Goal: Transaction & Acquisition: Book appointment/travel/reservation

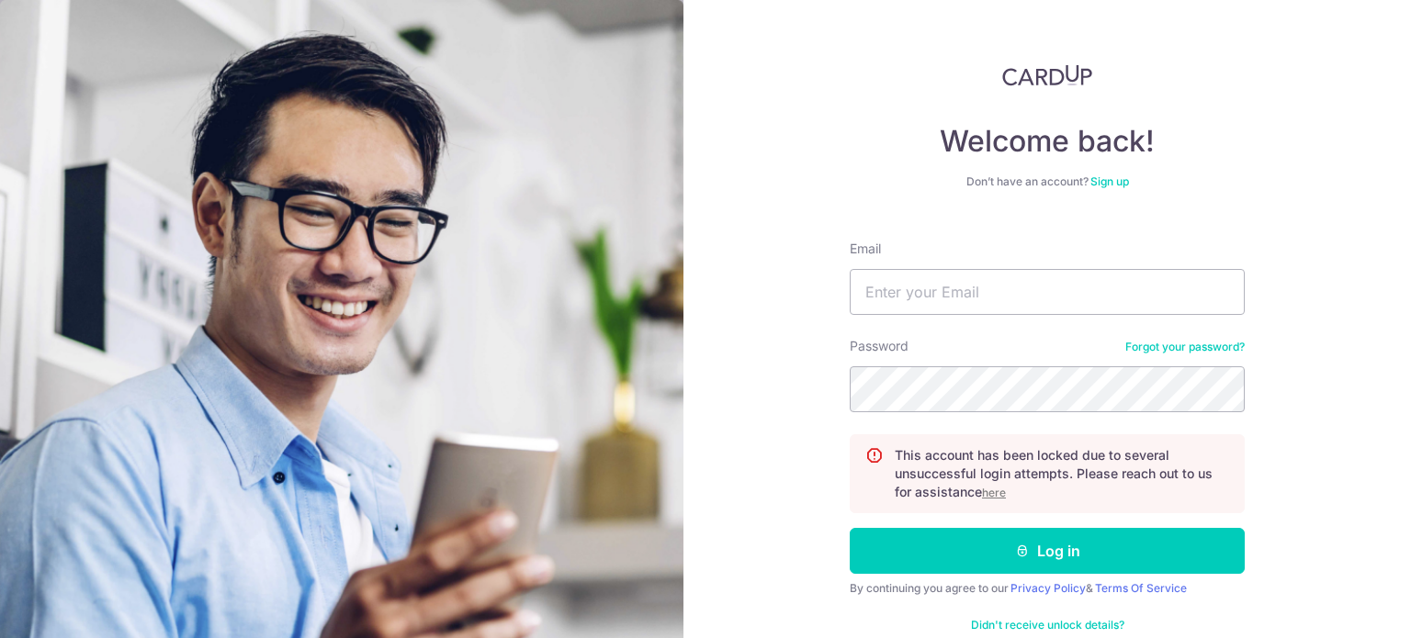
scroll to position [37, 0]
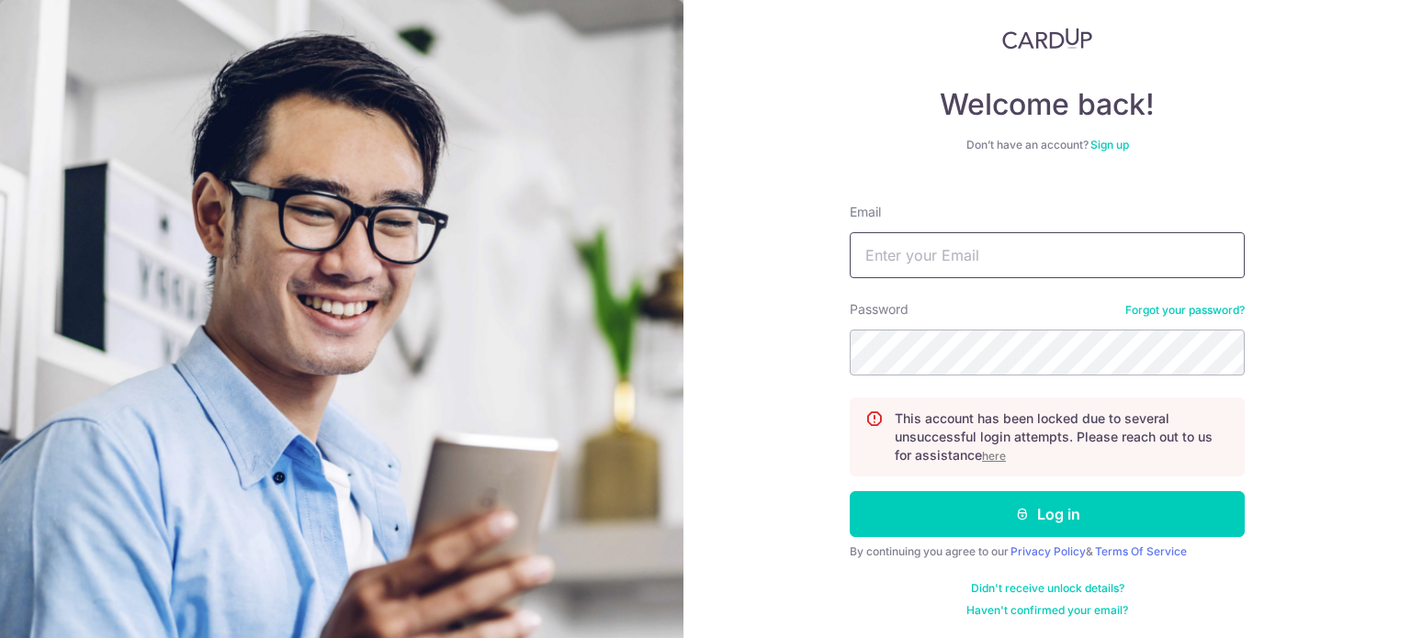
type input "[EMAIL_ADDRESS][DOMAIN_NAME]"
click at [773, 434] on div "Welcome back! Don’t have an account? Sign up Email toh_3312@hotmail.com Passwor…" at bounding box center [1046, 319] width 727 height 638
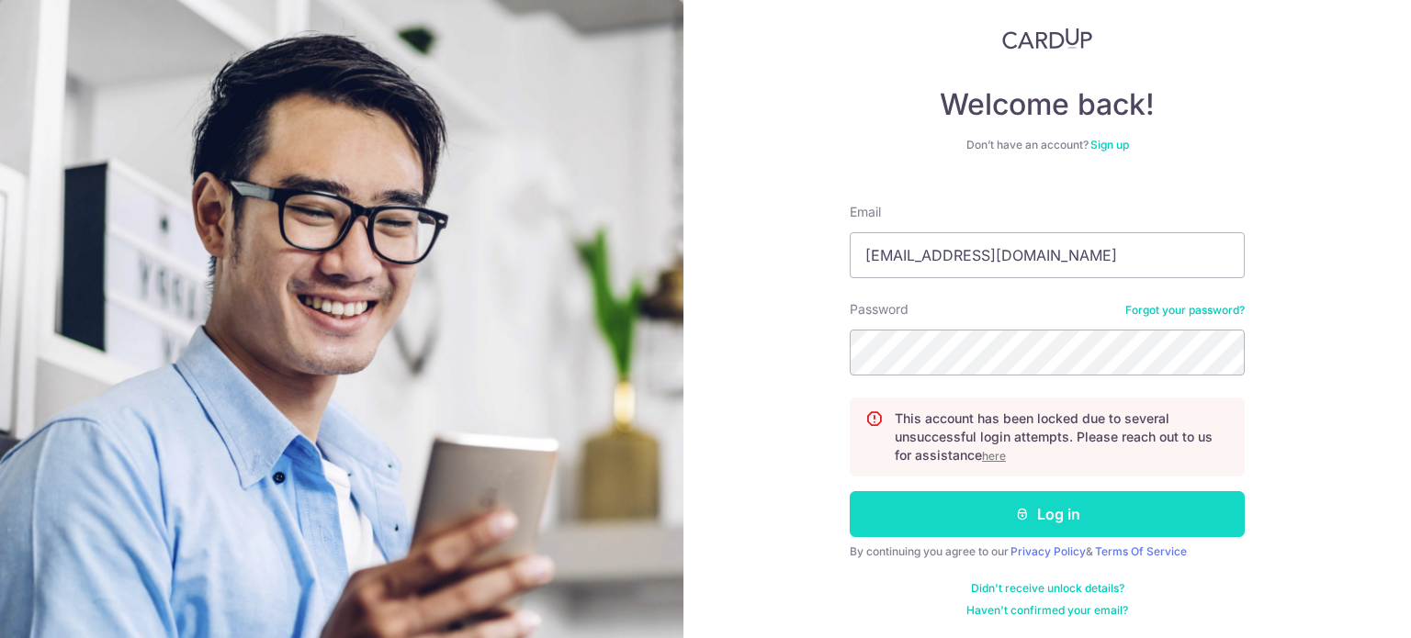
click at [1015, 519] on icon "submit" at bounding box center [1022, 514] width 15 height 15
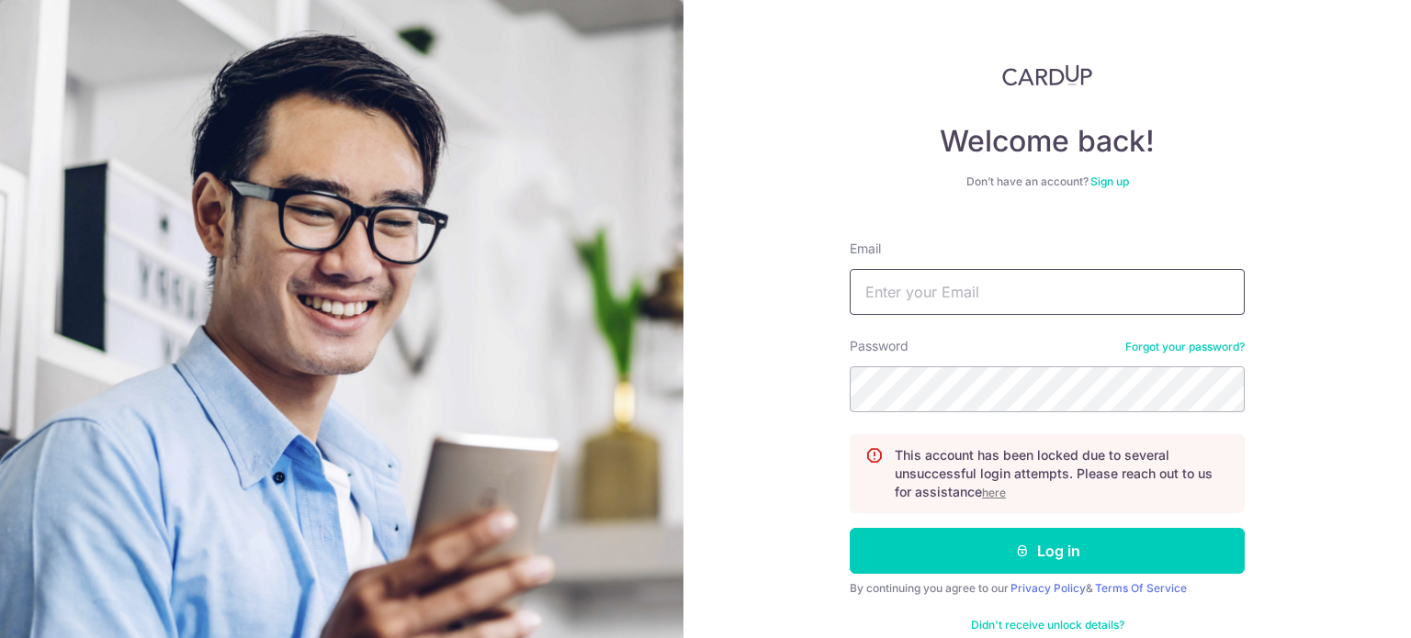
type input "[EMAIL_ADDRESS][DOMAIN_NAME]"
click at [996, 491] on u "here" at bounding box center [994, 493] width 24 height 14
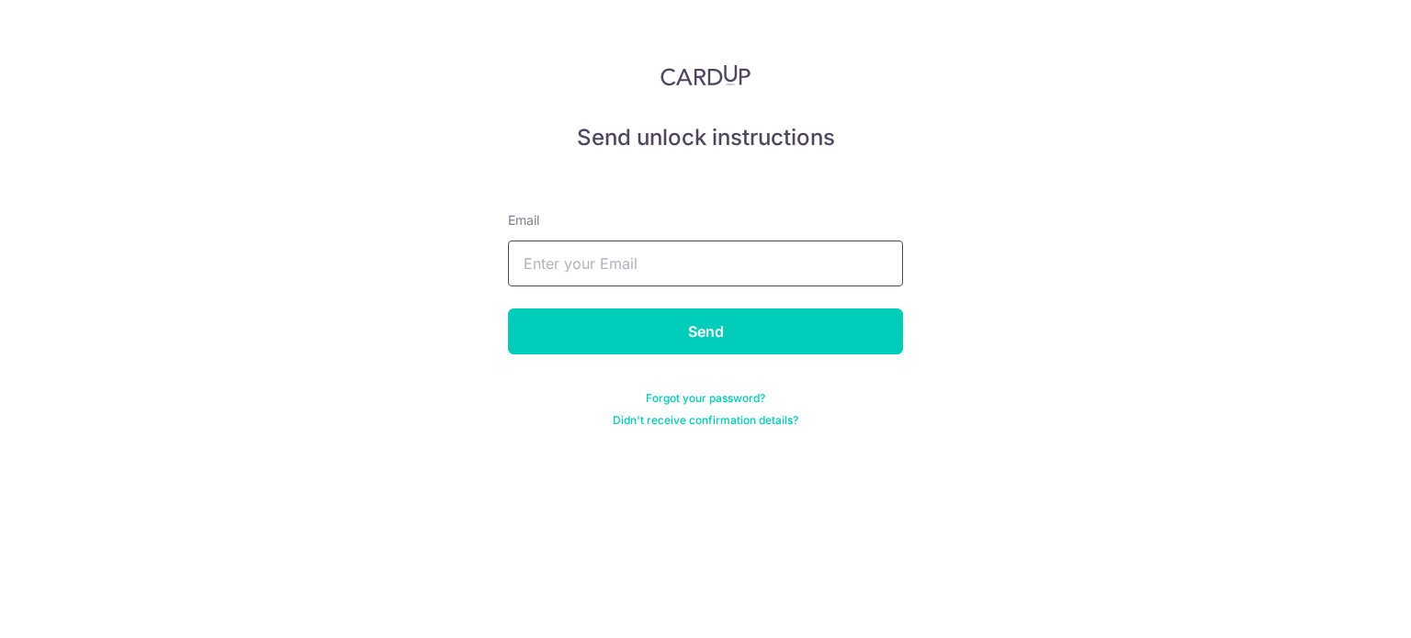
click at [691, 258] on input "text" at bounding box center [705, 264] width 395 height 46
type input "toh_3312@hotmail.com"
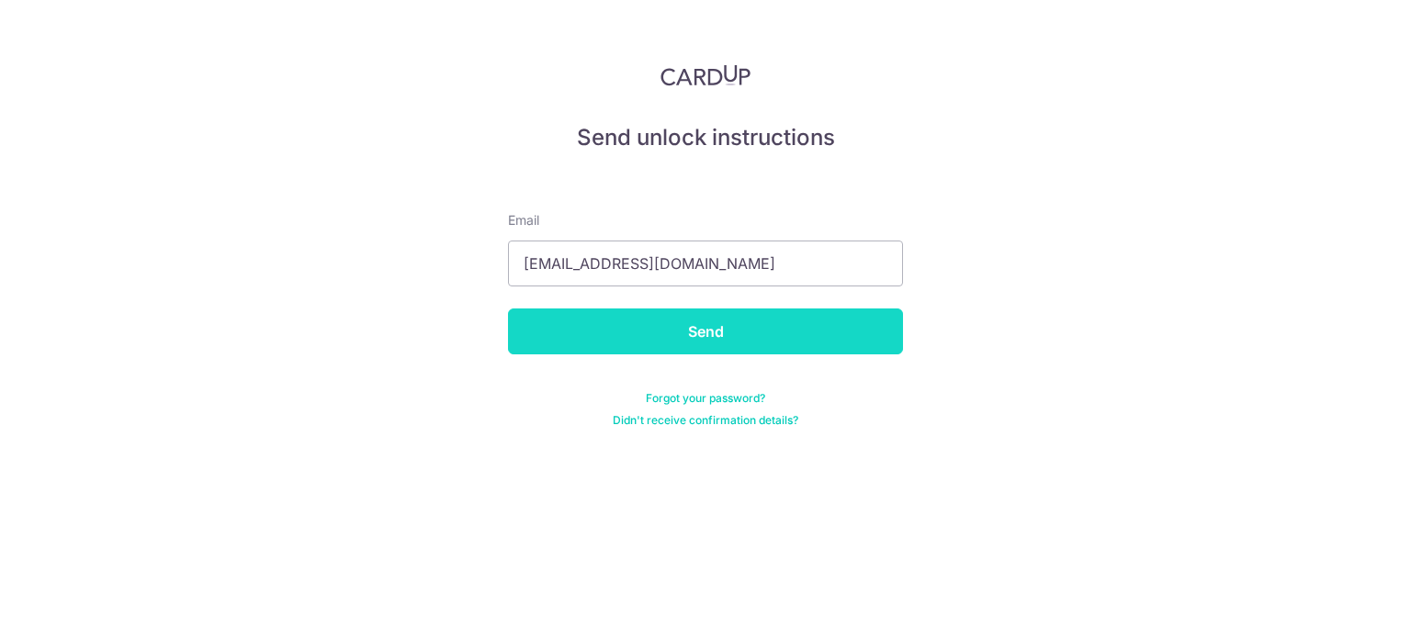
click at [680, 322] on input "Send" at bounding box center [705, 332] width 395 height 46
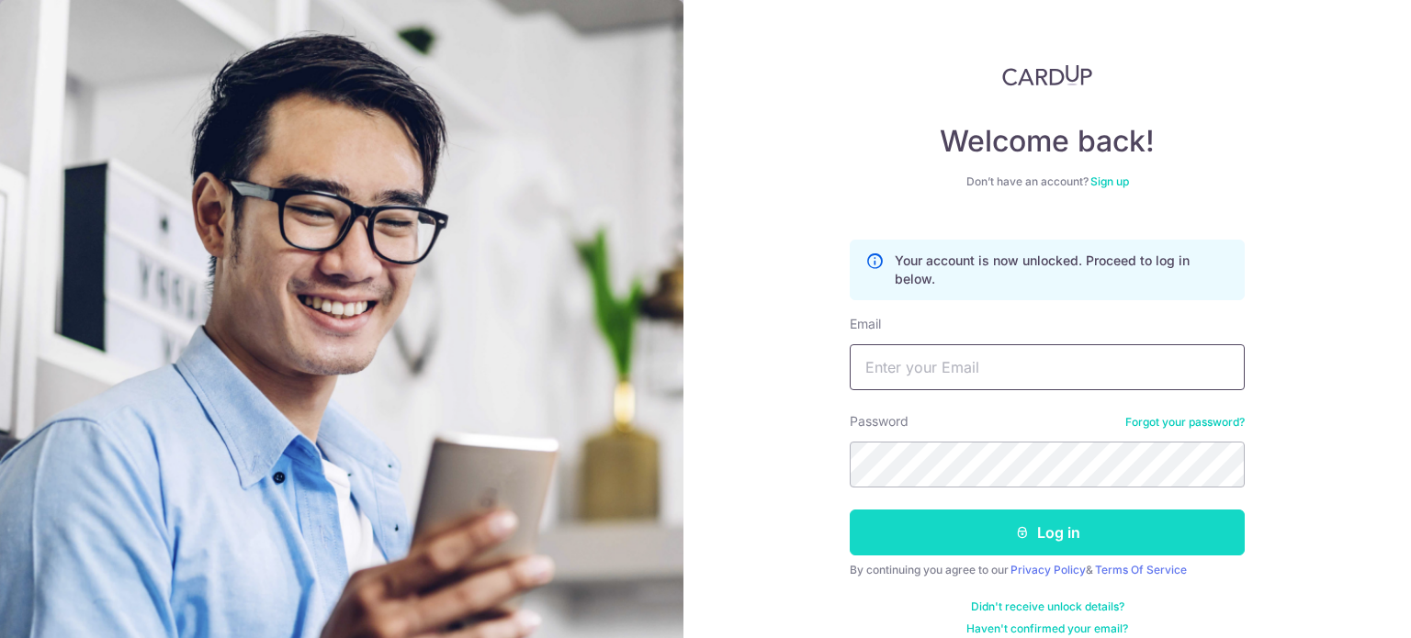
type input "toh_3312@hotmail.com"
click at [942, 516] on button "Log in" at bounding box center [1047, 533] width 395 height 46
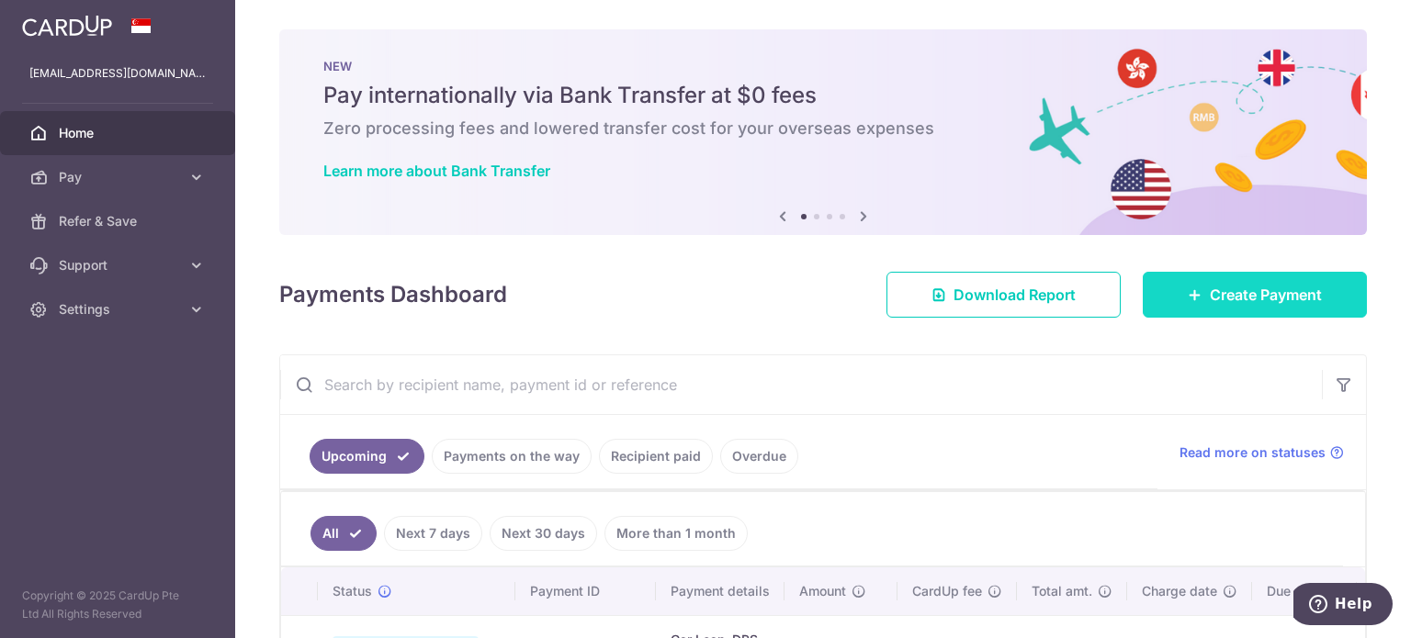
click at [1254, 302] on span "Create Payment" at bounding box center [1266, 295] width 112 height 22
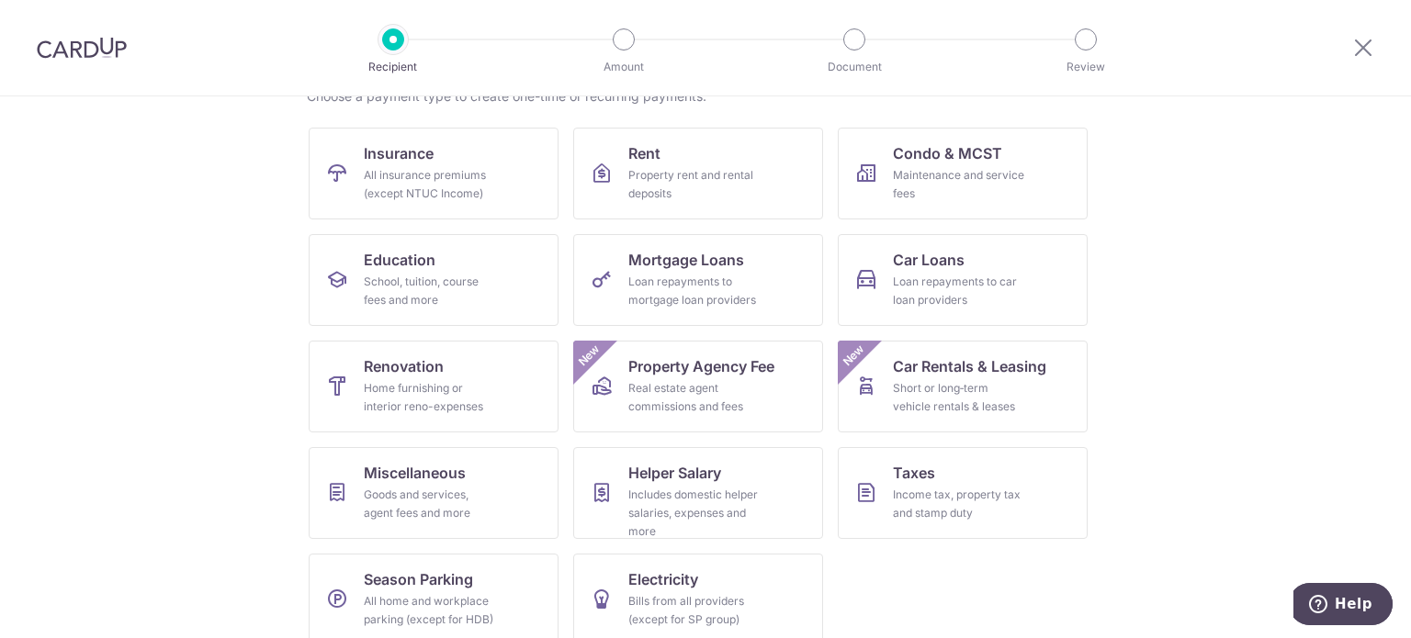
scroll to position [183, 0]
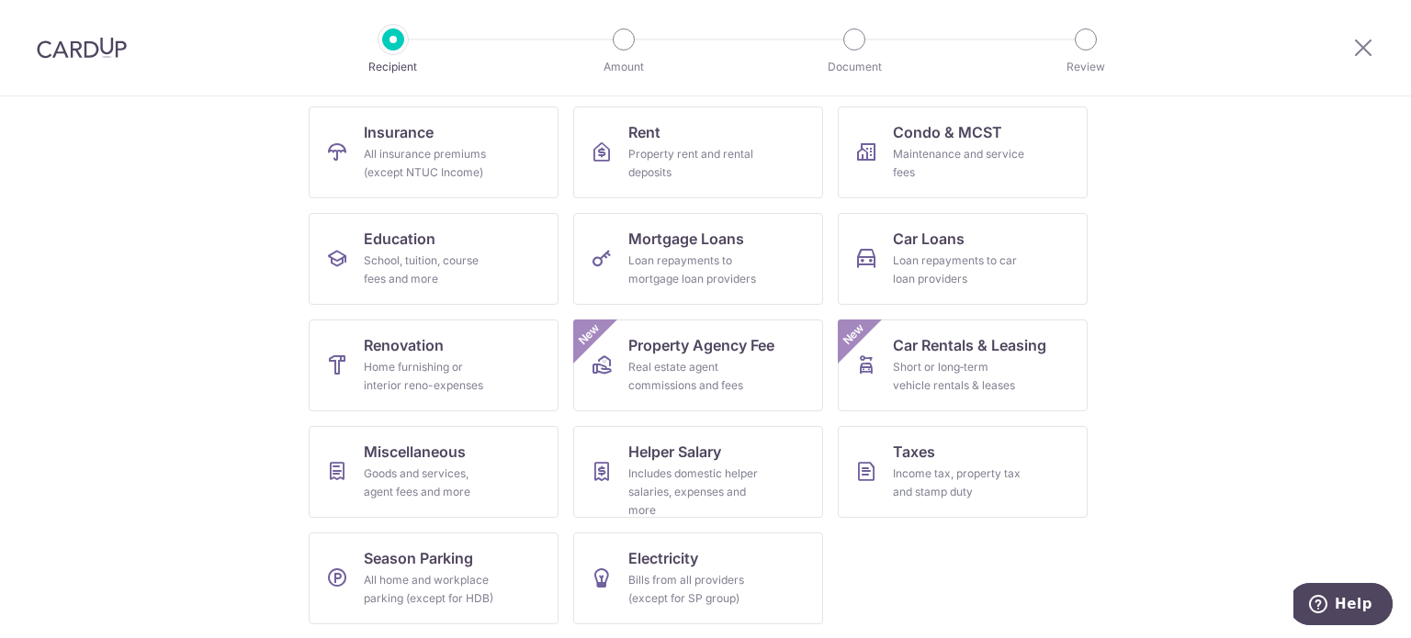
click at [1249, 233] on section "What would you like to pay for? Domestic payments International payments New Ch…" at bounding box center [705, 367] width 1411 height 542
click at [738, 274] on div "Loan repayments to mortgage loan providers" at bounding box center [694, 270] width 132 height 37
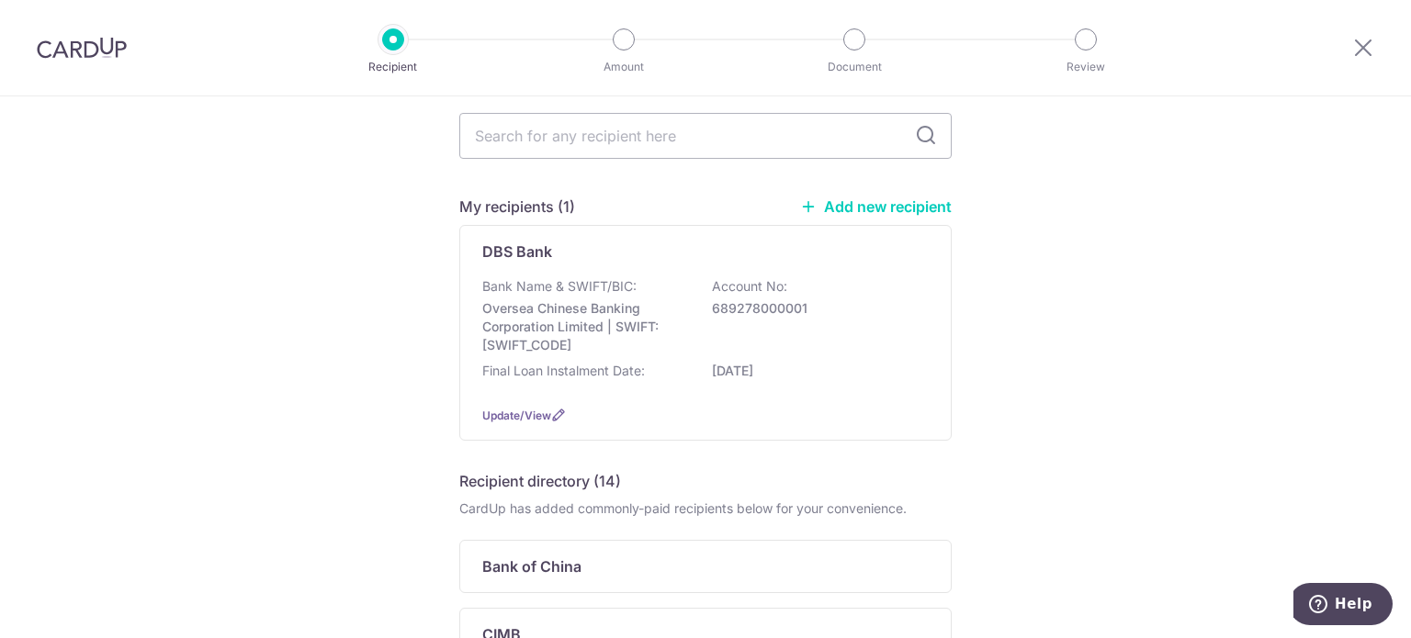
scroll to position [184, 0]
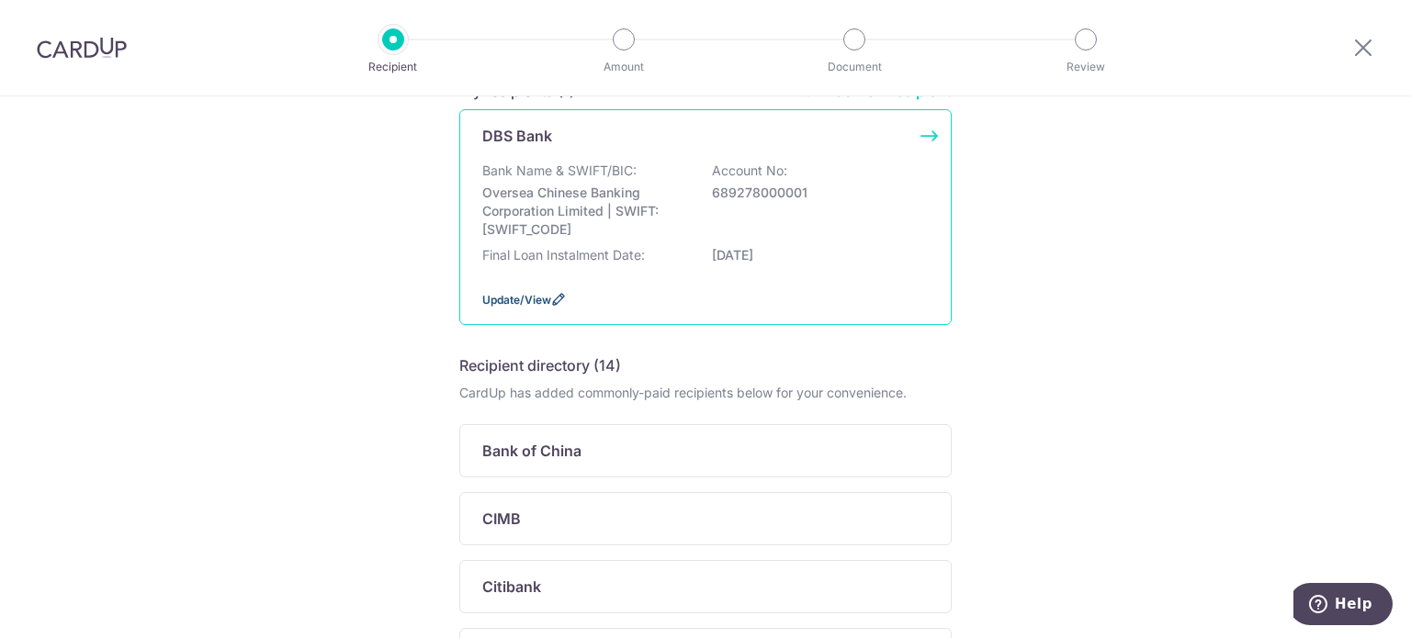
click at [503, 299] on span "Update/View" at bounding box center [516, 300] width 69 height 14
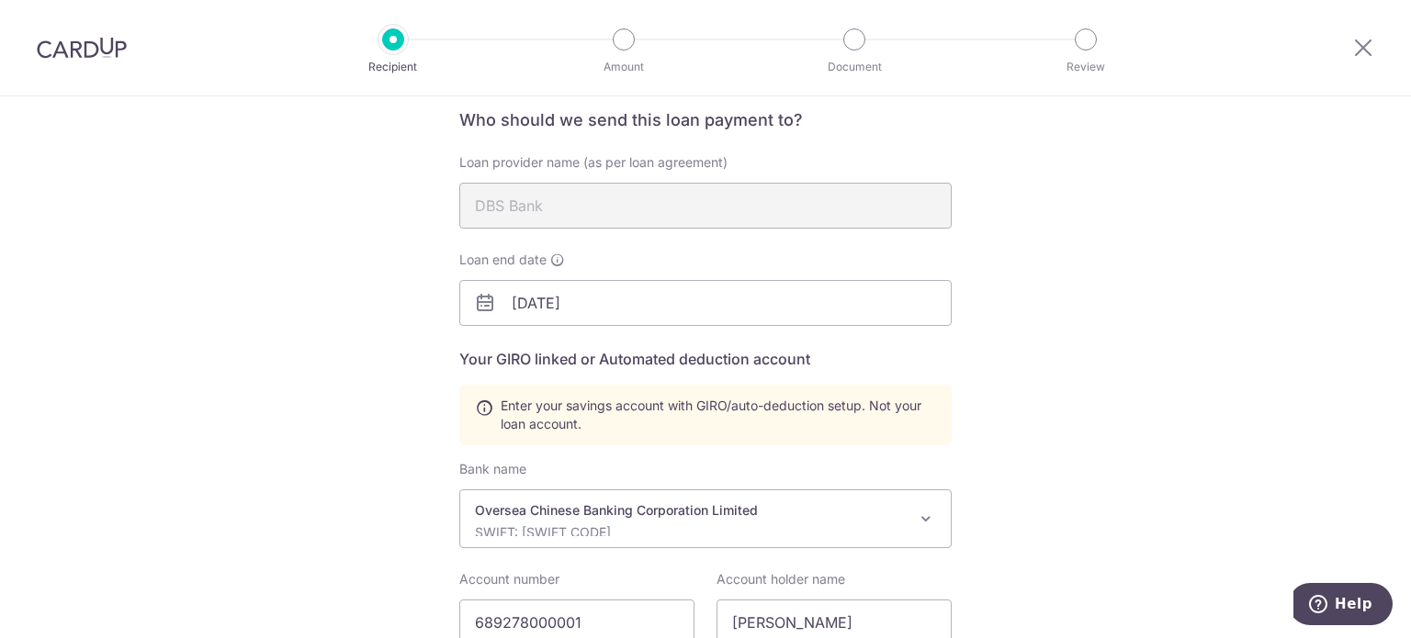
scroll to position [184, 0]
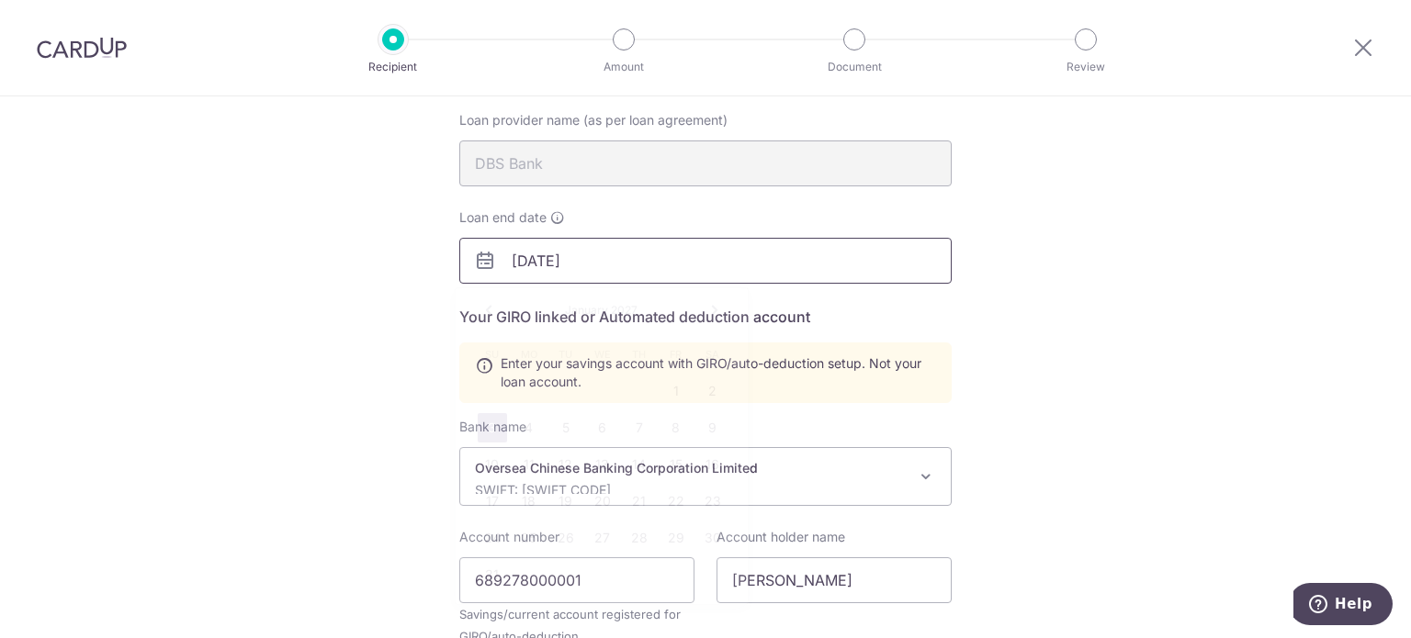
click at [612, 258] on input "01/03/2027" at bounding box center [705, 261] width 492 height 46
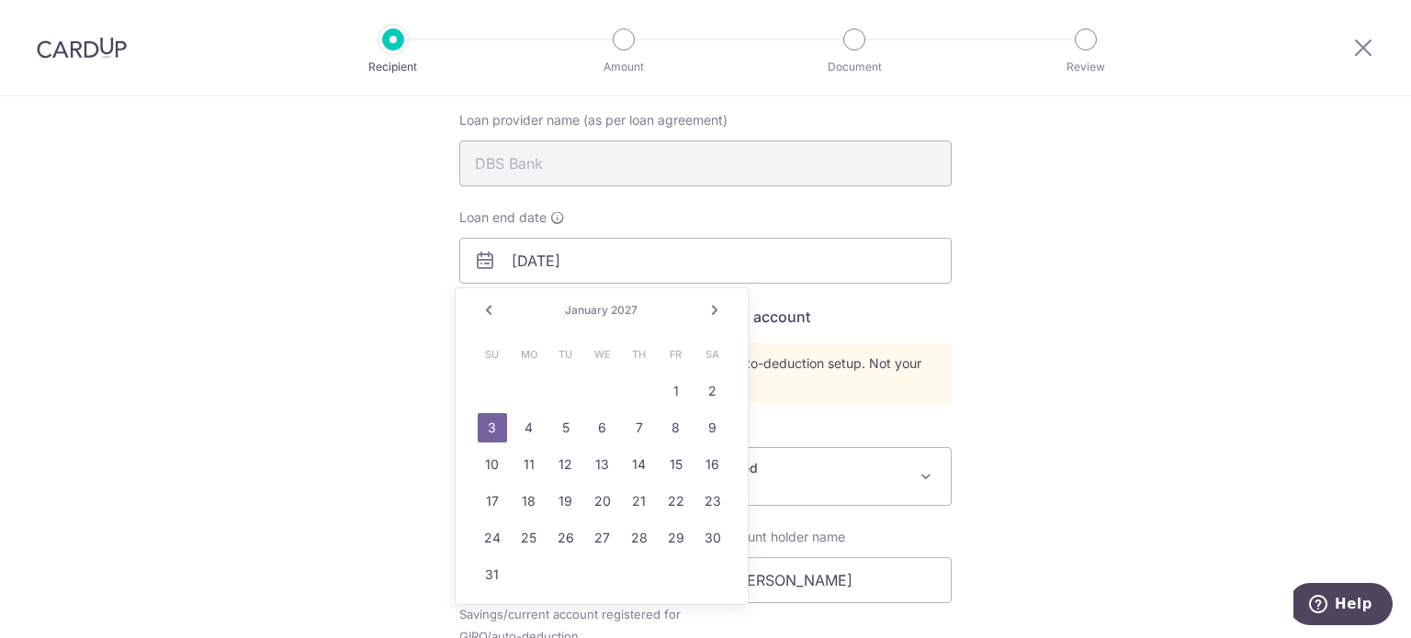
click at [718, 308] on link "Next" at bounding box center [715, 310] width 22 height 22
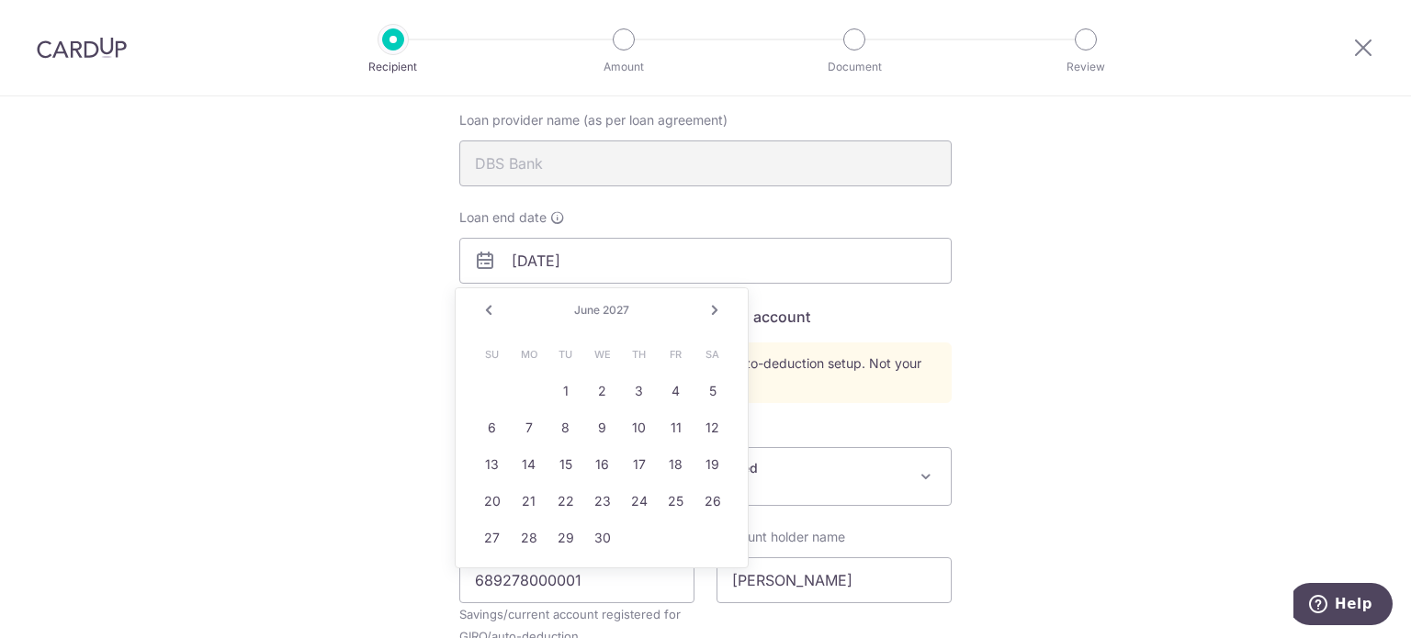
click at [718, 308] on link "Next" at bounding box center [715, 310] width 22 height 22
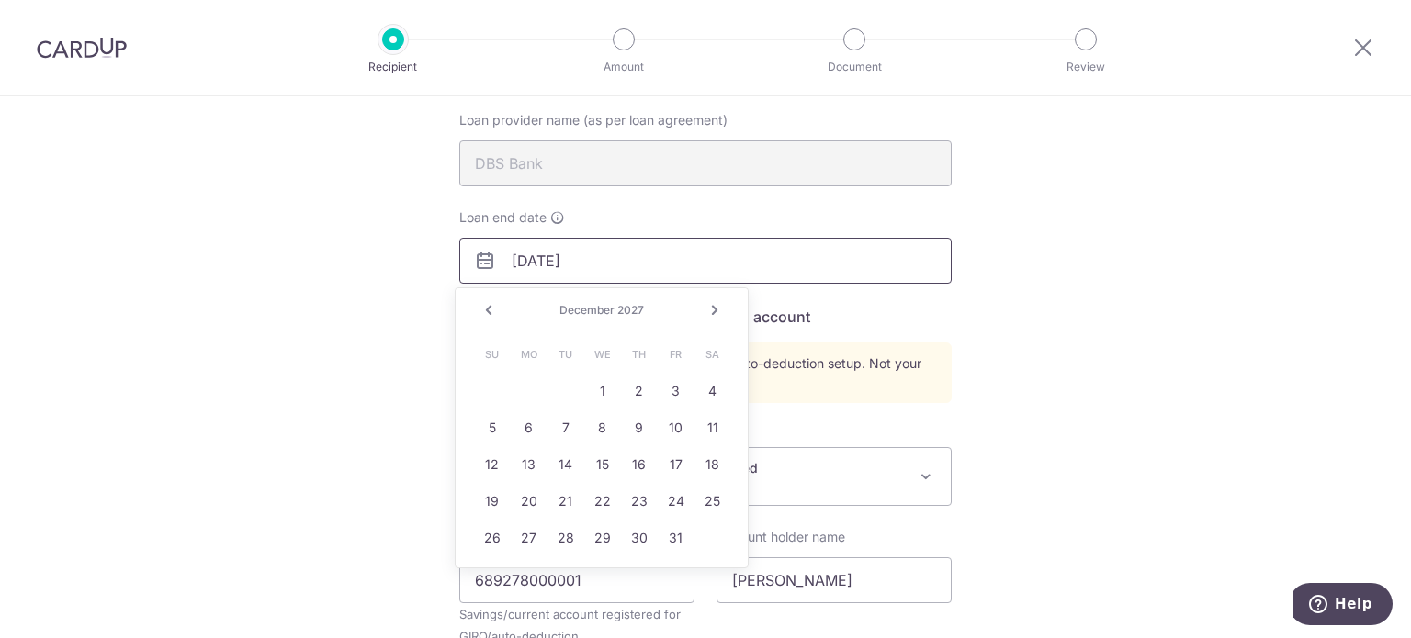
scroll to position [276, 0]
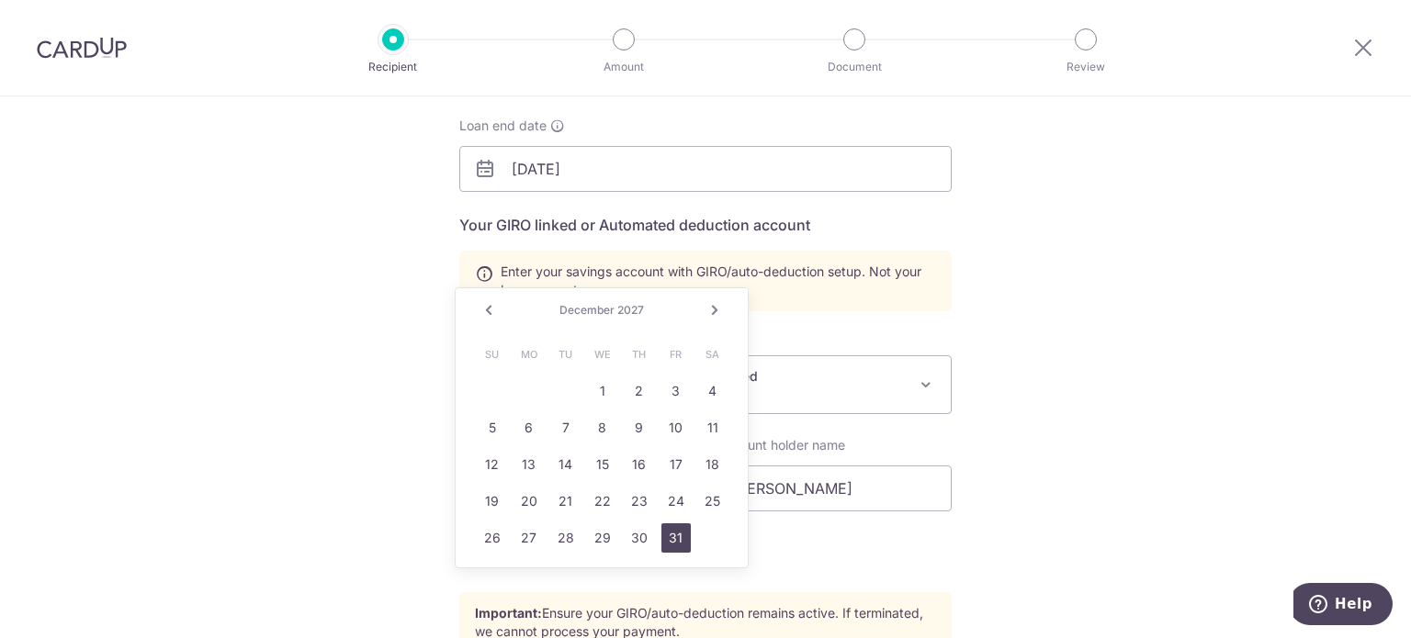
click at [675, 539] on link "31" at bounding box center [675, 538] width 29 height 29
type input "12/31/2027"
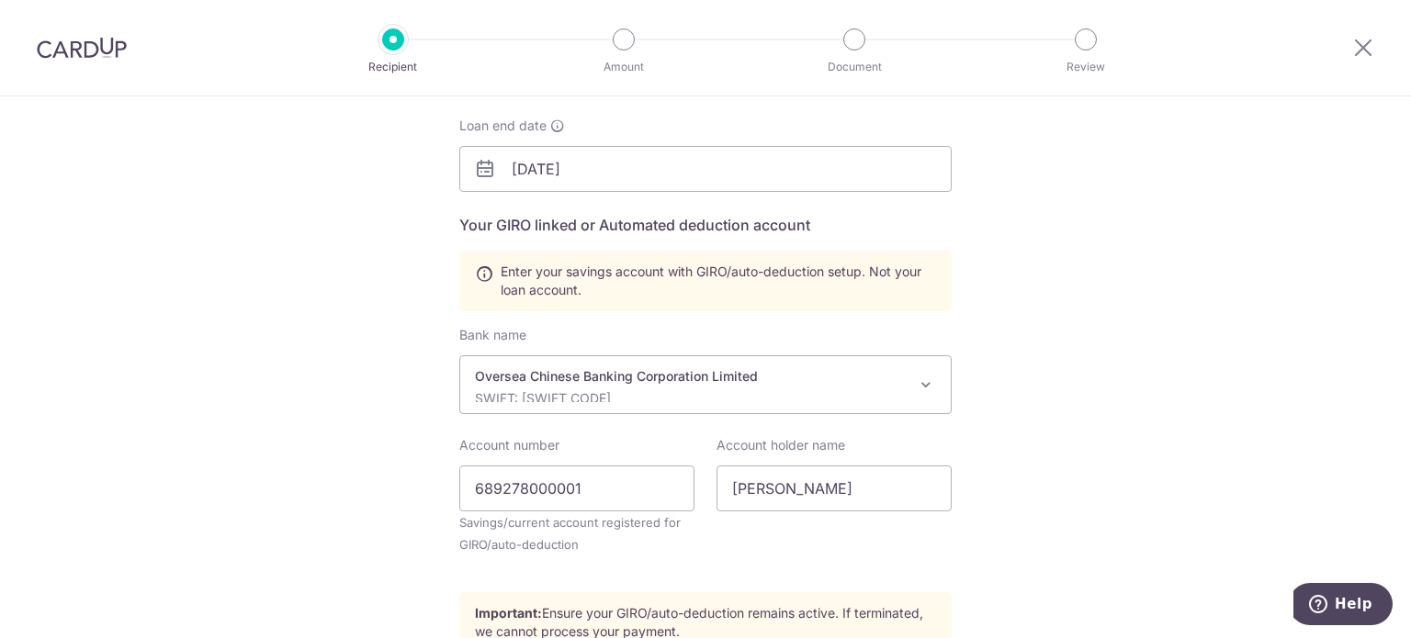
click at [229, 385] on div "Recipient Details Your recipient does not need a CardUp account to receive your…" at bounding box center [705, 352] width 1411 height 1062
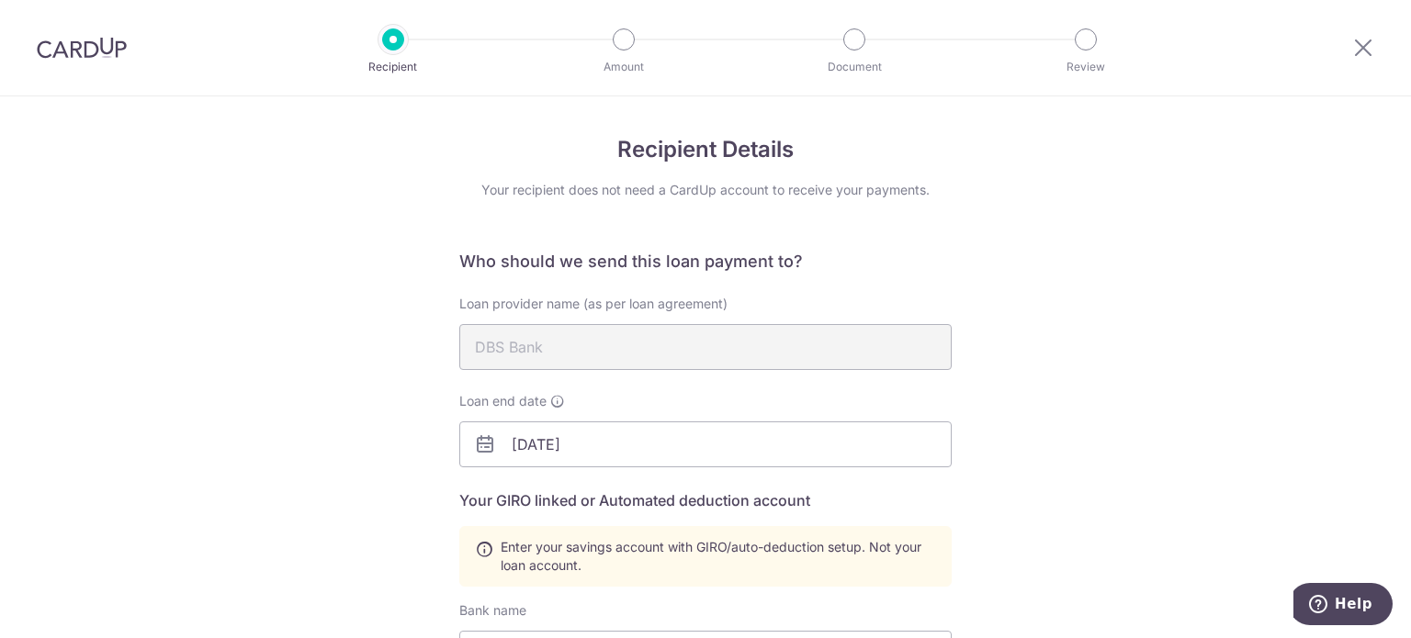
scroll to position [459, 0]
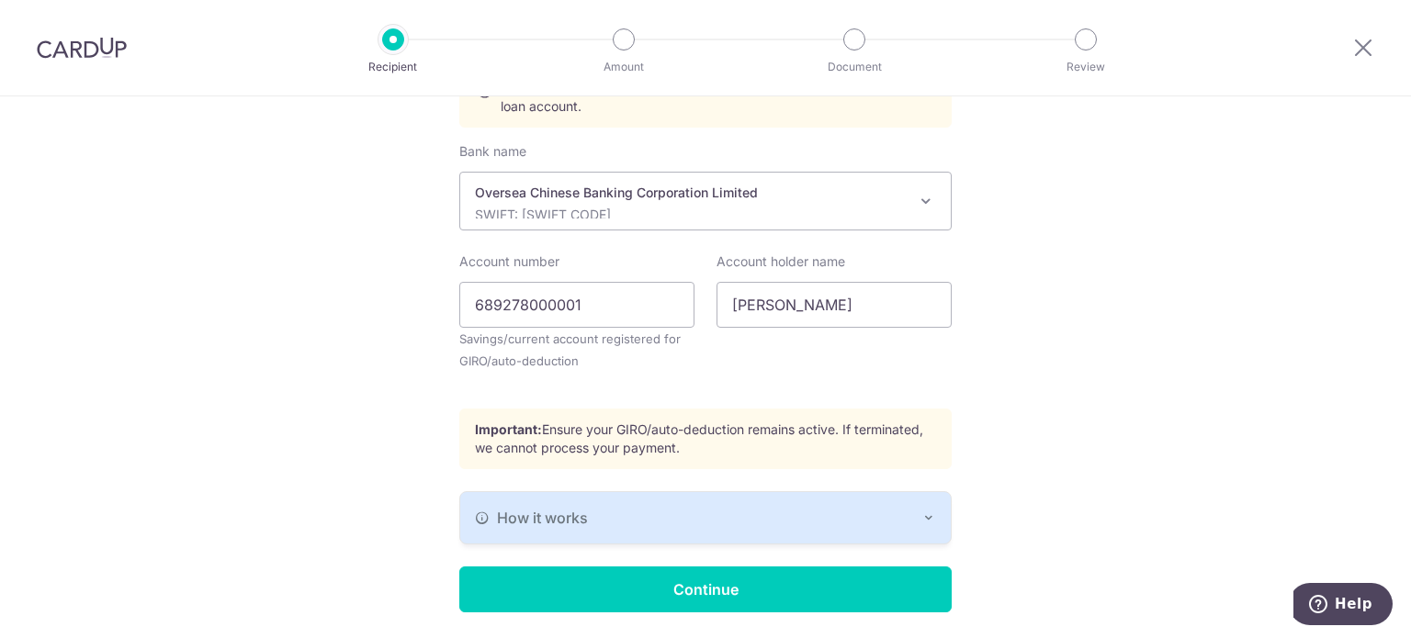
click at [796, 517] on div "How it works" at bounding box center [705, 518] width 461 height 22
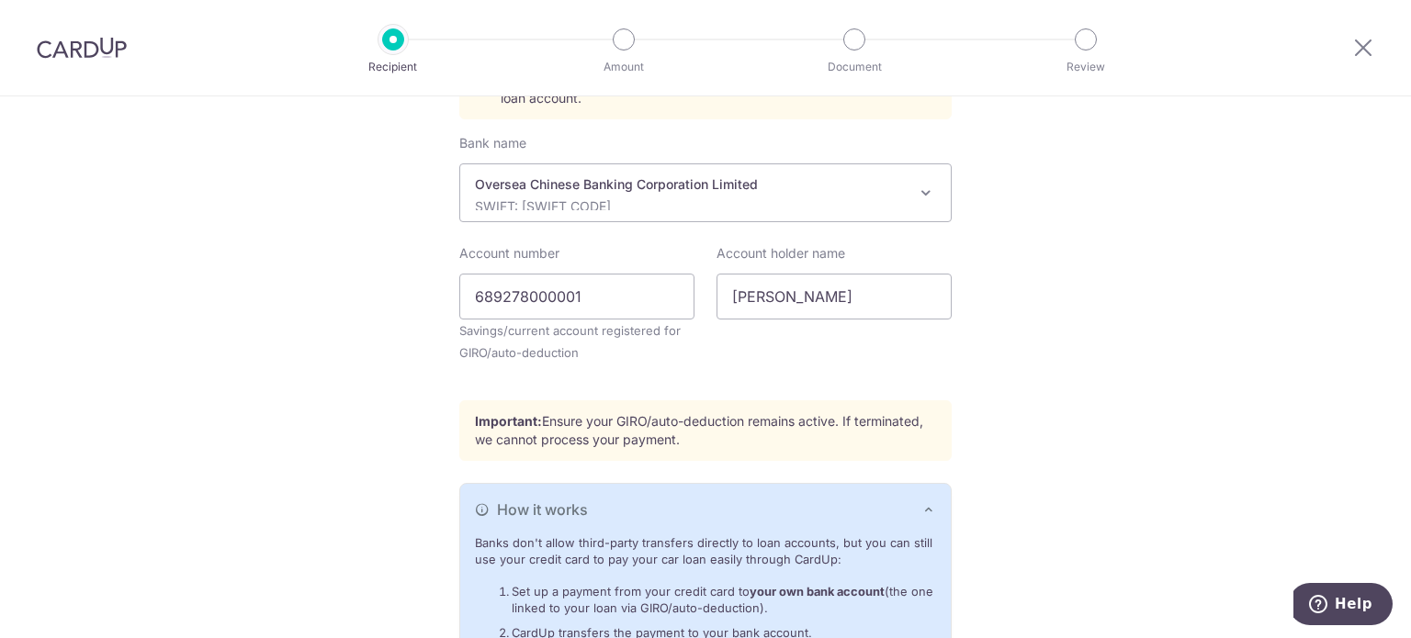
scroll to position [680, 0]
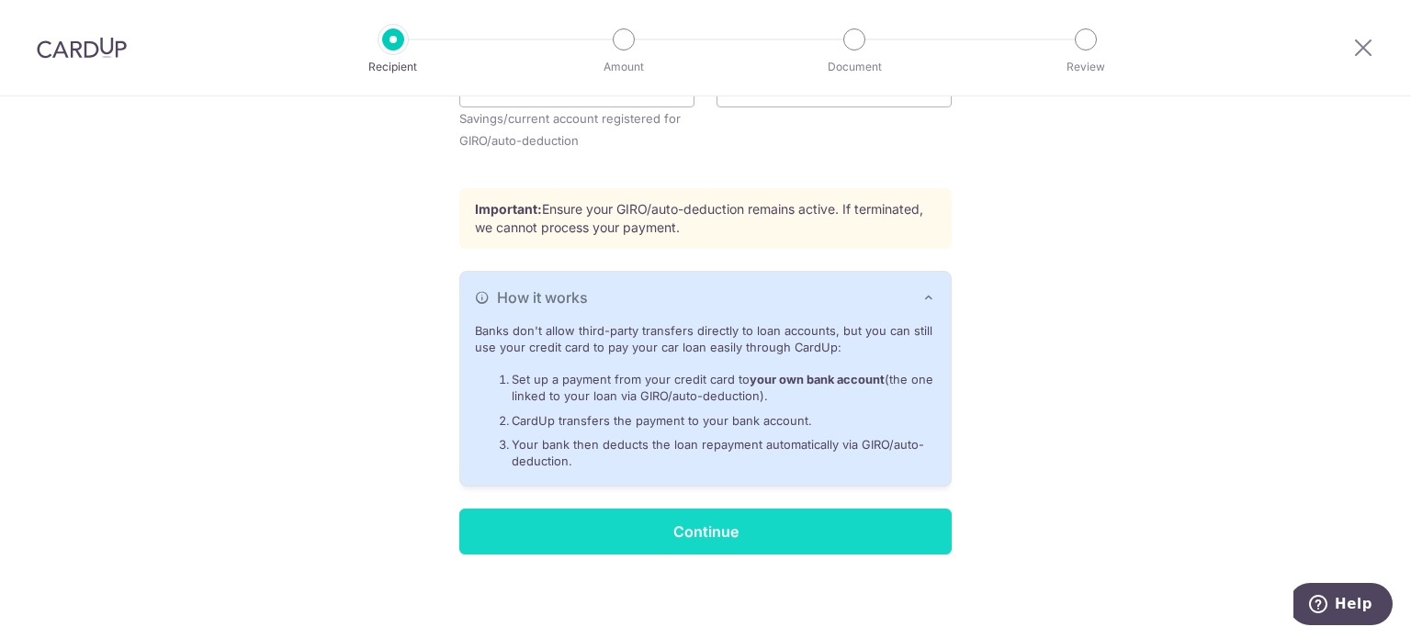
click at [683, 535] on input "Continue" at bounding box center [705, 532] width 492 height 46
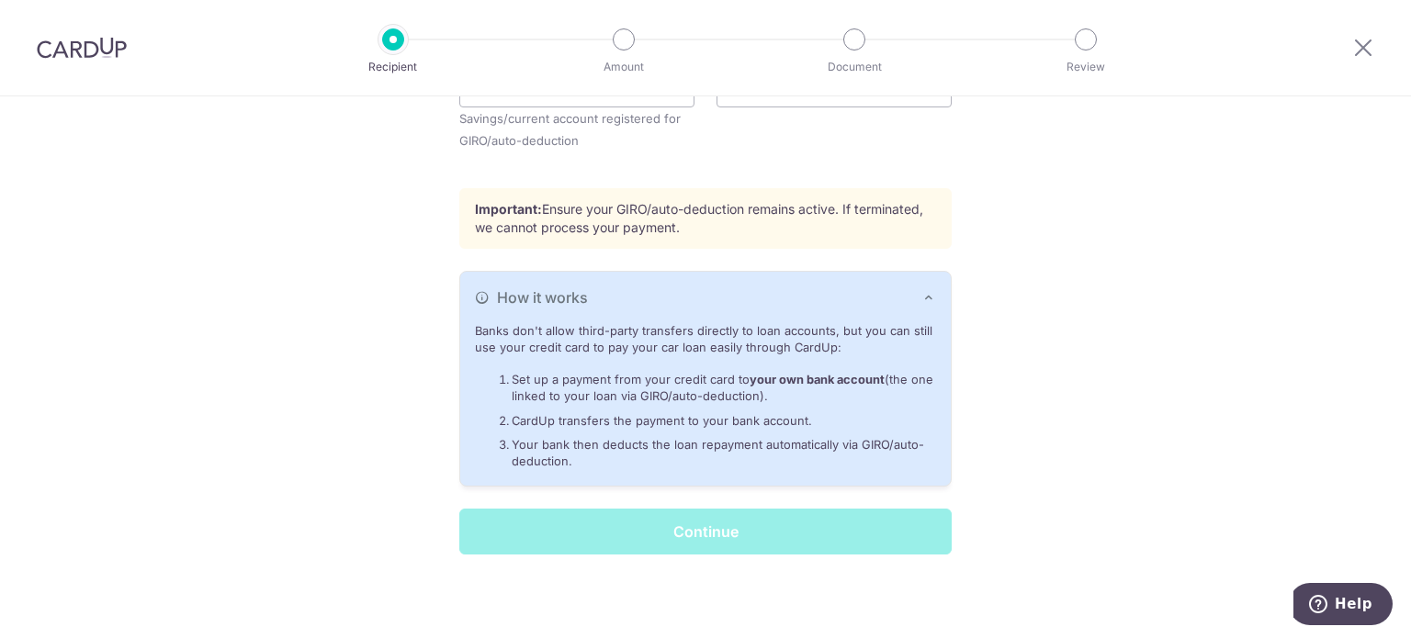
scroll to position [562, 0]
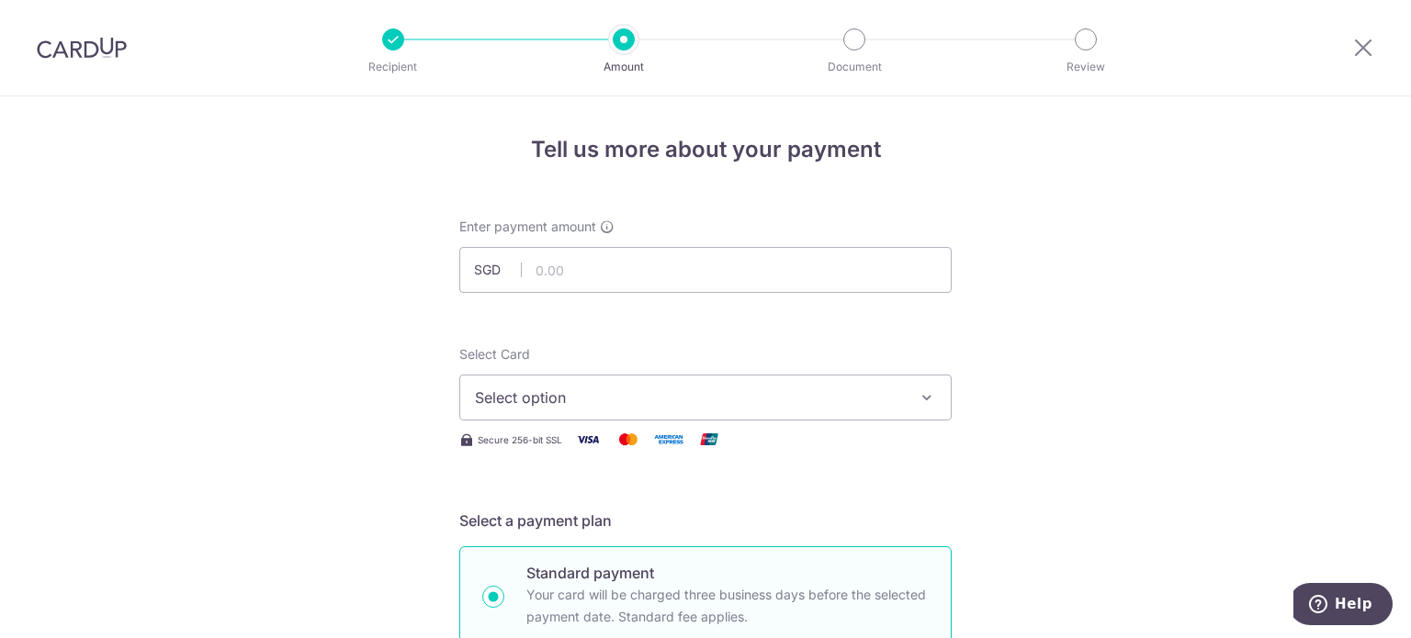
scroll to position [92, 0]
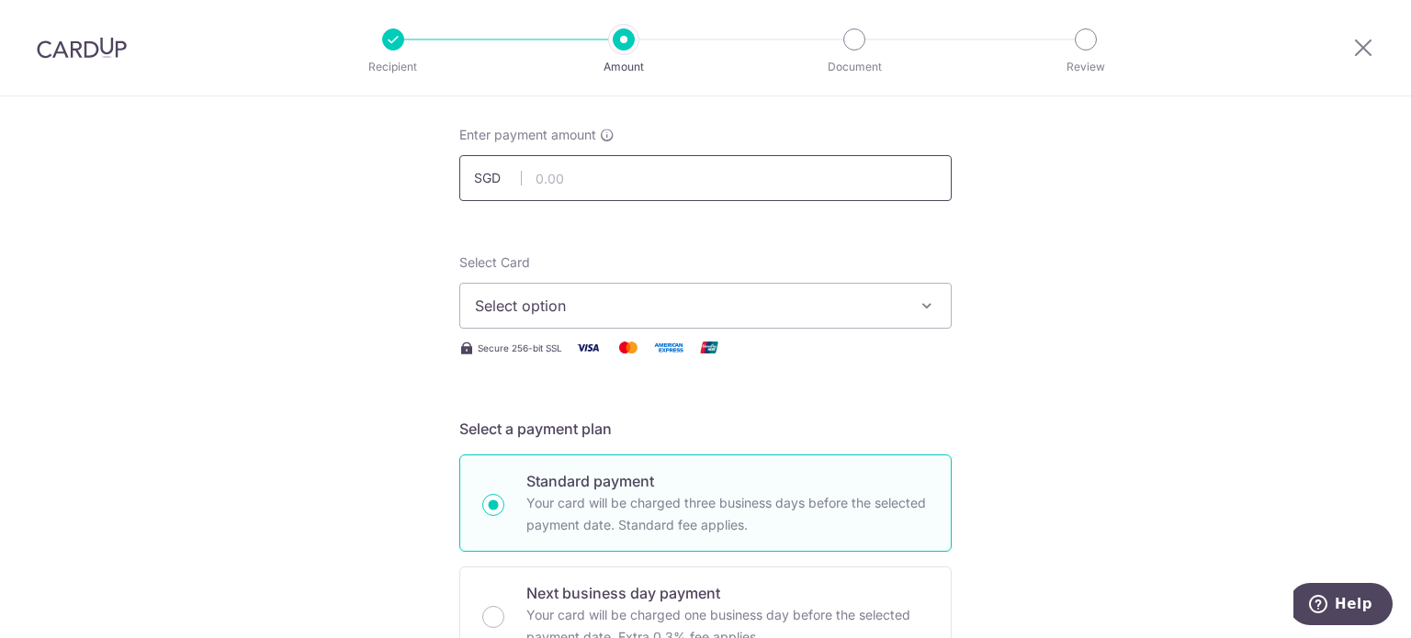
click at [564, 173] on input "text" at bounding box center [705, 178] width 492 height 46
click at [544, 309] on span "Select option" at bounding box center [689, 306] width 428 height 22
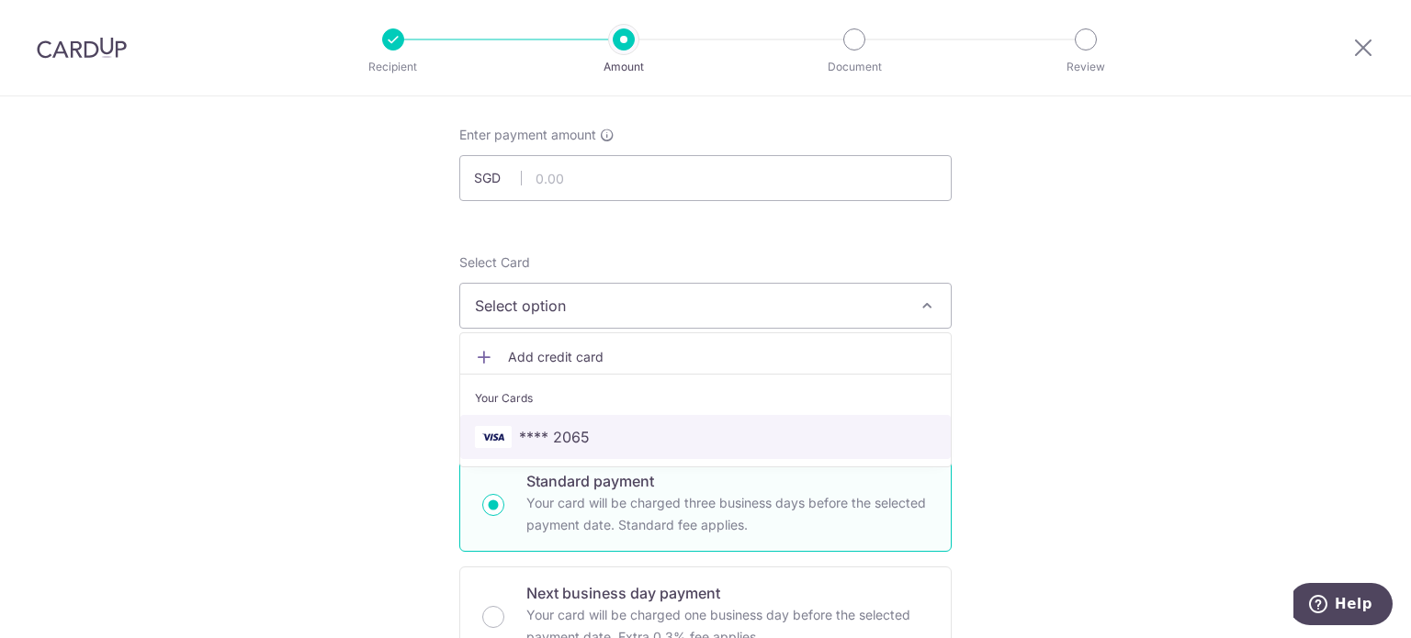
drag, startPoint x: 566, startPoint y: 429, endPoint x: 540, endPoint y: 424, distance: 26.1
click at [566, 429] on span "**** 2065" at bounding box center [554, 437] width 71 height 22
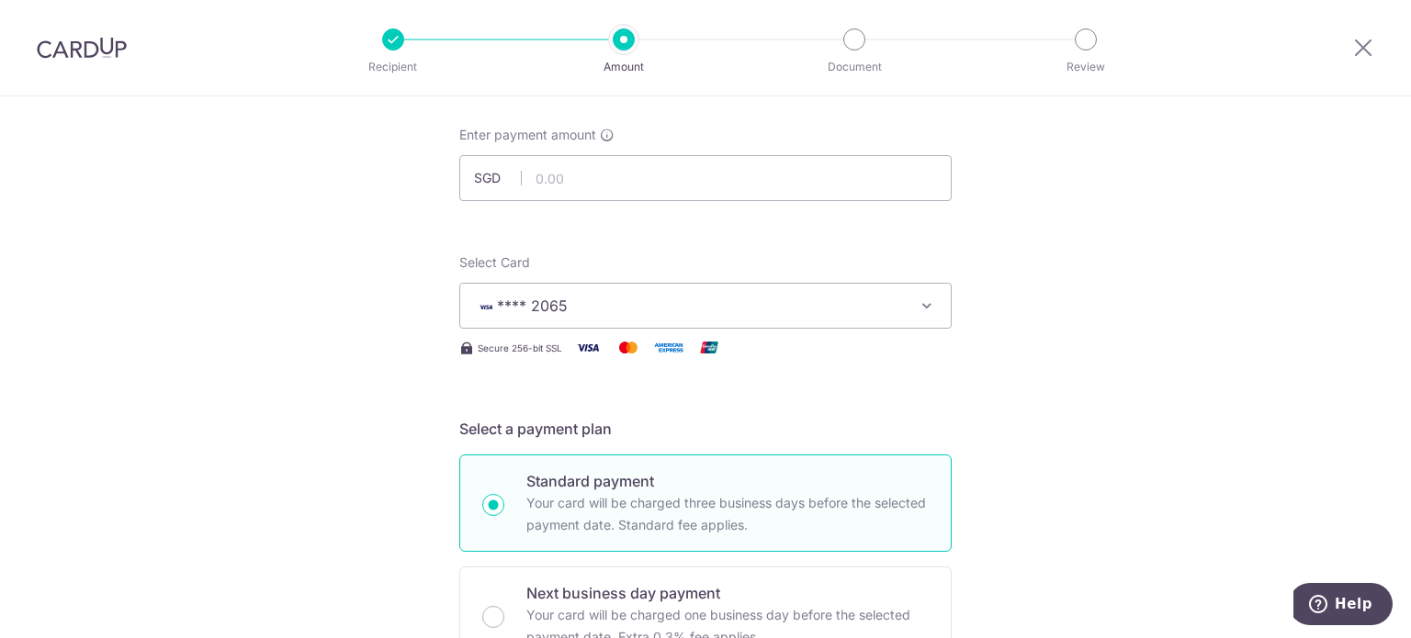
click at [573, 176] on input "text" at bounding box center [705, 178] width 492 height 46
click at [600, 168] on input "text" at bounding box center [705, 178] width 492 height 46
paste input "3,244.00"
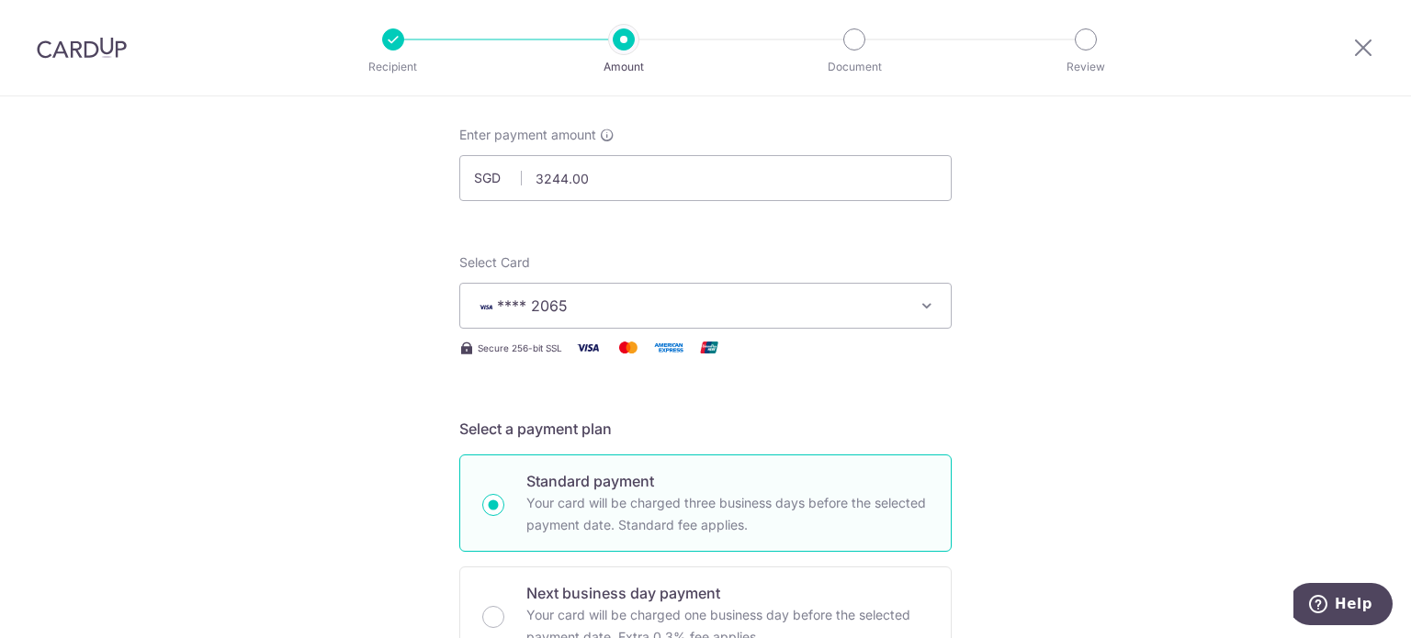
type input "3,244.00"
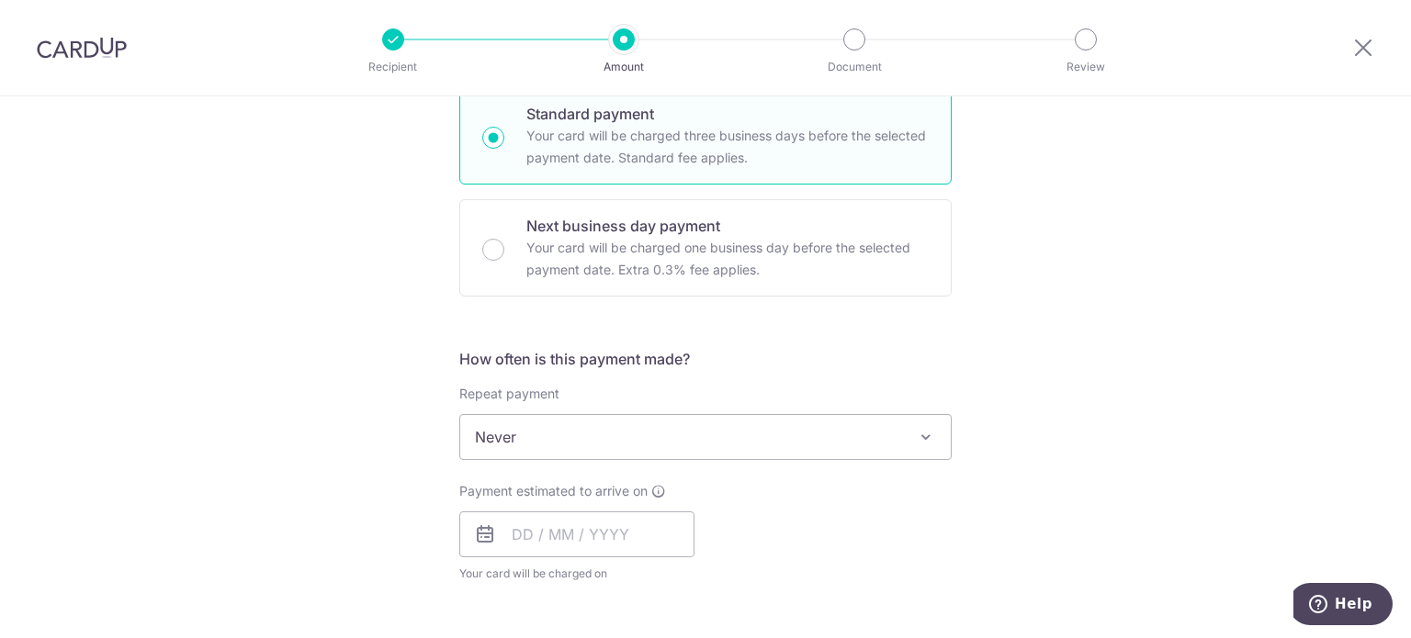
scroll to position [551, 0]
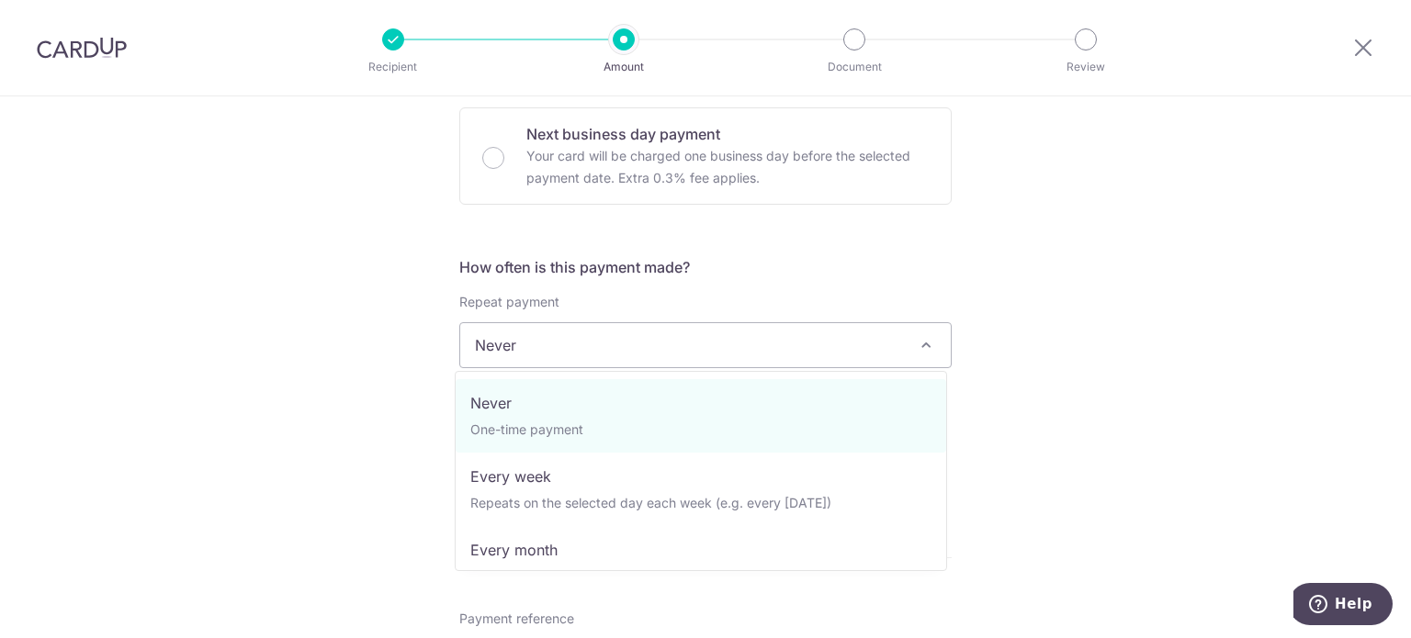
click at [535, 350] on span "Never" at bounding box center [705, 345] width 491 height 44
select select "3"
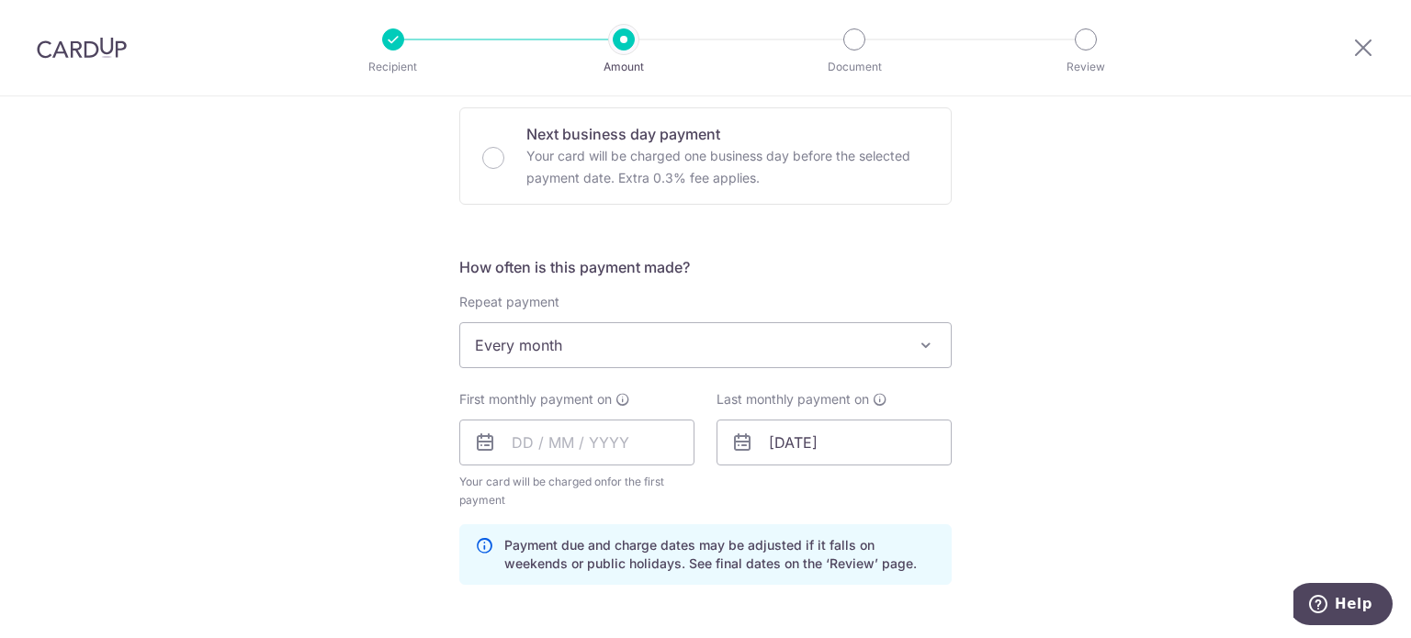
click at [276, 430] on div "Tell us more about your payment Enter payment amount SGD 3,244.00 3244.00 Selec…" at bounding box center [705, 422] width 1411 height 1755
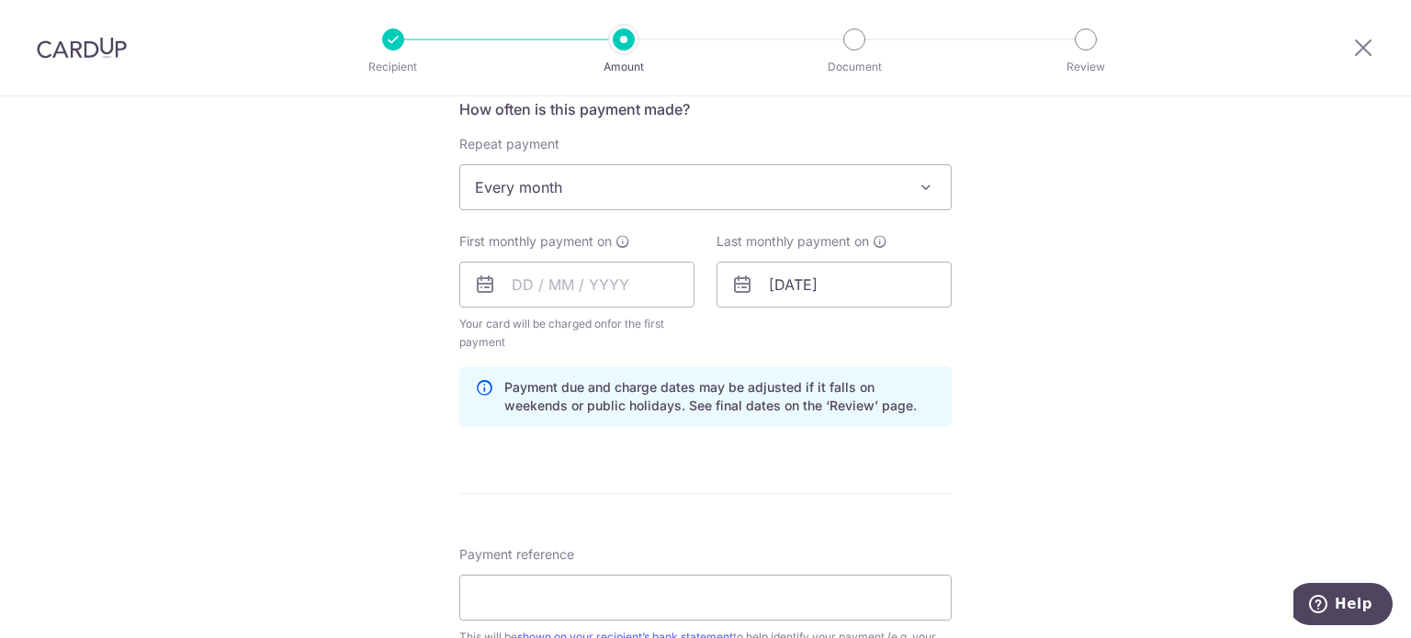
scroll to position [735, 0]
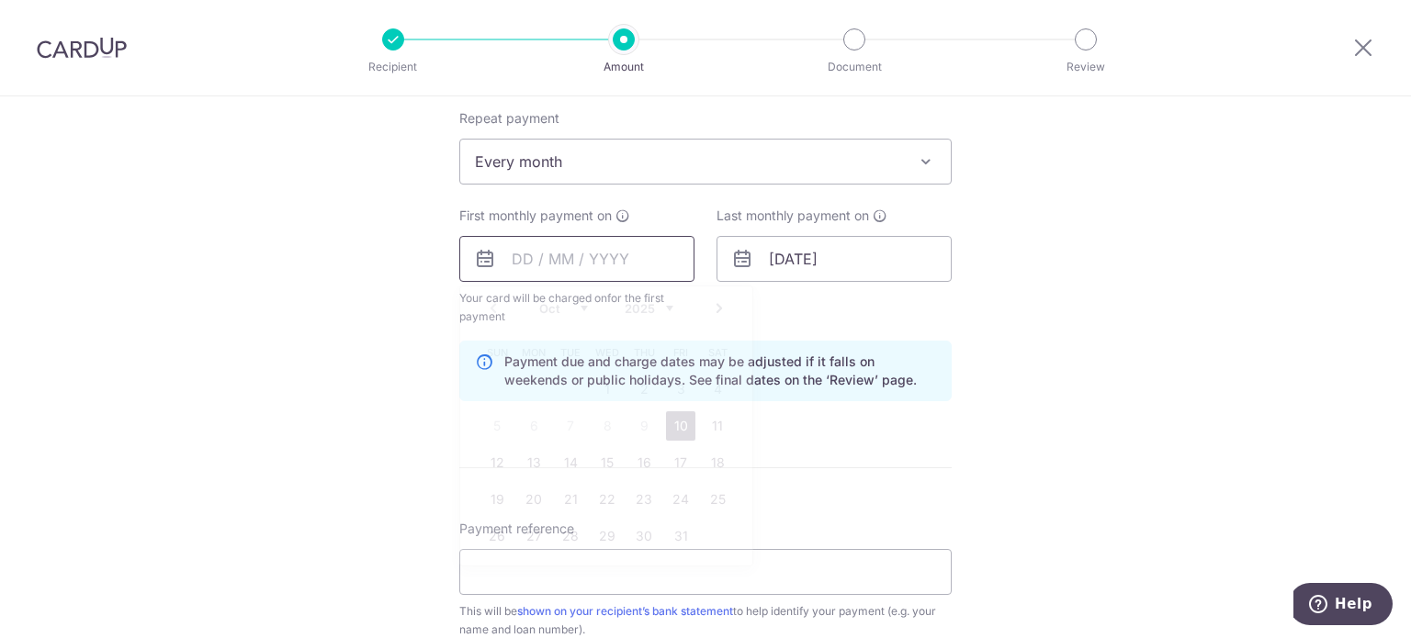
click at [606, 262] on input "text" at bounding box center [576, 259] width 235 height 46
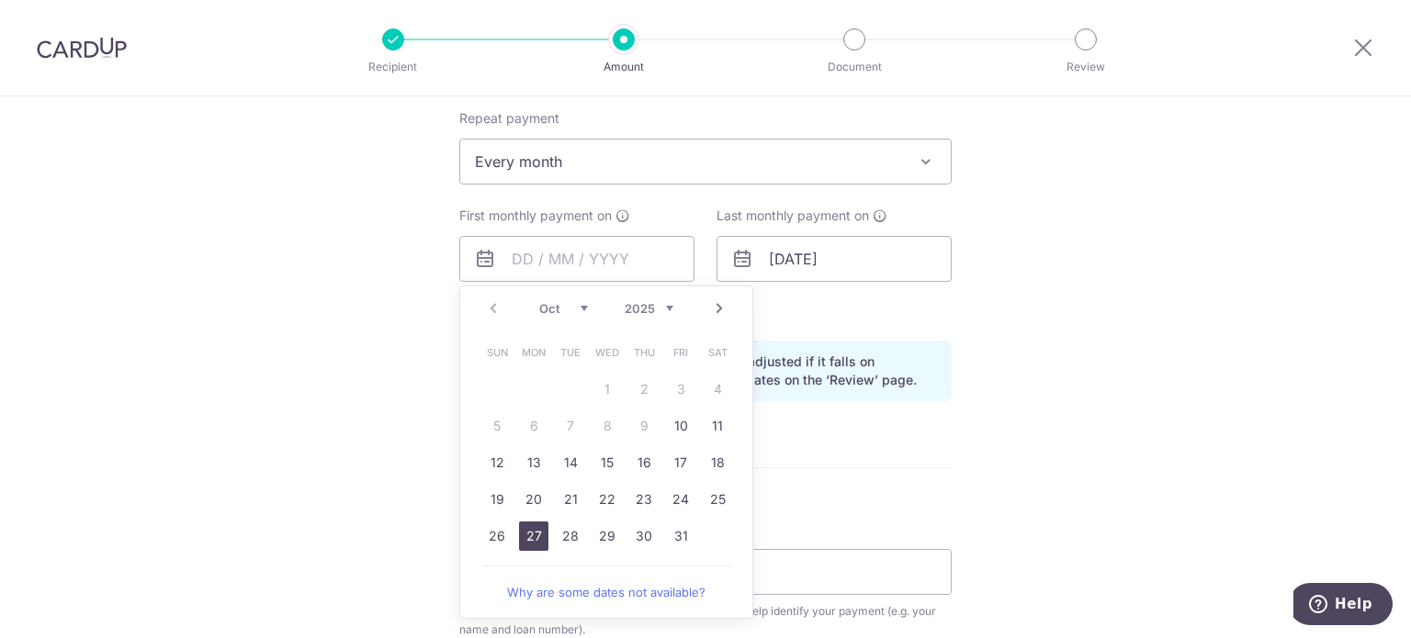
drag, startPoint x: 516, startPoint y: 536, endPoint x: 467, endPoint y: 513, distance: 54.3
click at [519, 536] on link "27" at bounding box center [533, 536] width 29 height 29
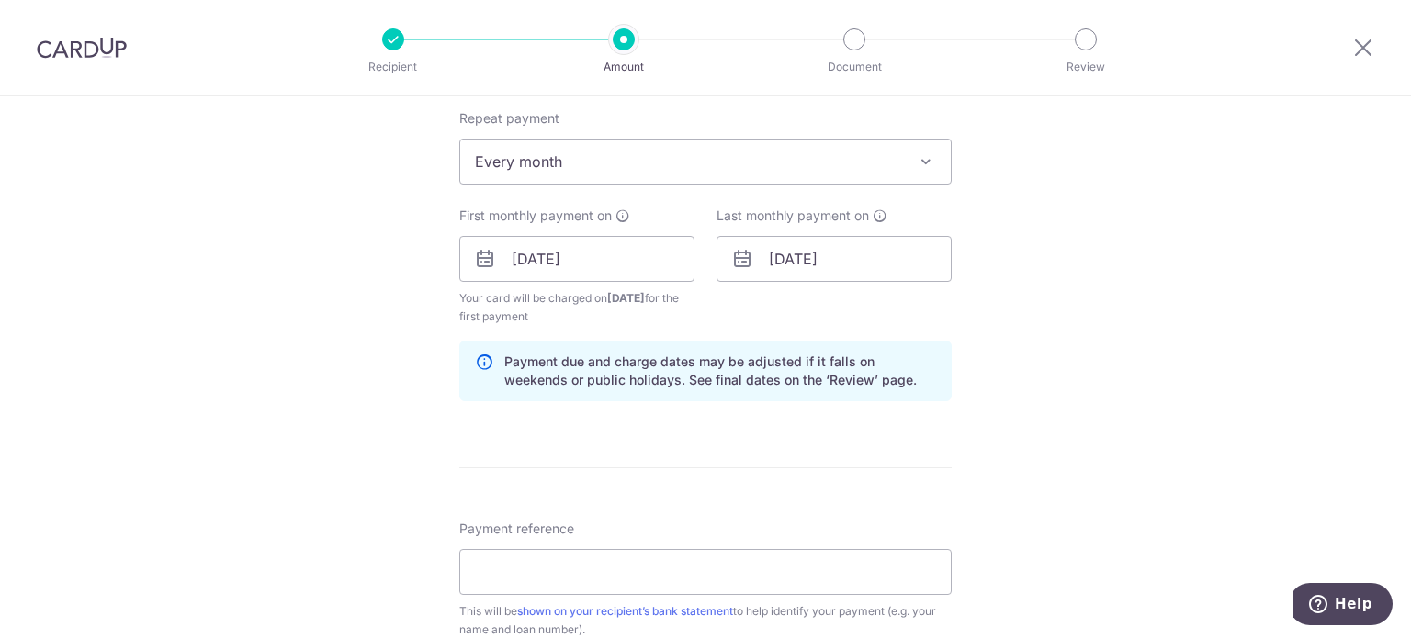
click at [360, 455] on div "Tell us more about your payment Enter payment amount SGD 3,244.00 3244.00 Selec…" at bounding box center [705, 239] width 1411 height 1755
click at [636, 247] on input "27/10/2025" at bounding box center [576, 259] width 235 height 46
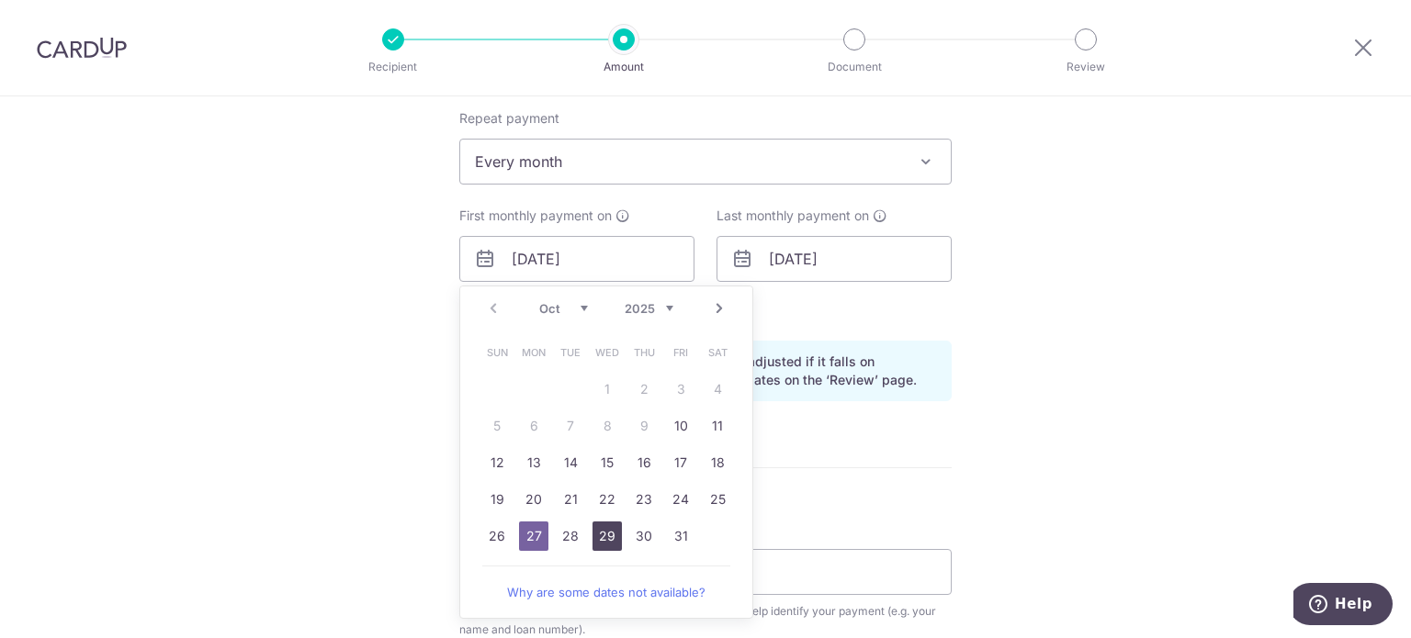
click at [610, 536] on link "29" at bounding box center [606, 536] width 29 height 29
type input "29/10/2025"
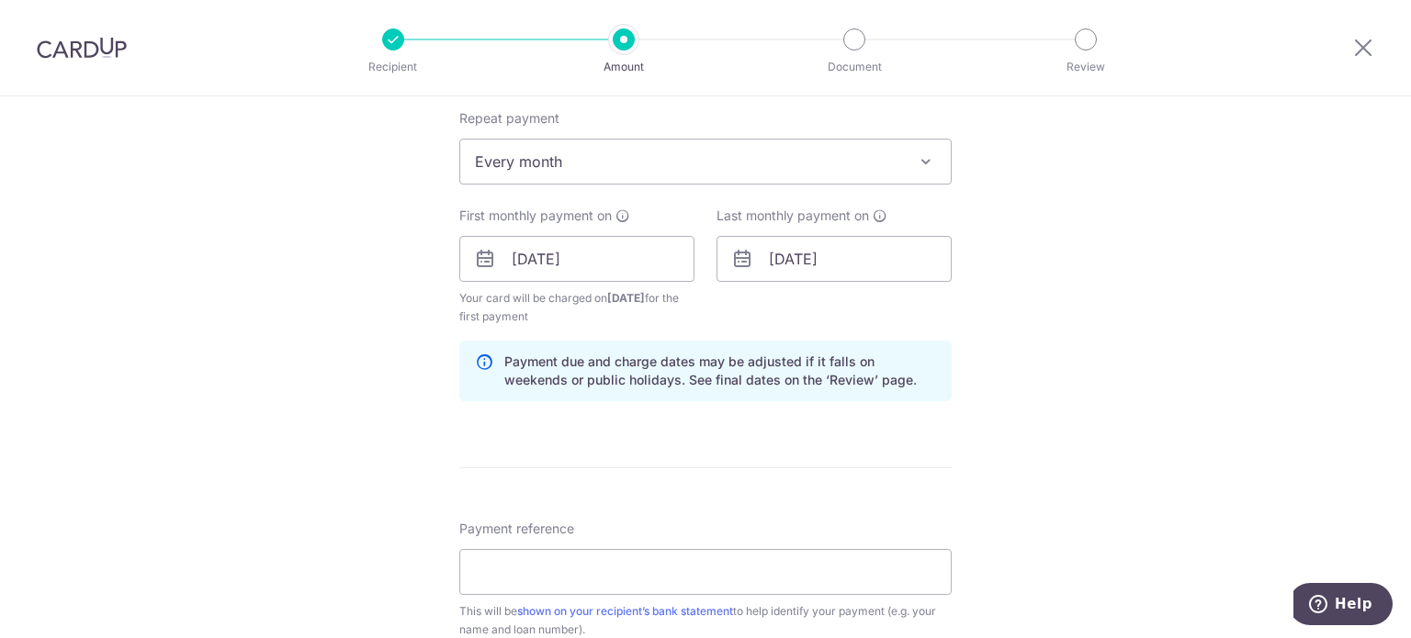
click at [294, 428] on div "Tell us more about your payment Enter payment amount SGD 3,244.00 3244.00 Selec…" at bounding box center [705, 239] width 1411 height 1755
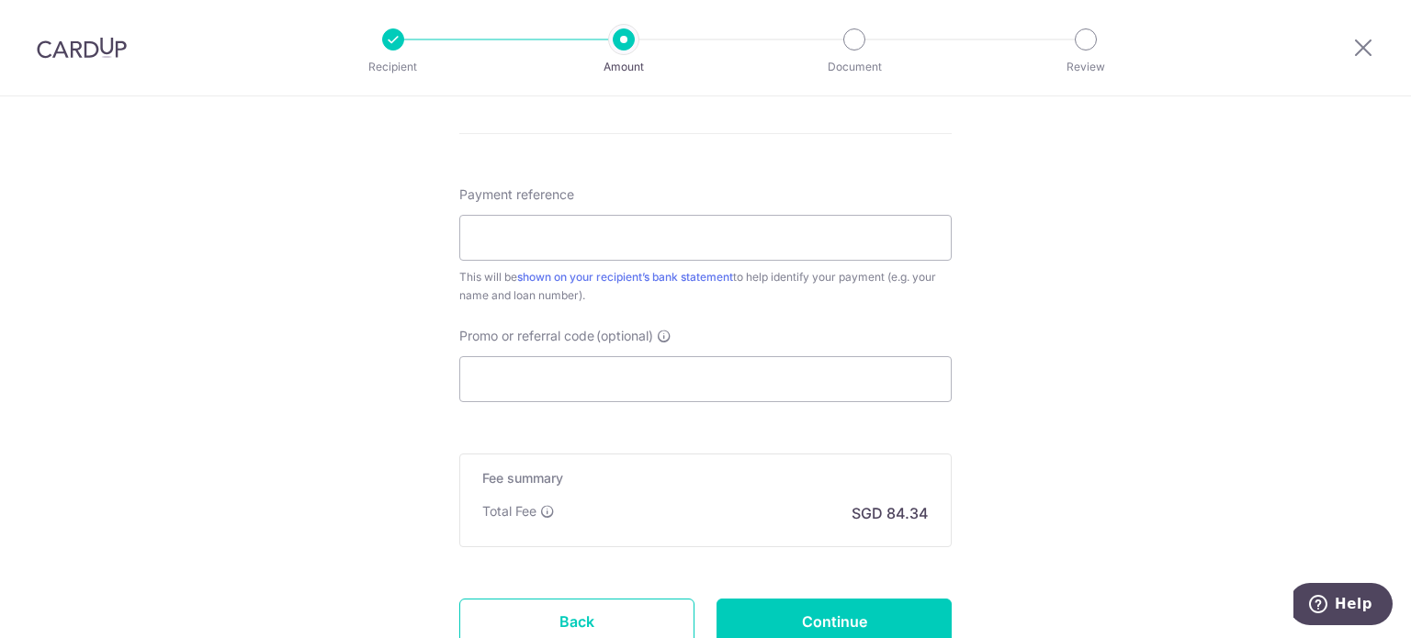
scroll to position [1102, 0]
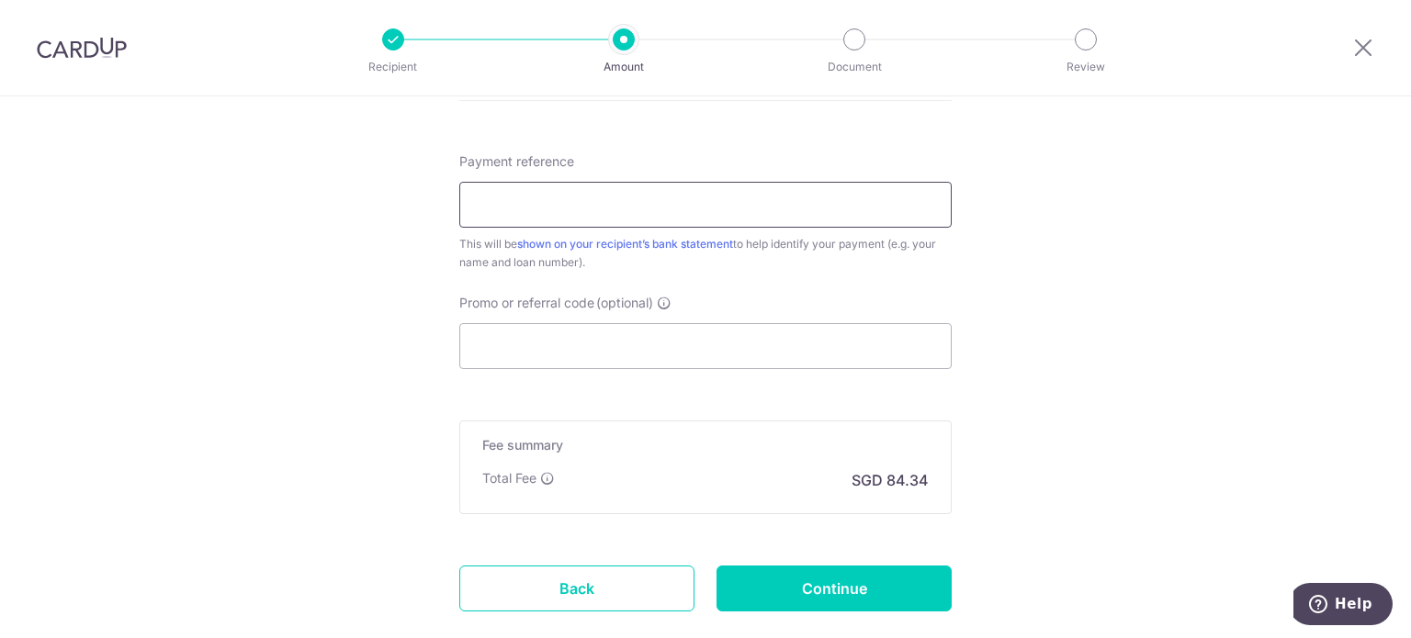
click at [651, 212] on input "Payment reference" at bounding box center [705, 205] width 492 height 46
type input "Home Loan"
drag, startPoint x: 557, startPoint y: 352, endPoint x: 546, endPoint y: 352, distance: 11.0
click at [557, 352] on input "Promo or referral code (optional)" at bounding box center [705, 346] width 492 height 46
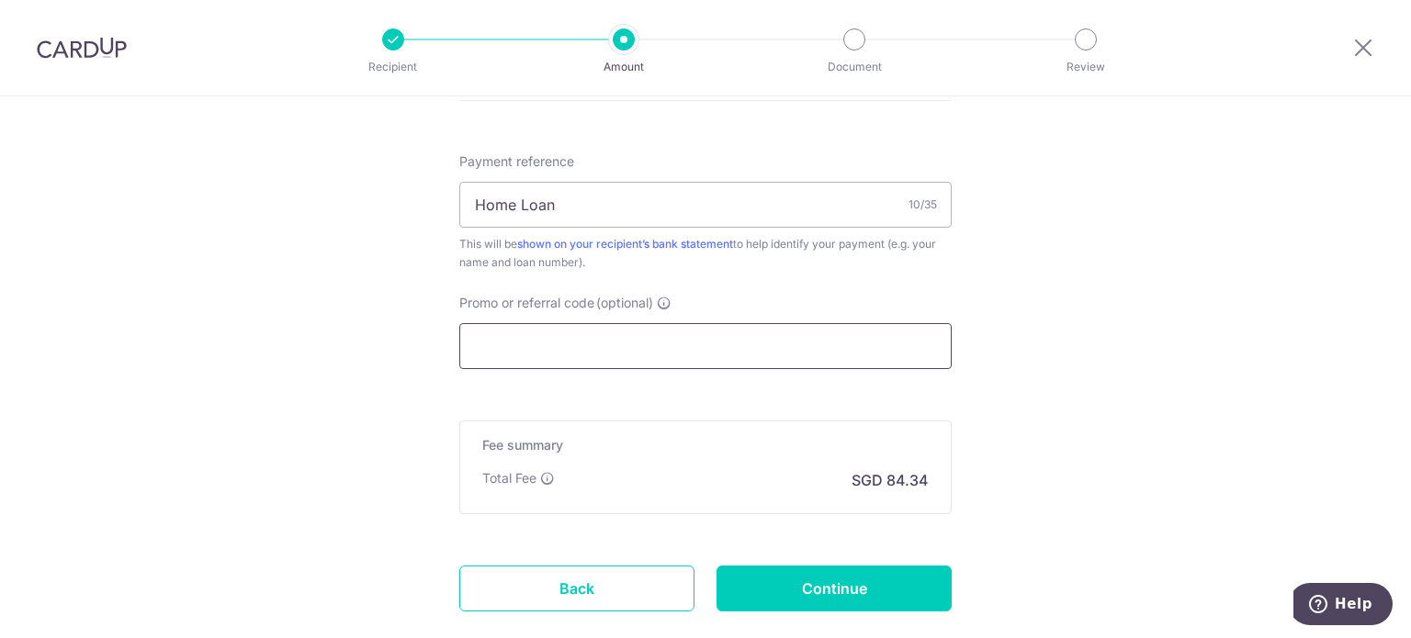
paste input "REC185"
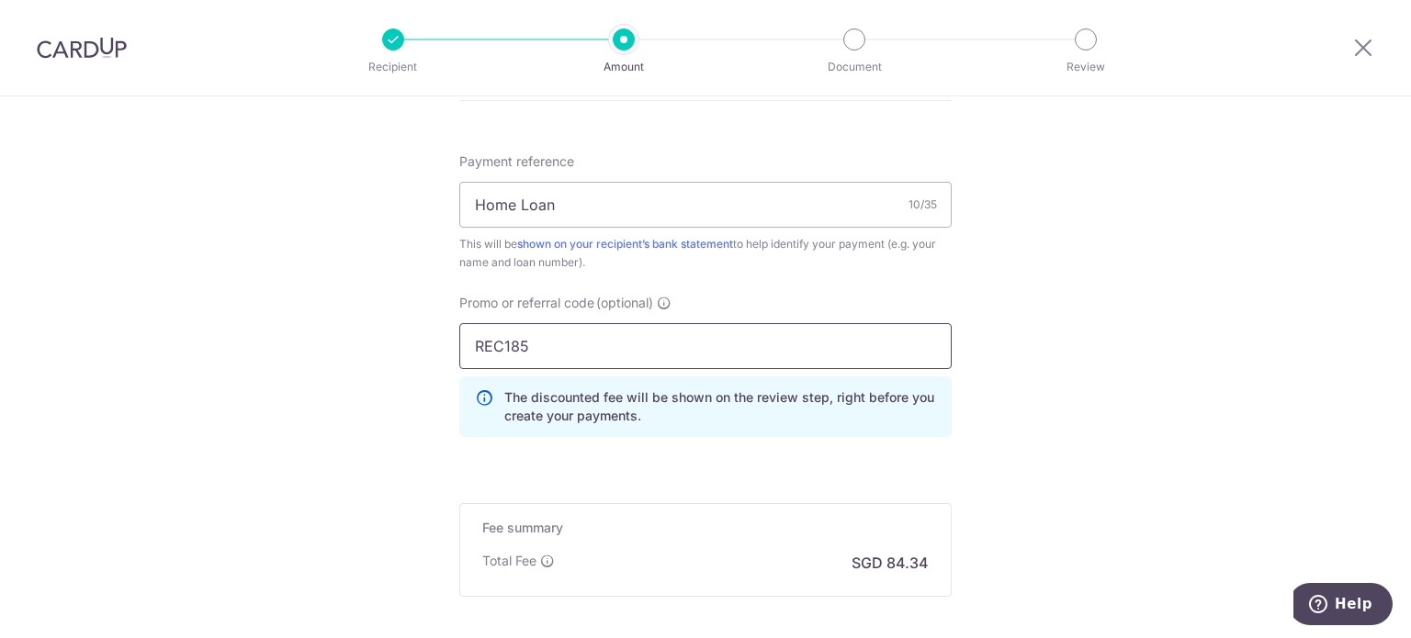
type input "REC185"
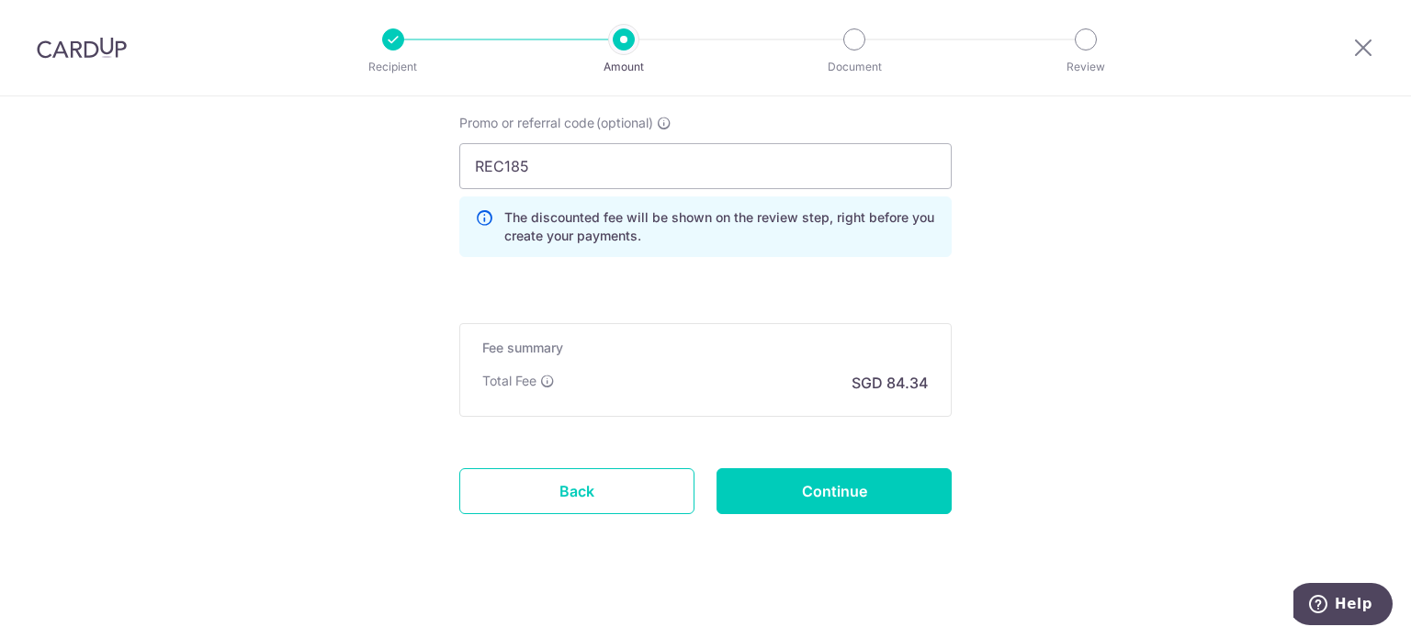
scroll to position [1293, 0]
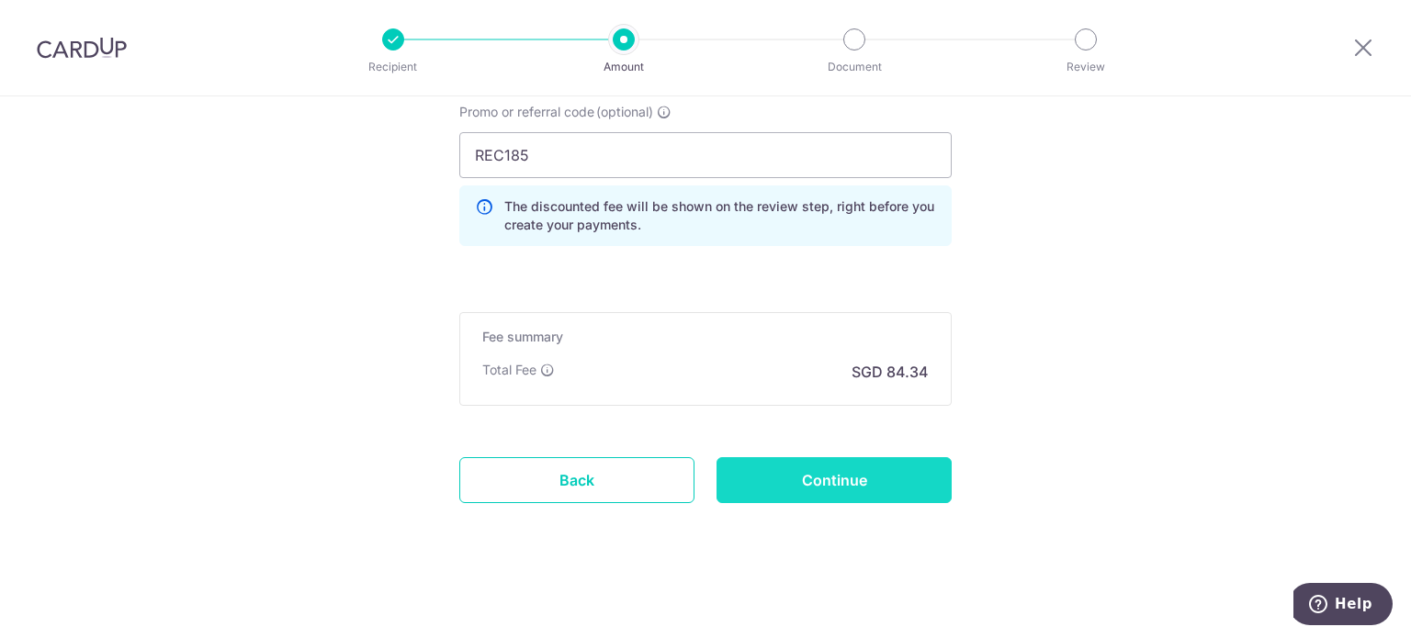
click at [799, 473] on input "Continue" at bounding box center [833, 480] width 235 height 46
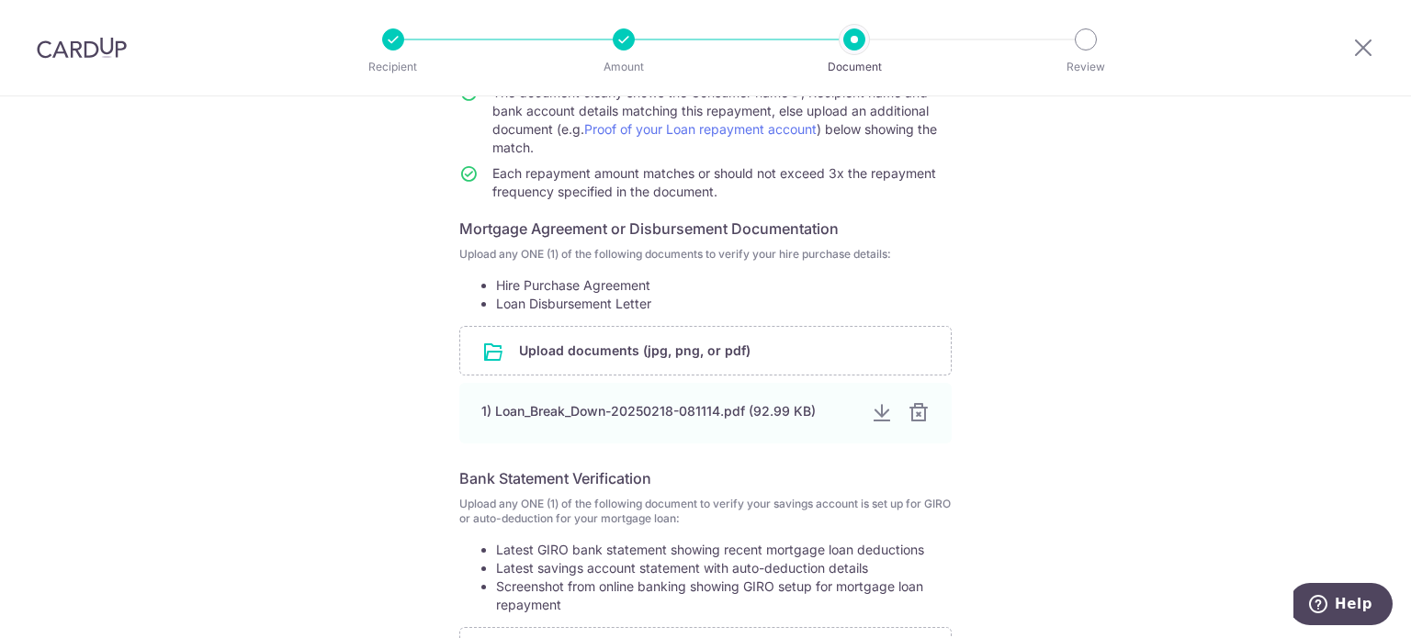
scroll to position [169, 0]
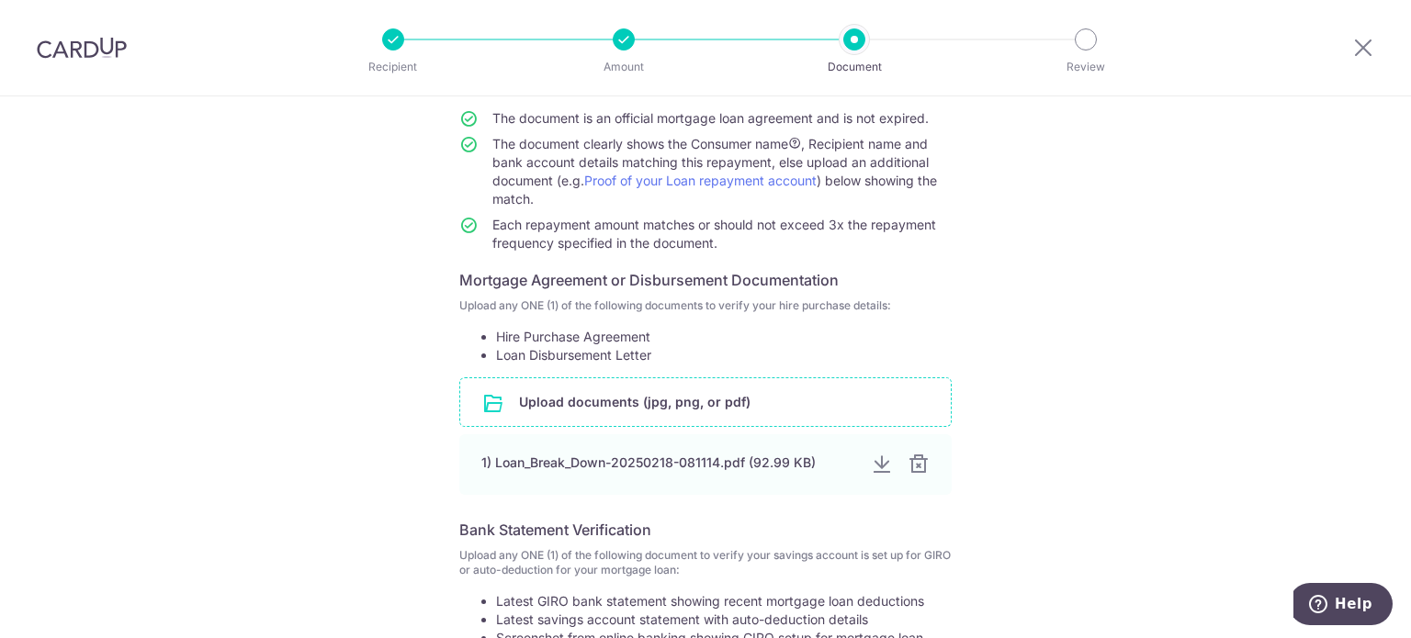
click at [614, 398] on input "file" at bounding box center [705, 402] width 491 height 48
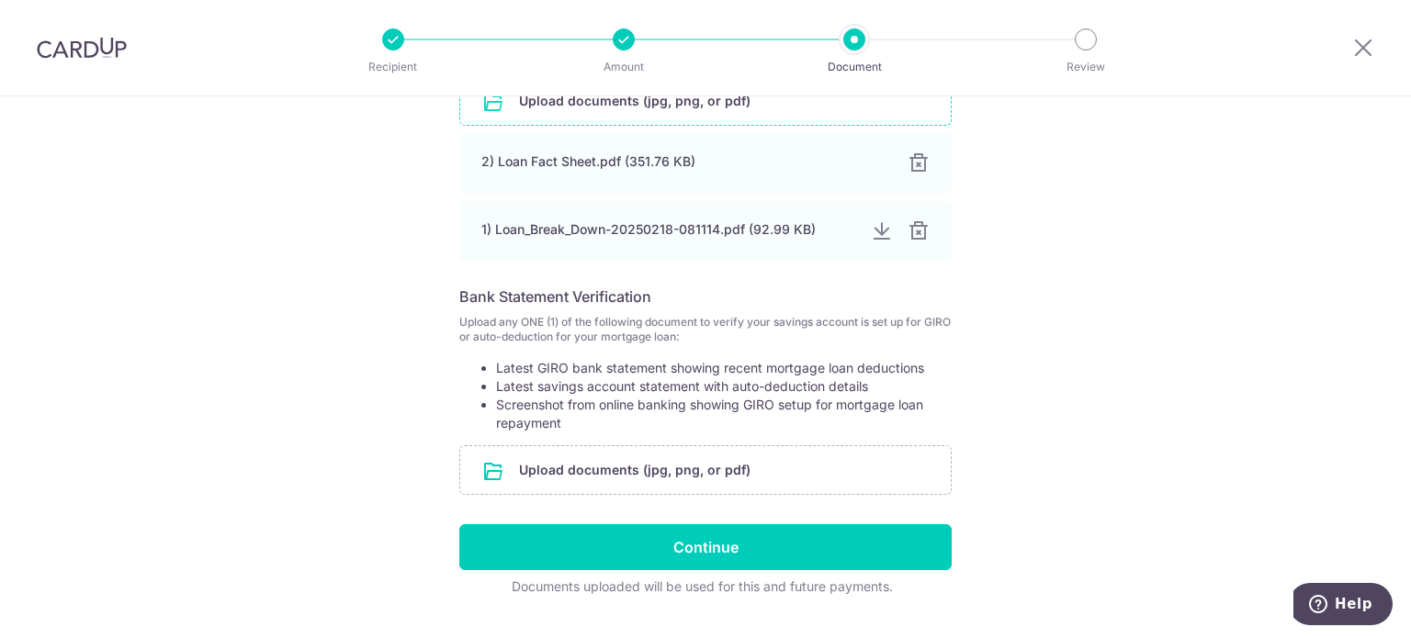
scroll to position [513, 0]
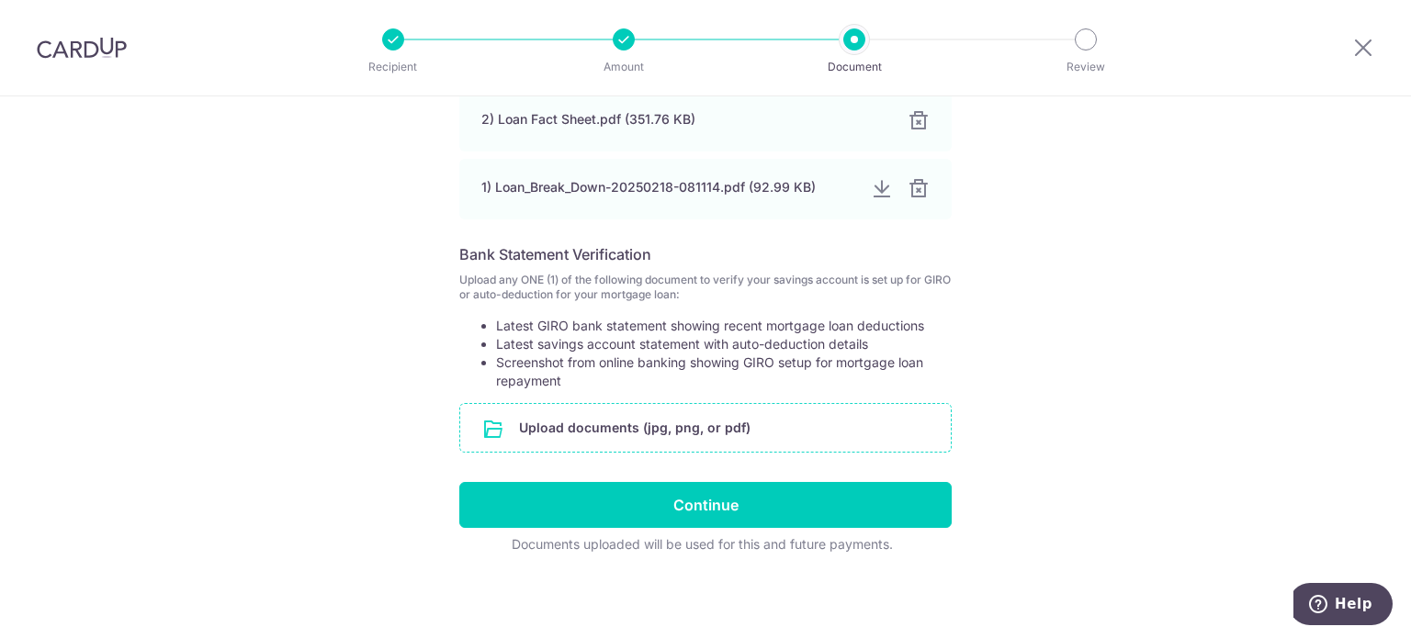
click at [692, 435] on input "file" at bounding box center [705, 428] width 491 height 48
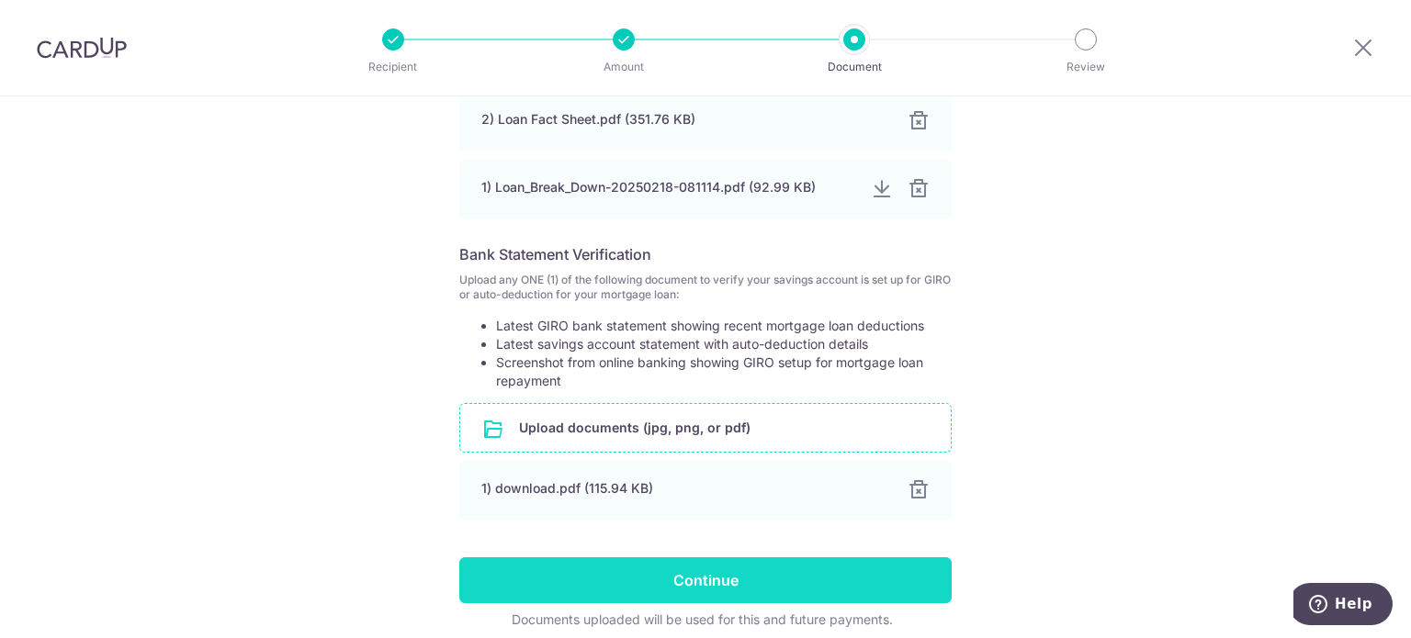
click at [555, 583] on input "Continue" at bounding box center [705, 581] width 492 height 46
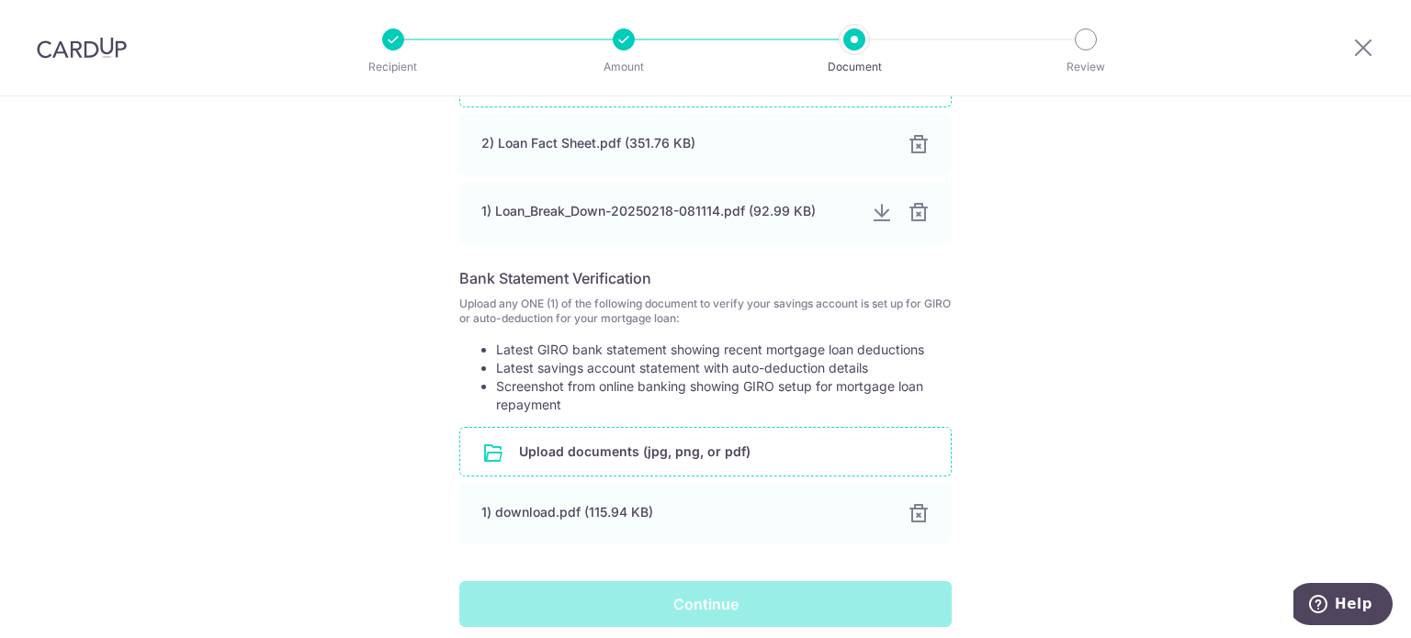
scroll to position [496, 0]
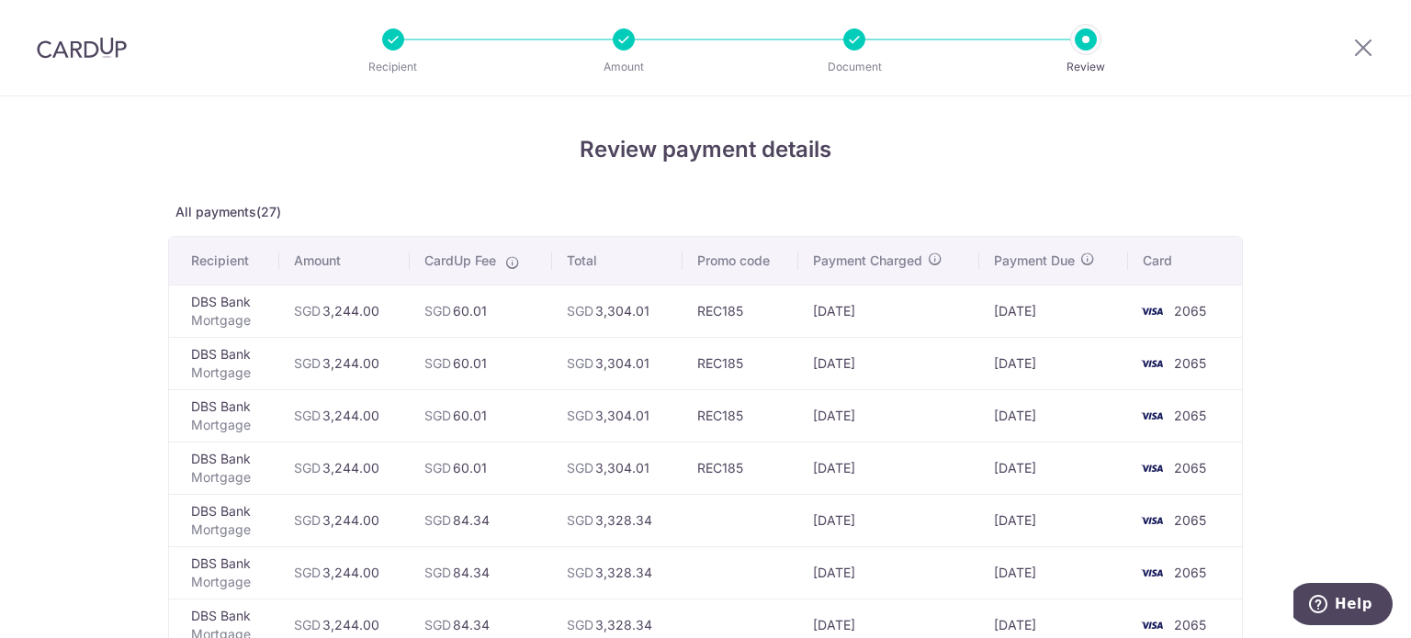
click at [621, 70] on p "Amount" at bounding box center [624, 67] width 136 height 18
click at [1363, 45] on icon at bounding box center [1363, 47] width 22 height 23
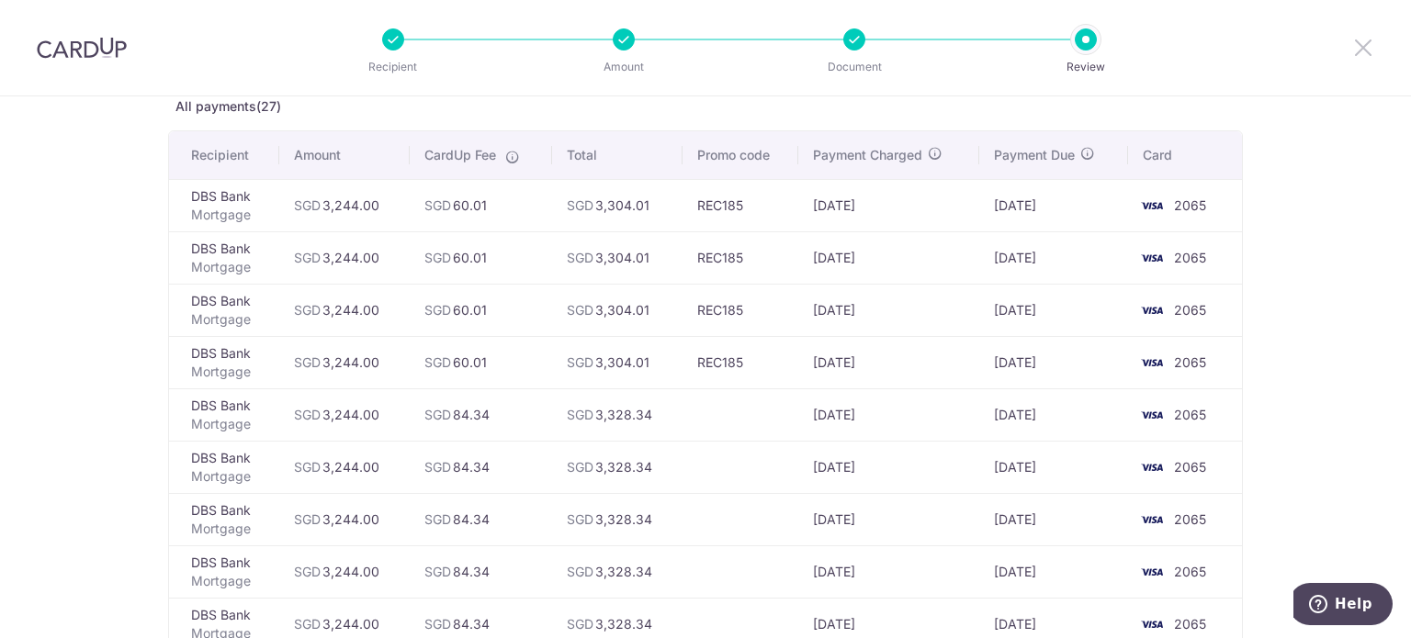
scroll to position [77, 0]
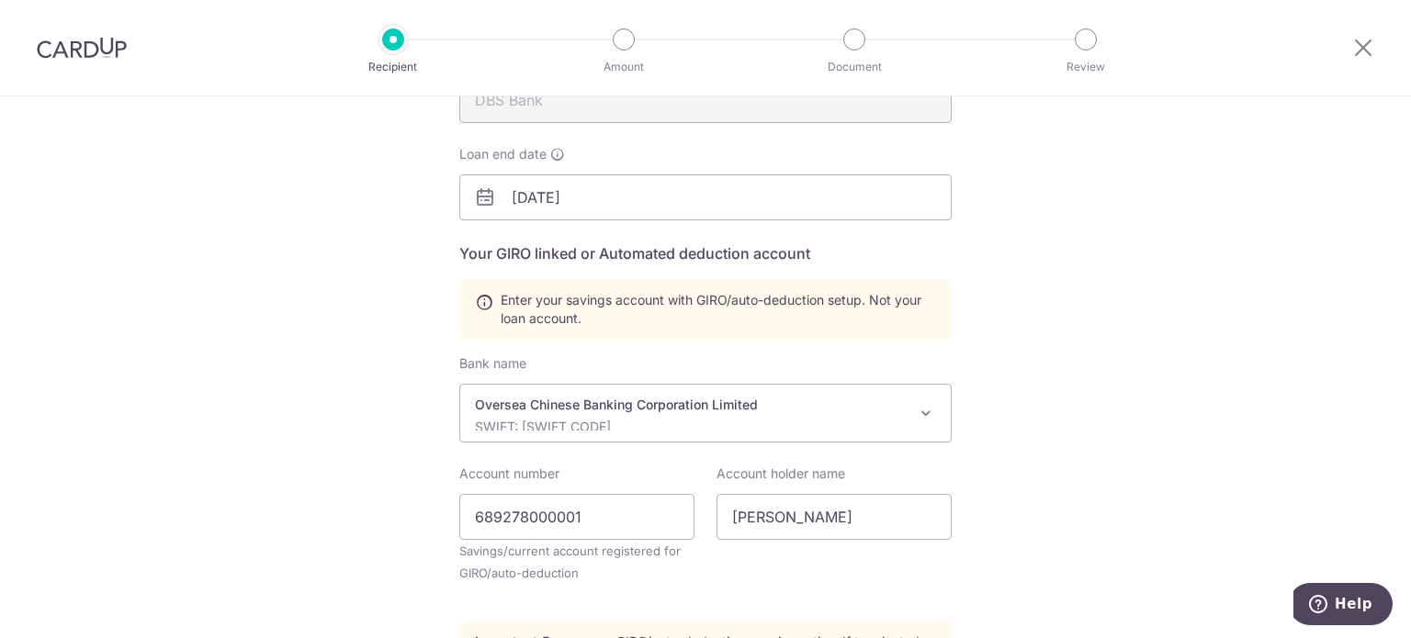
scroll to position [276, 0]
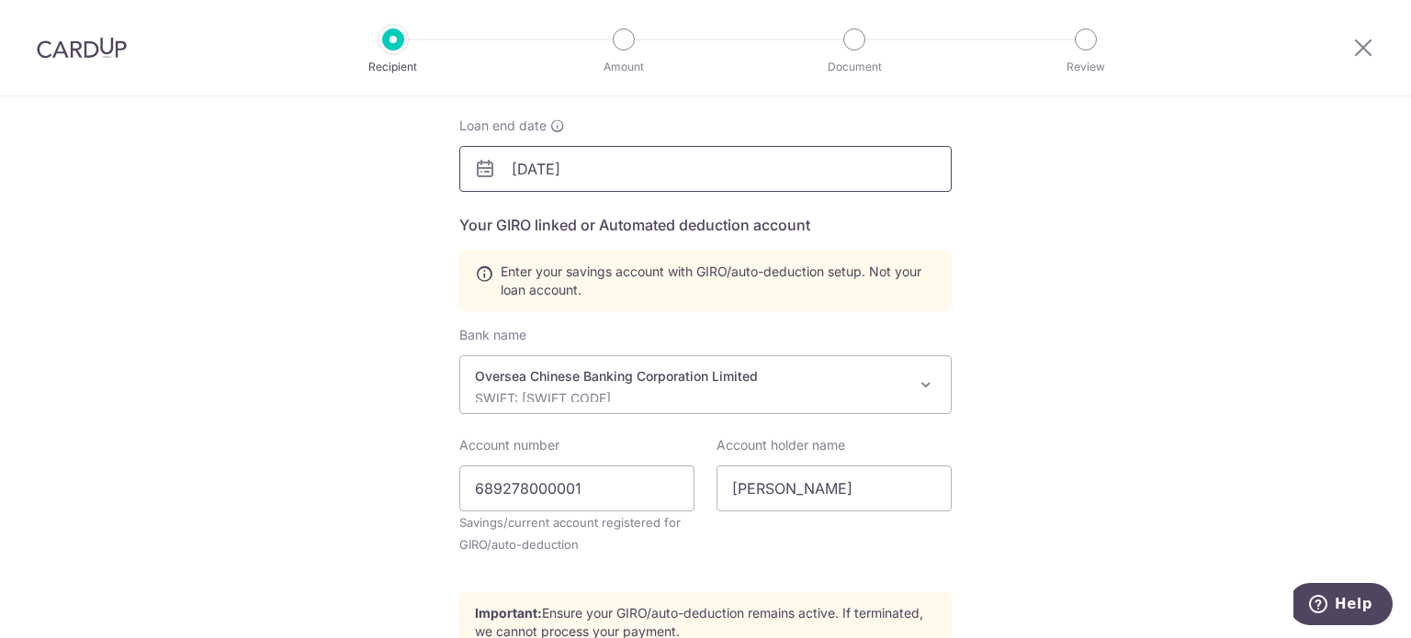
click at [609, 159] on input "[DATE]" at bounding box center [705, 169] width 492 height 46
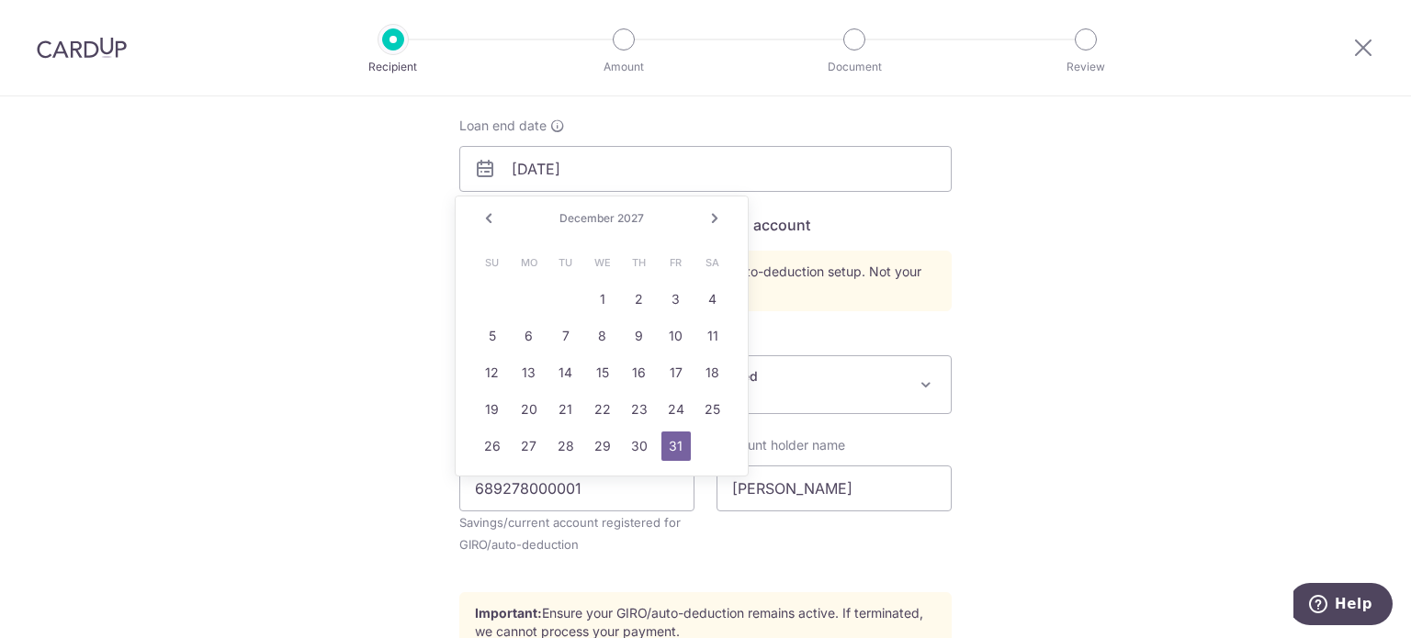
click at [487, 221] on link "Prev" at bounding box center [489, 219] width 22 height 22
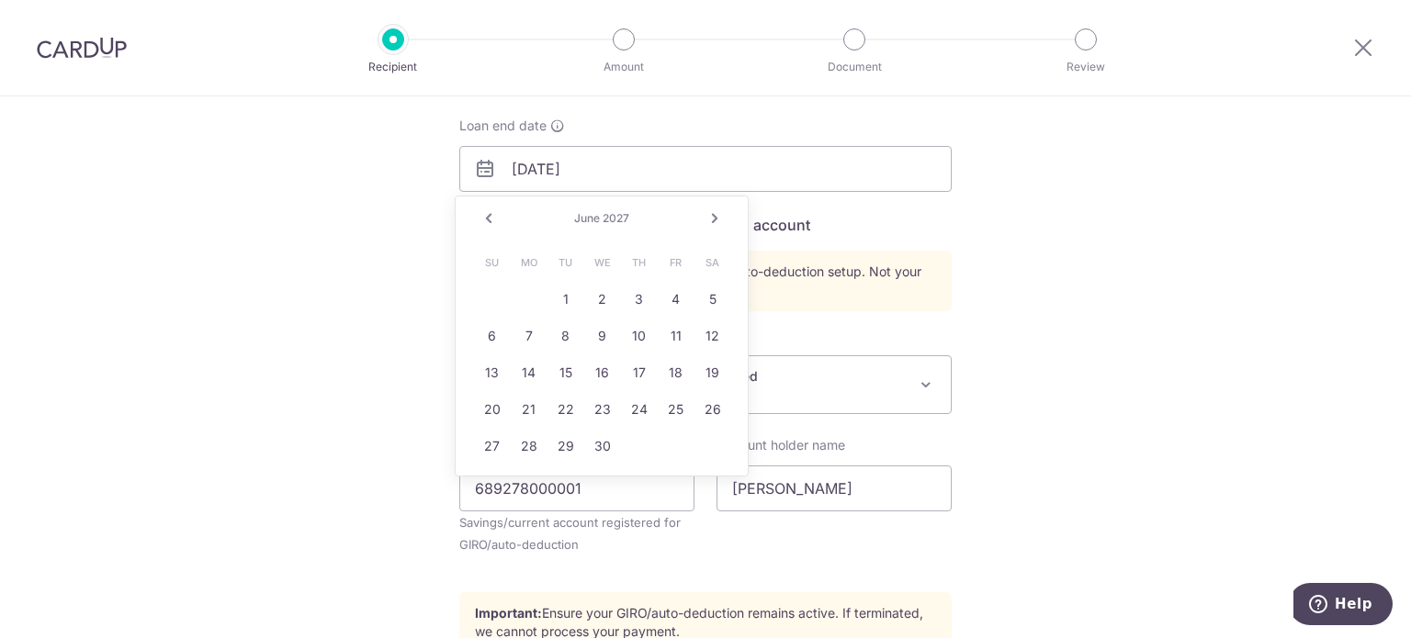
click at [487, 221] on link "Prev" at bounding box center [489, 219] width 22 height 22
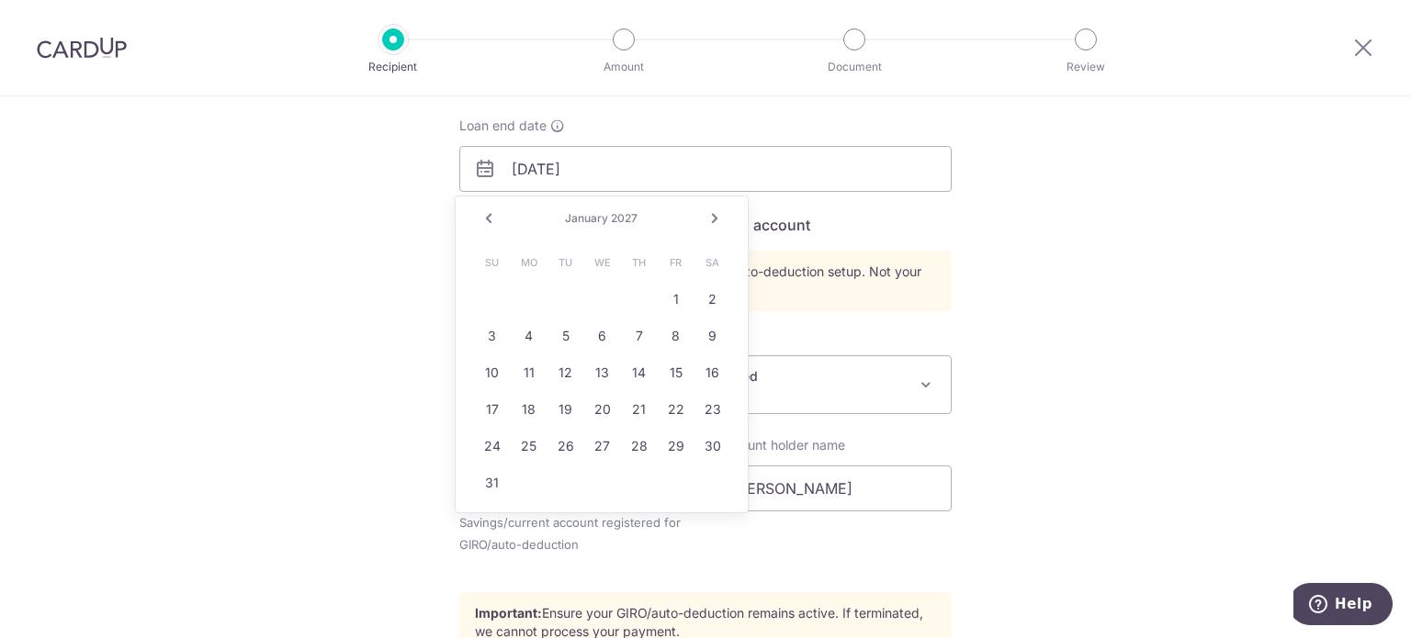
click at [487, 221] on link "Prev" at bounding box center [489, 219] width 22 height 22
click at [500, 220] on div "Prev Next December 2026" at bounding box center [602, 219] width 292 height 44
click at [496, 218] on link "Prev" at bounding box center [489, 219] width 22 height 22
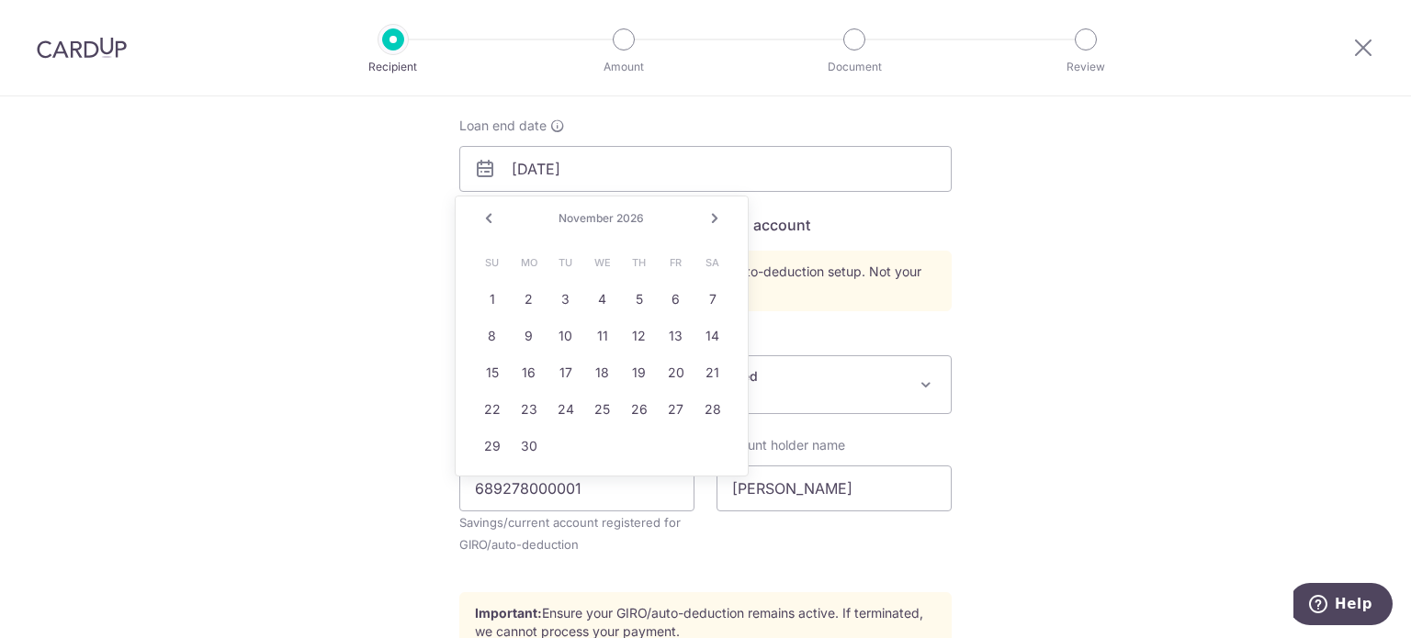
click at [496, 216] on link "Prev" at bounding box center [489, 219] width 22 height 22
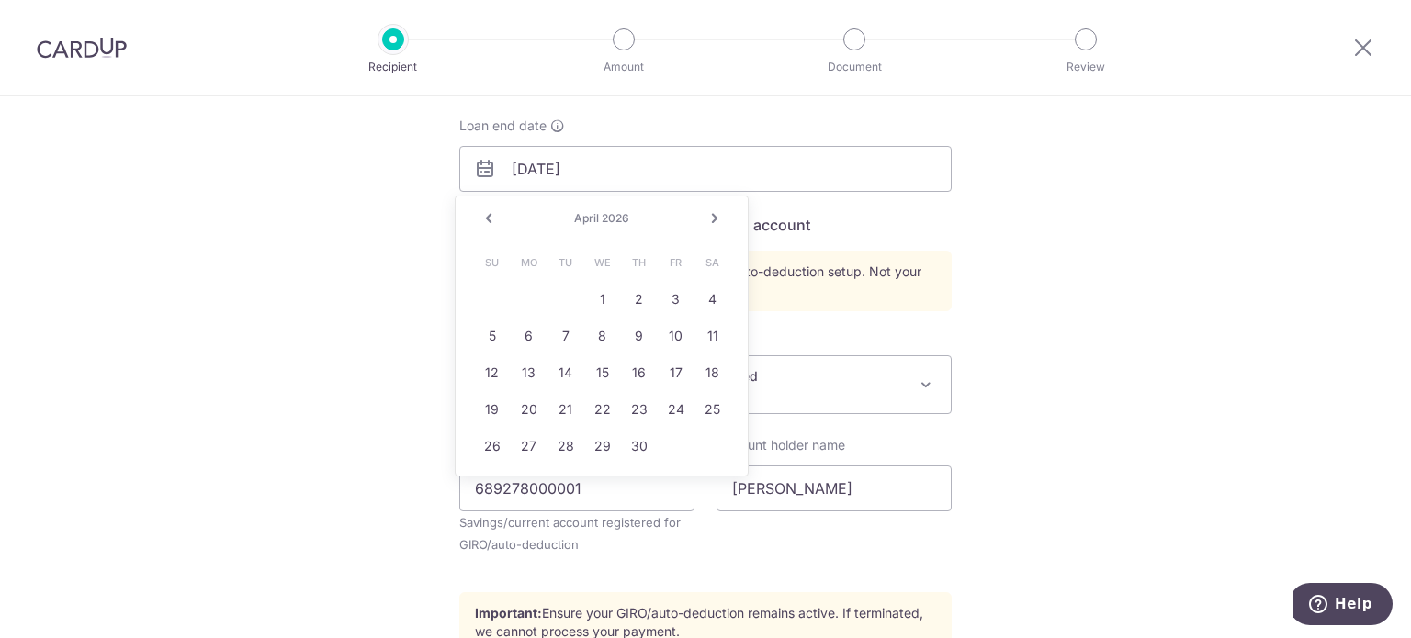
click at [496, 216] on link "Prev" at bounding box center [489, 219] width 22 height 22
click at [712, 218] on link "Next" at bounding box center [715, 219] width 22 height 22
click at [720, 408] on link "28" at bounding box center [712, 409] width 29 height 29
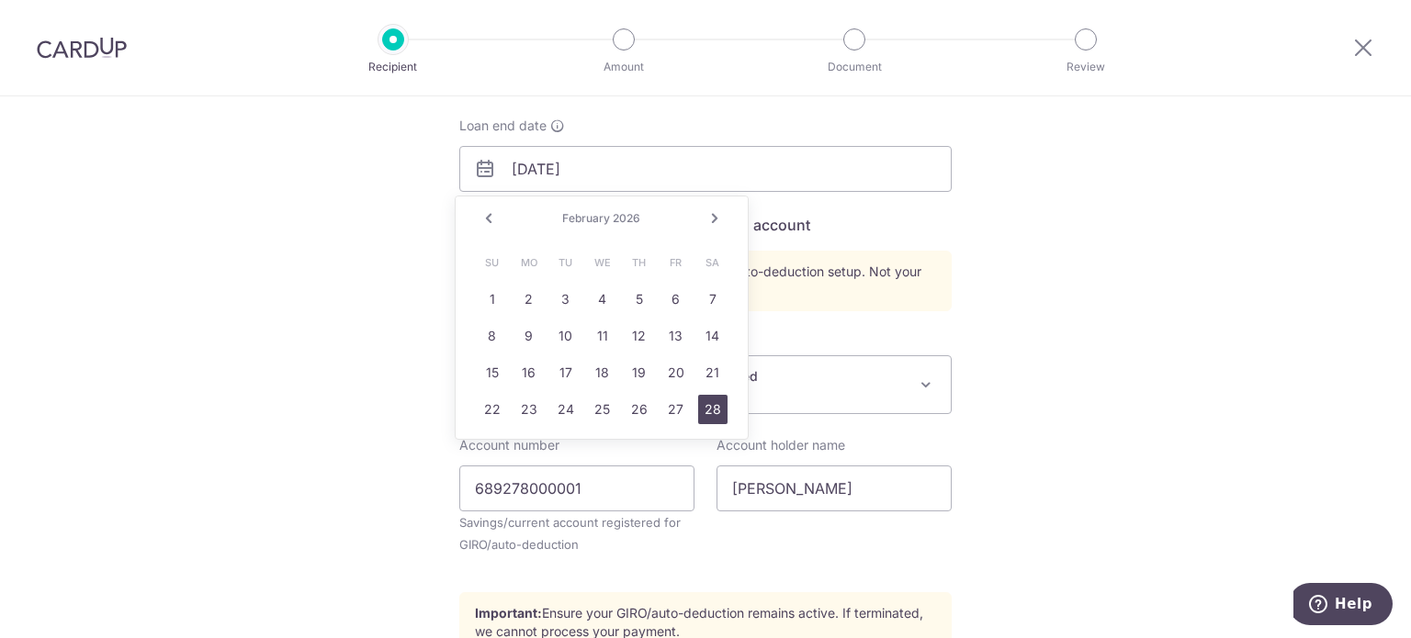
type input "02/28/2026"
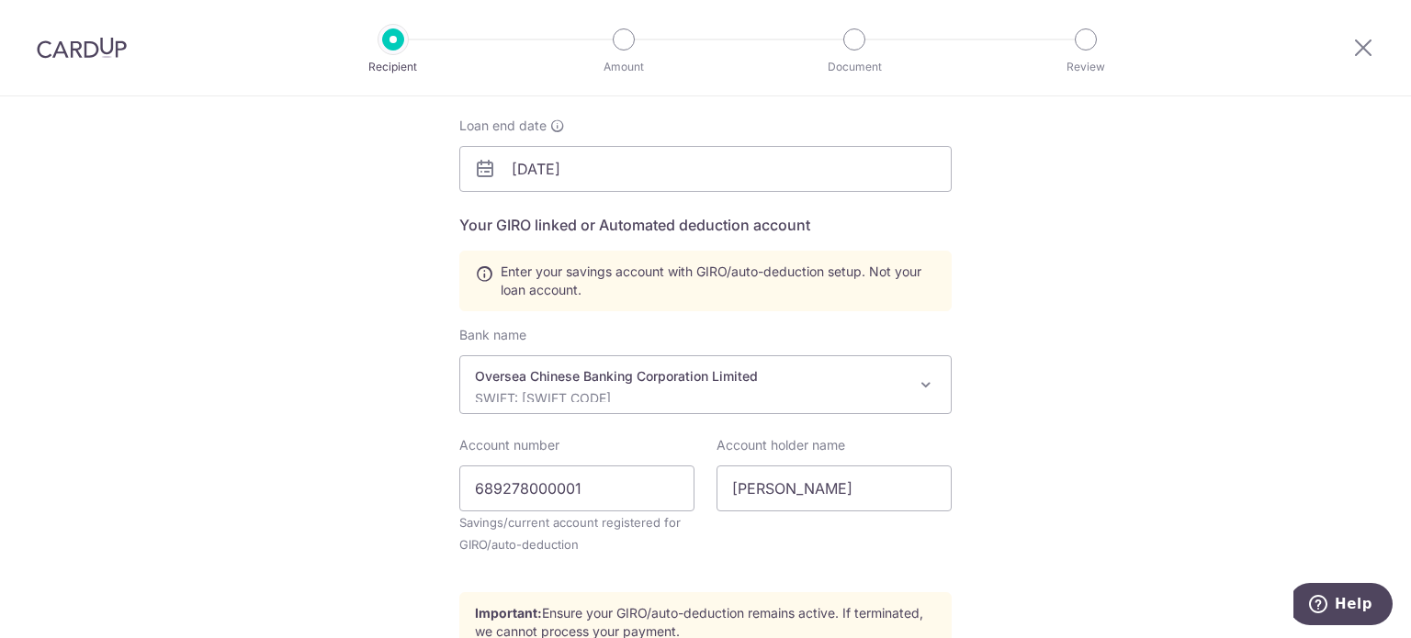
click at [249, 313] on div "Recipient Details Your recipient does not need a CardUp account to receive your…" at bounding box center [705, 352] width 1411 height 1062
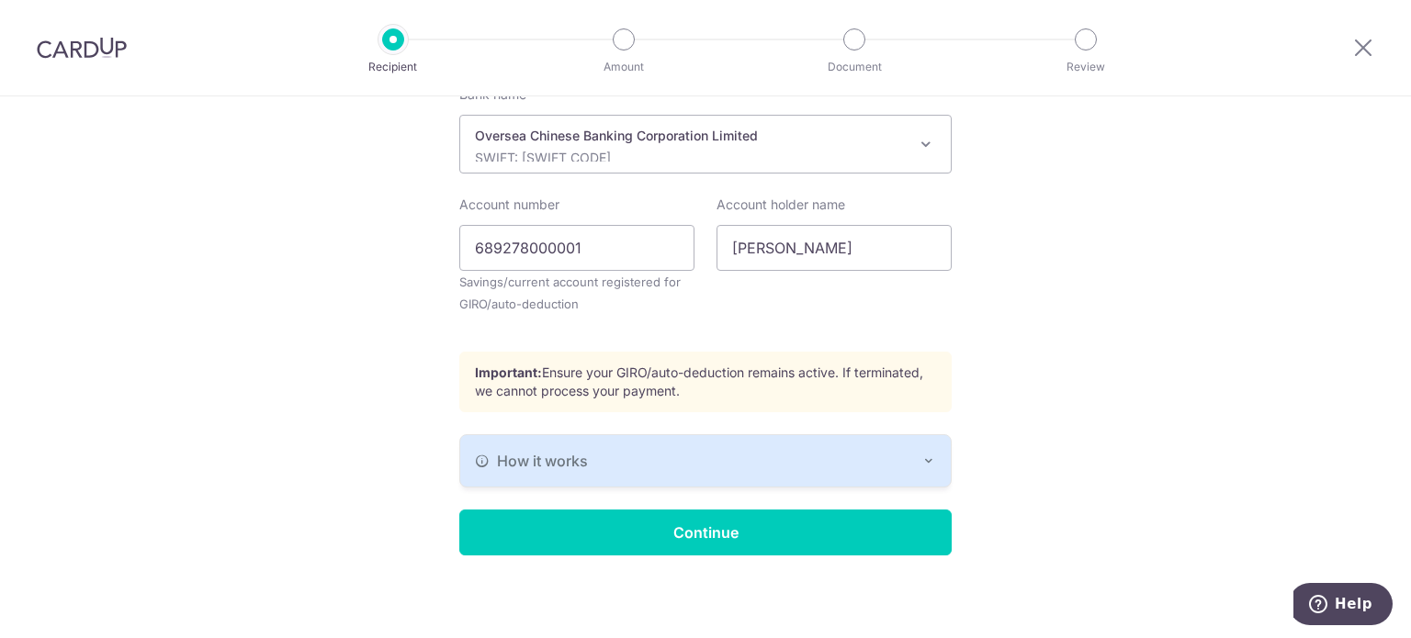
scroll to position [518, 0]
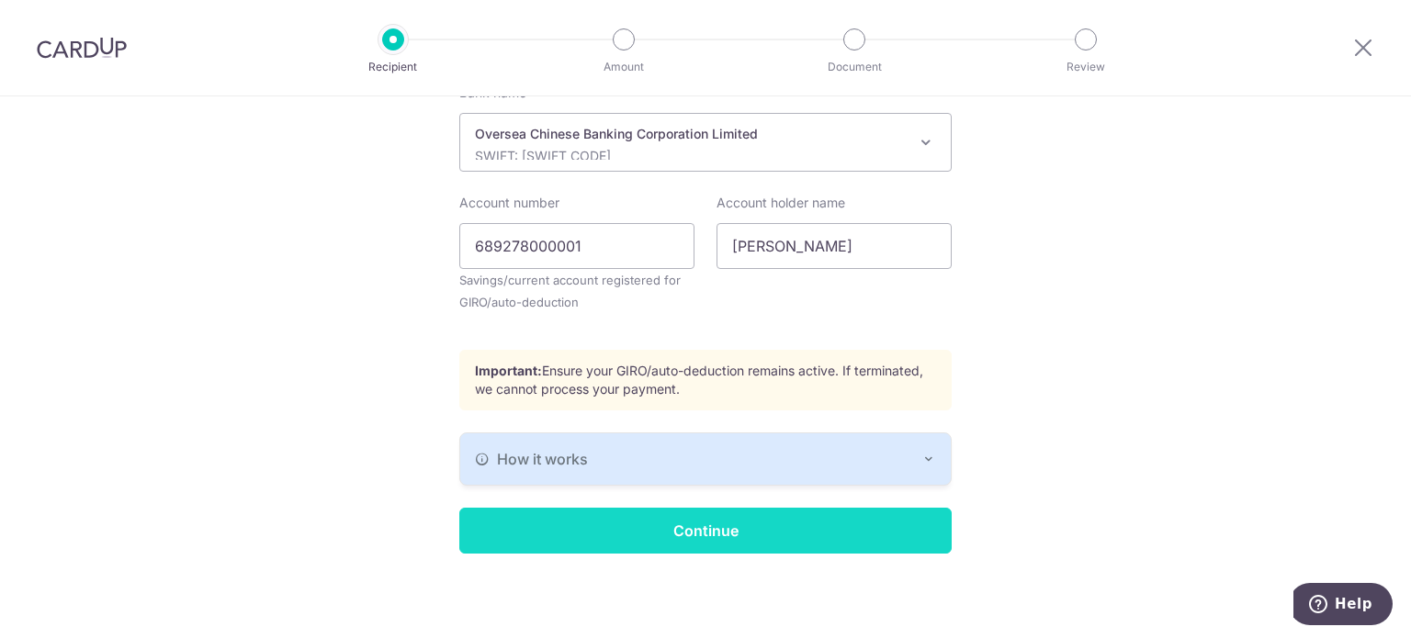
click at [642, 528] on input "Continue" at bounding box center [705, 531] width 492 height 46
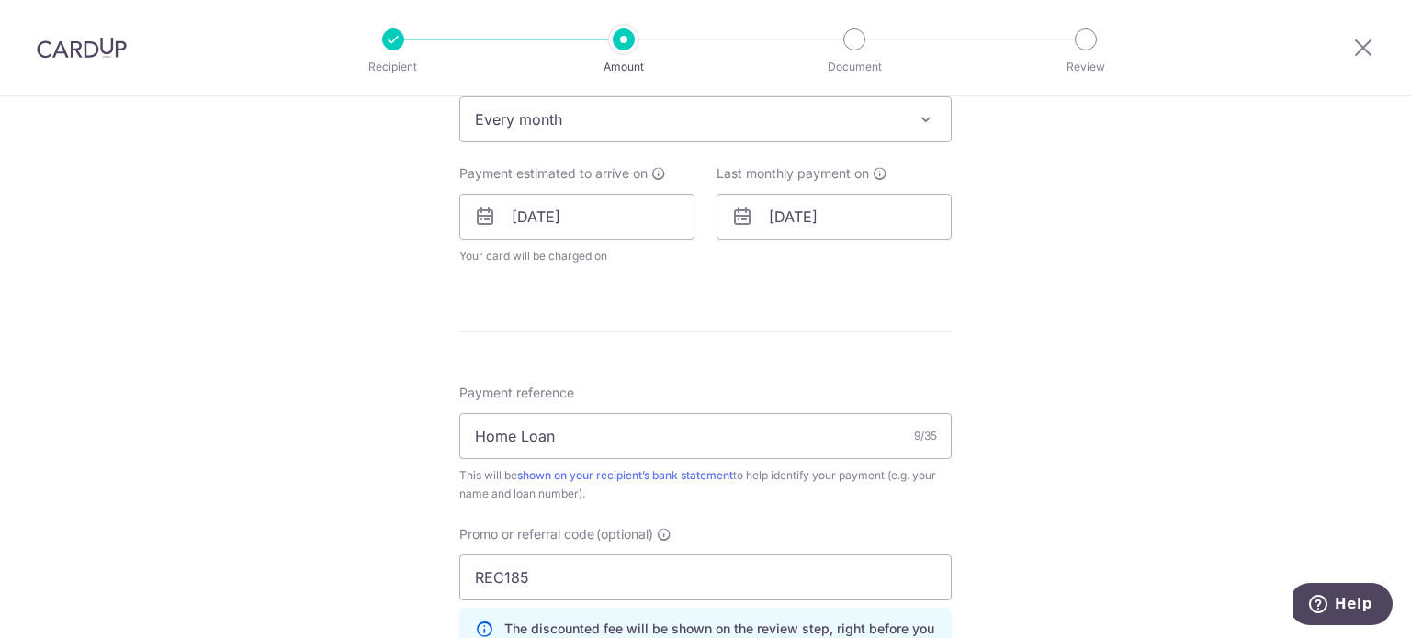
scroll to position [827, 0]
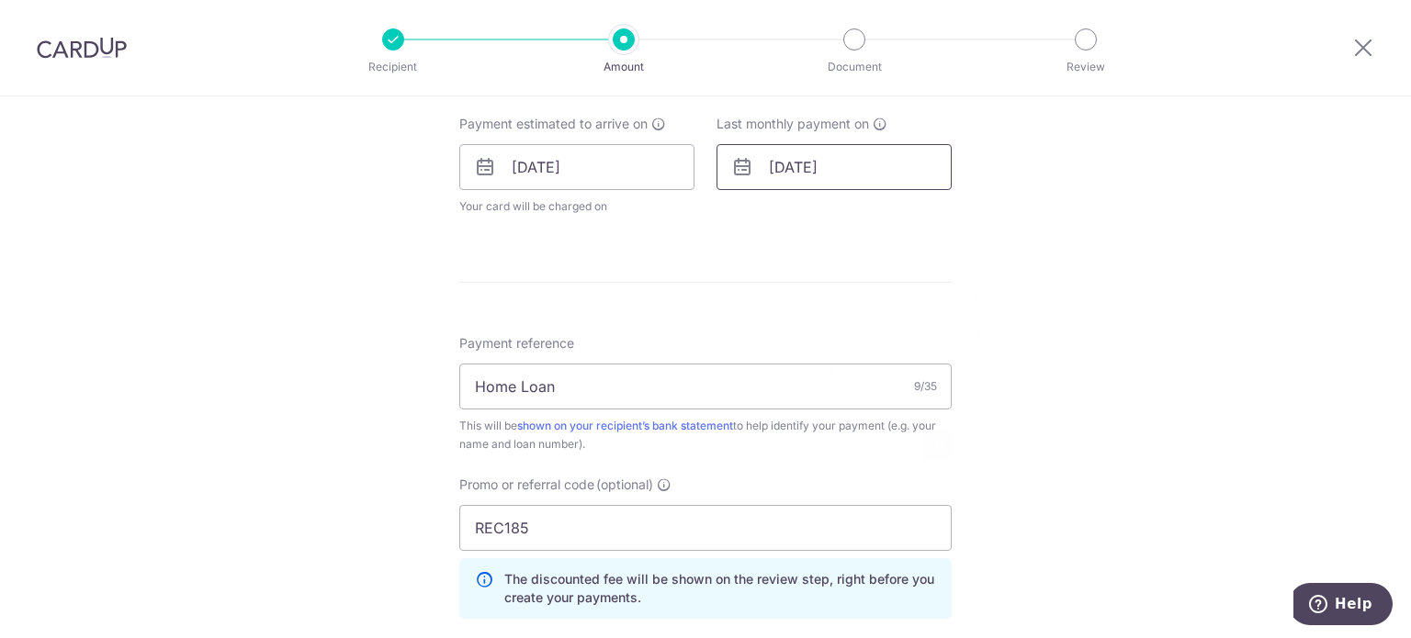
click at [877, 158] on input "[DATE]" at bounding box center [833, 167] width 235 height 46
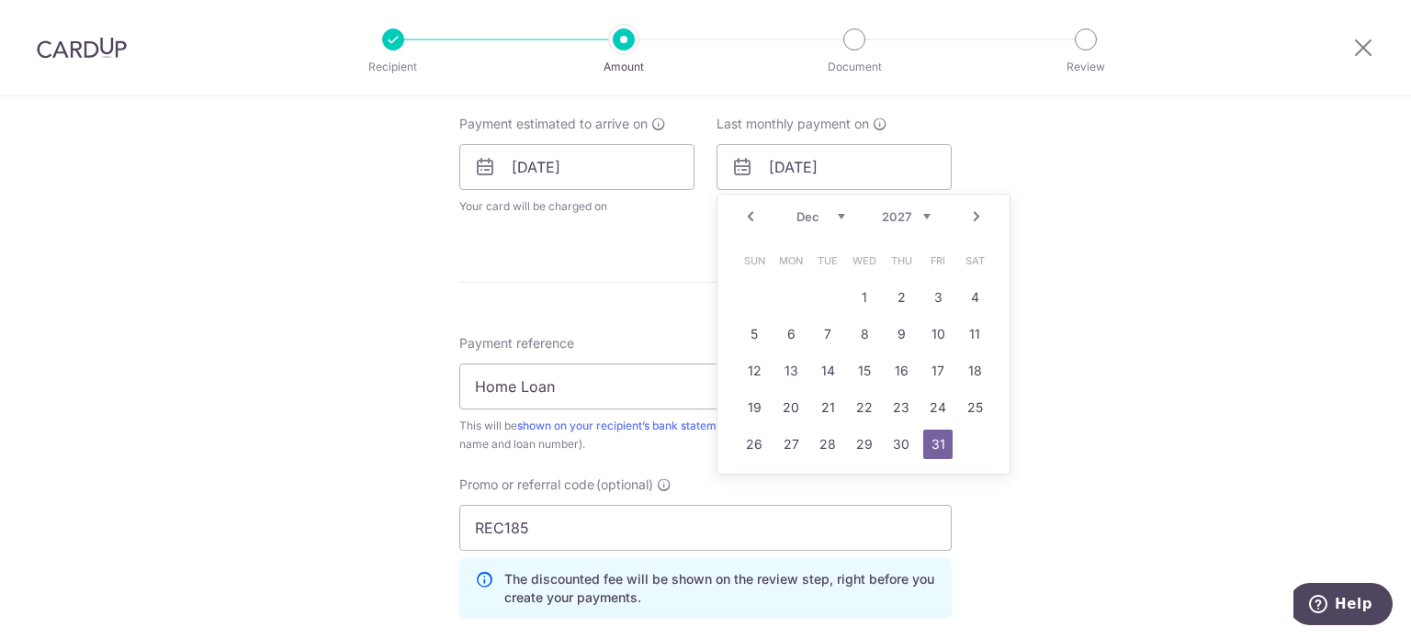
click at [805, 215] on select "Jan Feb Mar Apr May Jun [DATE] Aug Sep Oct Nov Dec" at bounding box center [820, 216] width 49 height 15
click at [896, 209] on select "2025 2026 2027 2028 2029 2030 2031 2032 2033 2034 2035" at bounding box center [906, 216] width 49 height 15
click at [805, 220] on select "Jan Feb Mar Apr May Jun [DATE] Aug Sep Oct Nov Dec" at bounding box center [820, 216] width 49 height 15
click at [968, 414] on link "28" at bounding box center [974, 407] width 29 height 29
type input "[DATE]"
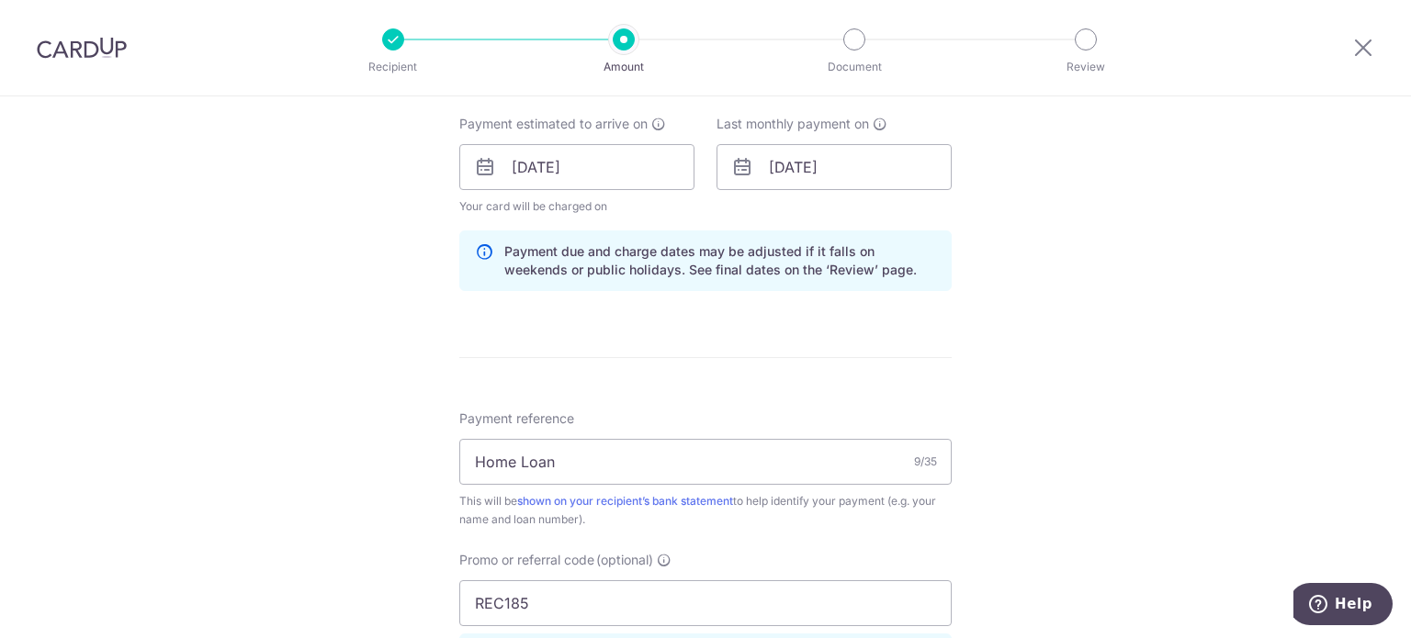
click at [1122, 407] on div "Tell us more about your payment Enter payment amount SGD 3,244.00 3244.00 Selec…" at bounding box center [705, 180] width 1411 height 1820
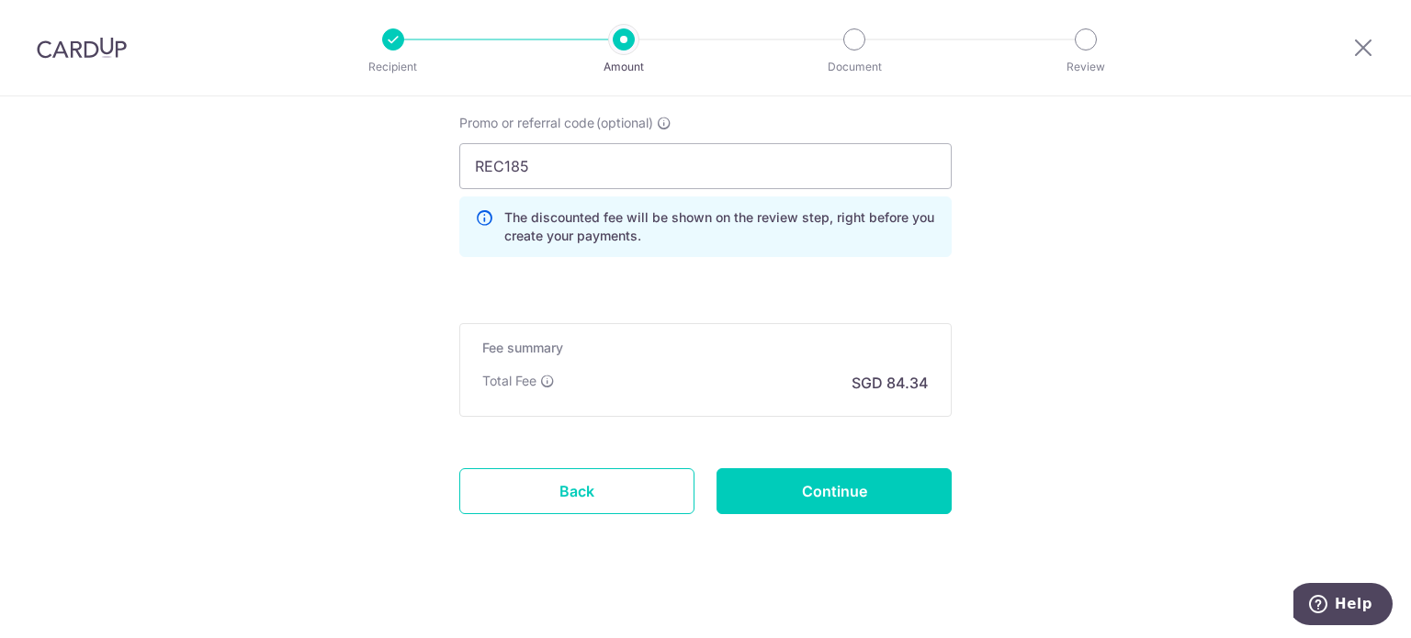
scroll to position [1275, 0]
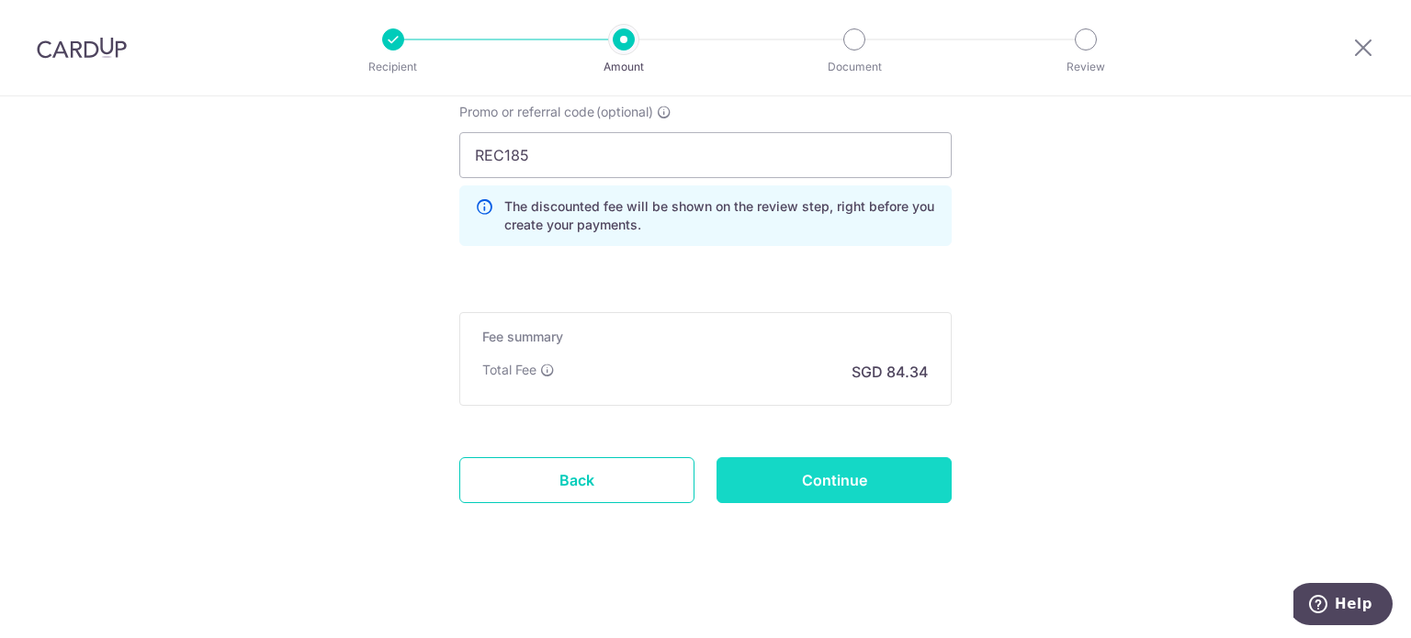
click at [806, 463] on input "Continue" at bounding box center [833, 480] width 235 height 46
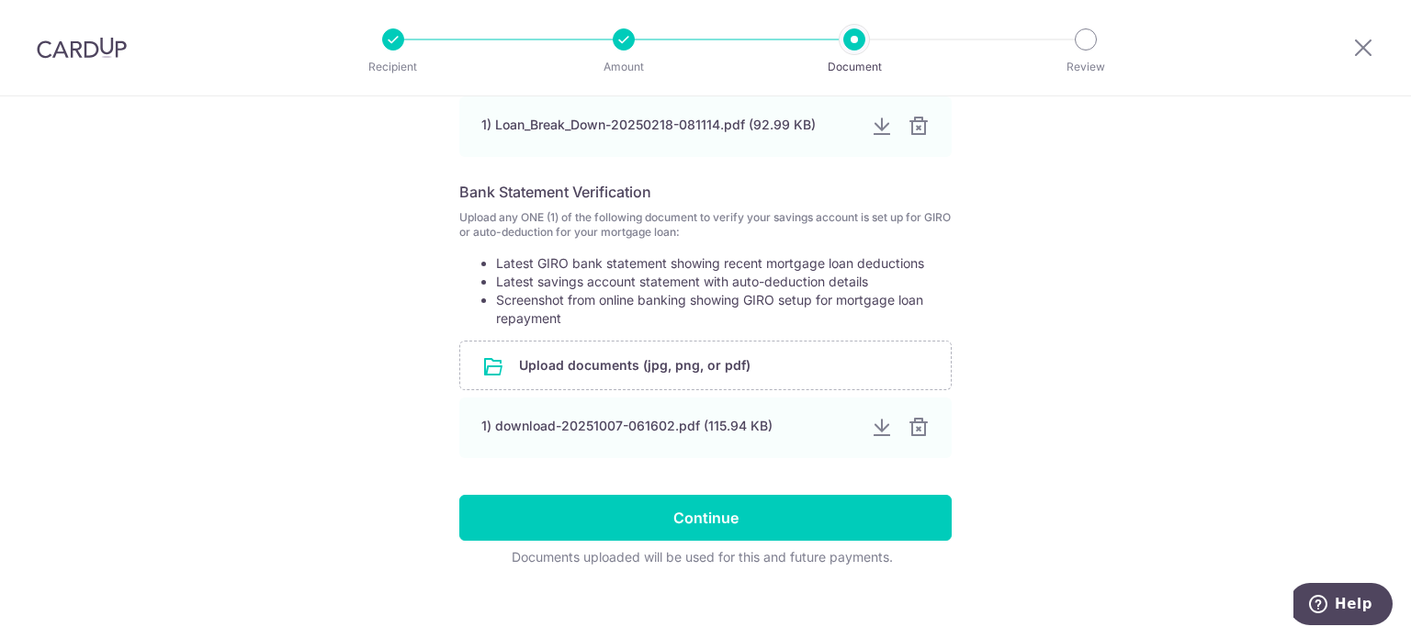
scroll to position [588, 0]
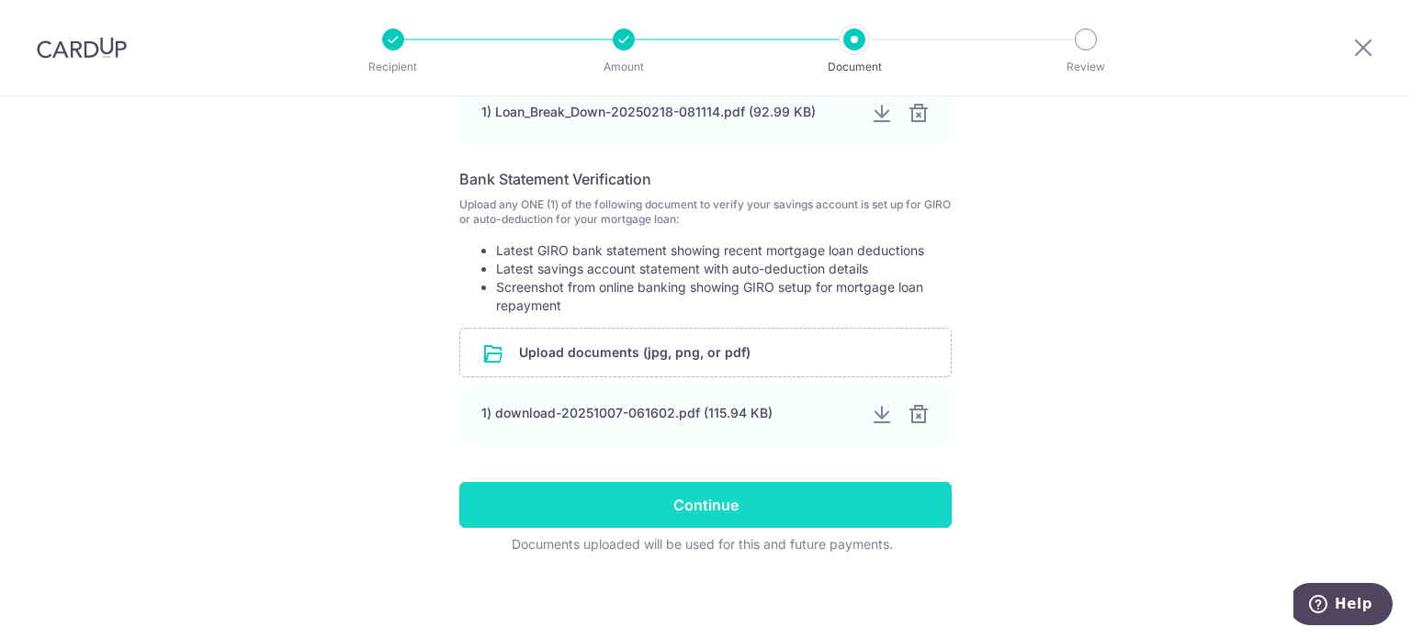
click at [724, 500] on input "Continue" at bounding box center [705, 505] width 492 height 46
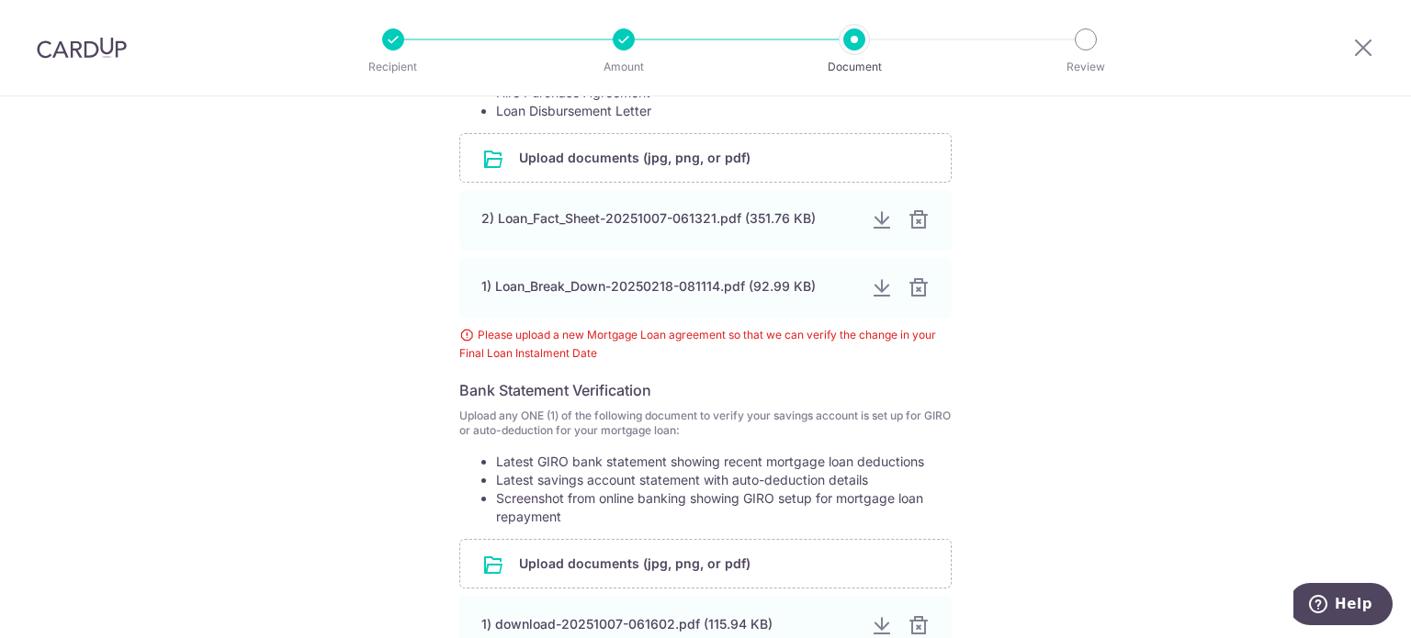
click at [343, 374] on div "Help us verify your payment Your supporting documents will enable us to approve…" at bounding box center [705, 267] width 1411 height 1168
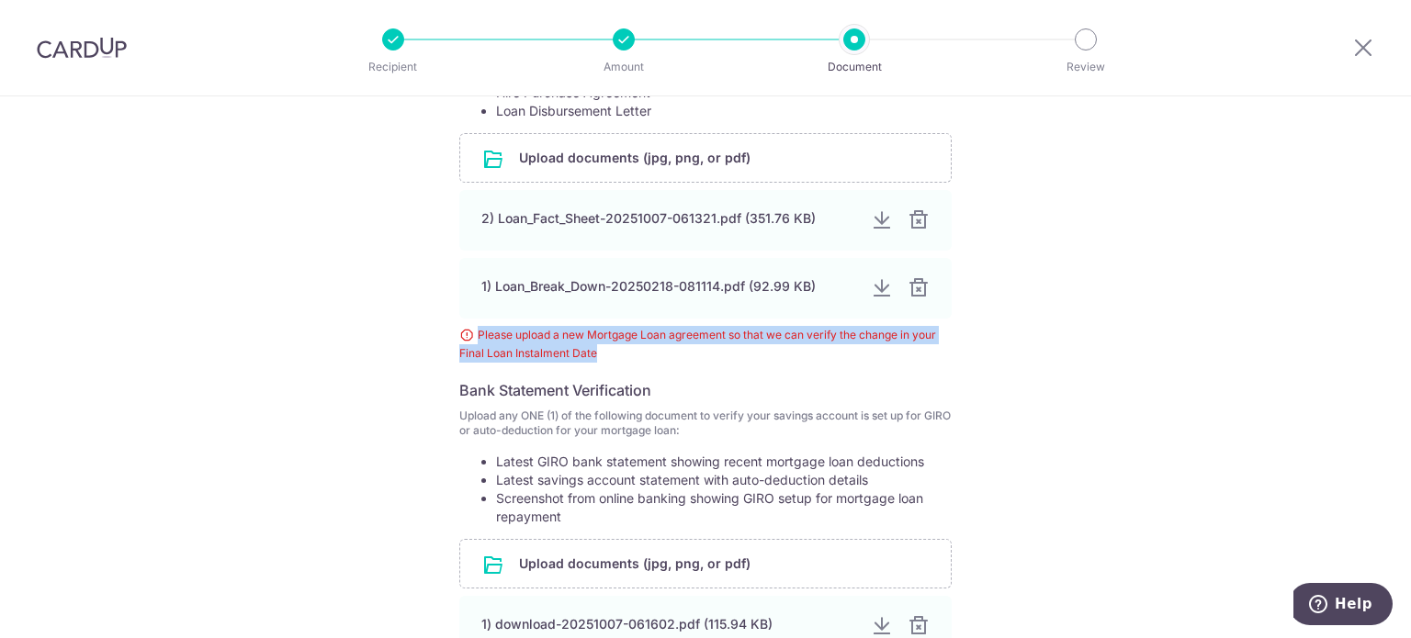
drag, startPoint x: 666, startPoint y: 351, endPoint x: 468, endPoint y: 336, distance: 199.0
click at [468, 336] on div "Please upload a new Mortgage Loan agreement so that we can verify the change in…" at bounding box center [705, 344] width 492 height 37
click at [361, 359] on div "Help us verify your payment Your supporting documents will enable us to approve…" at bounding box center [705, 267] width 1411 height 1168
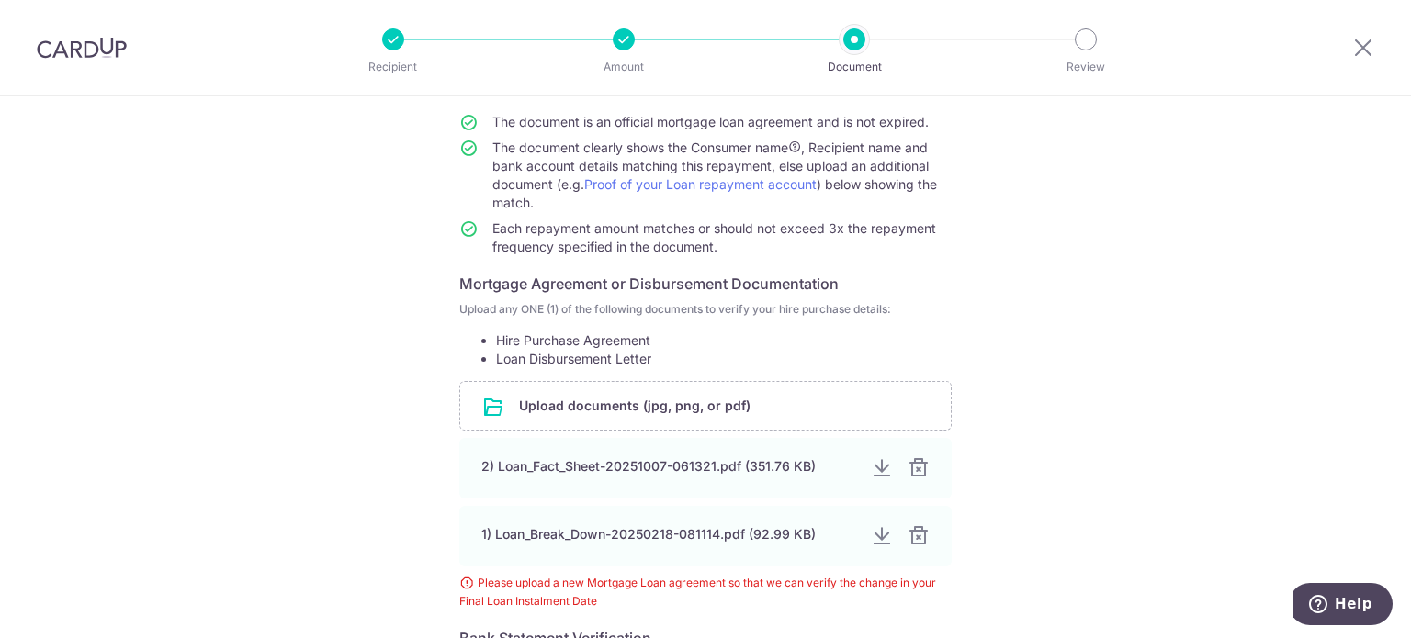
scroll to position [349, 0]
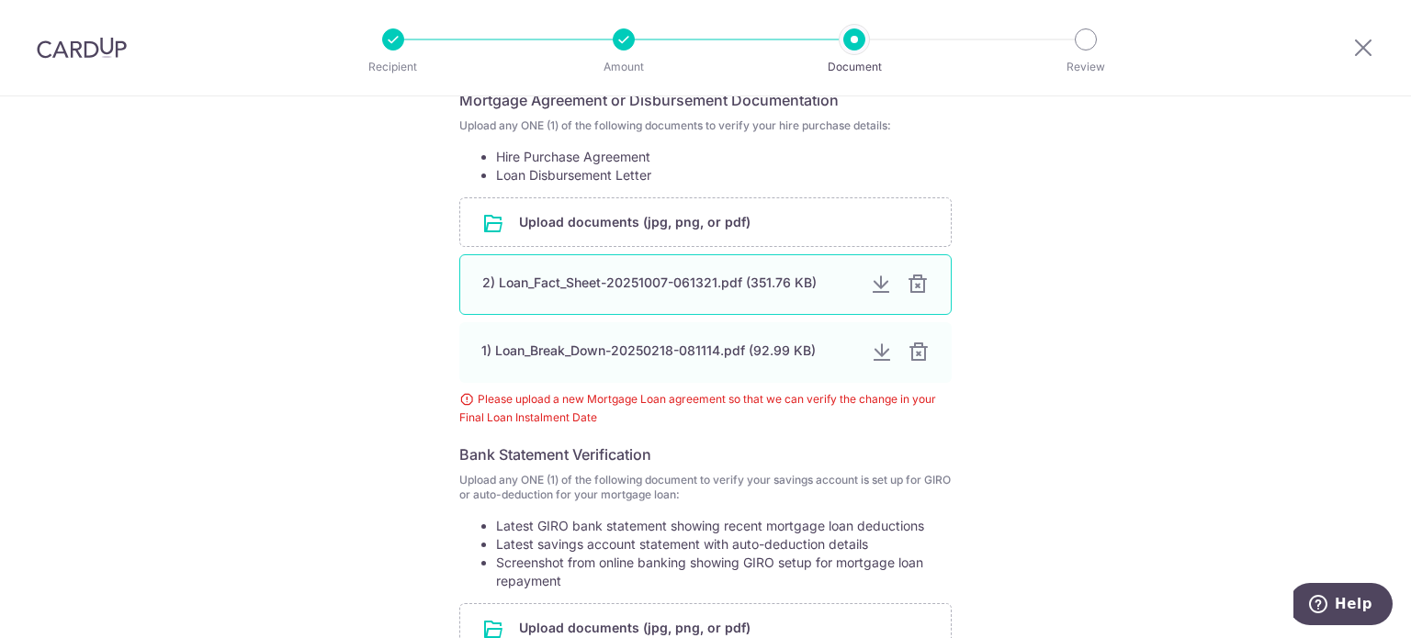
click at [925, 286] on div "2) Loan_Fact_Sheet-20251007-061321.pdf (351.76 KB)" at bounding box center [705, 284] width 492 height 61
click at [915, 286] on div at bounding box center [918, 285] width 22 height 22
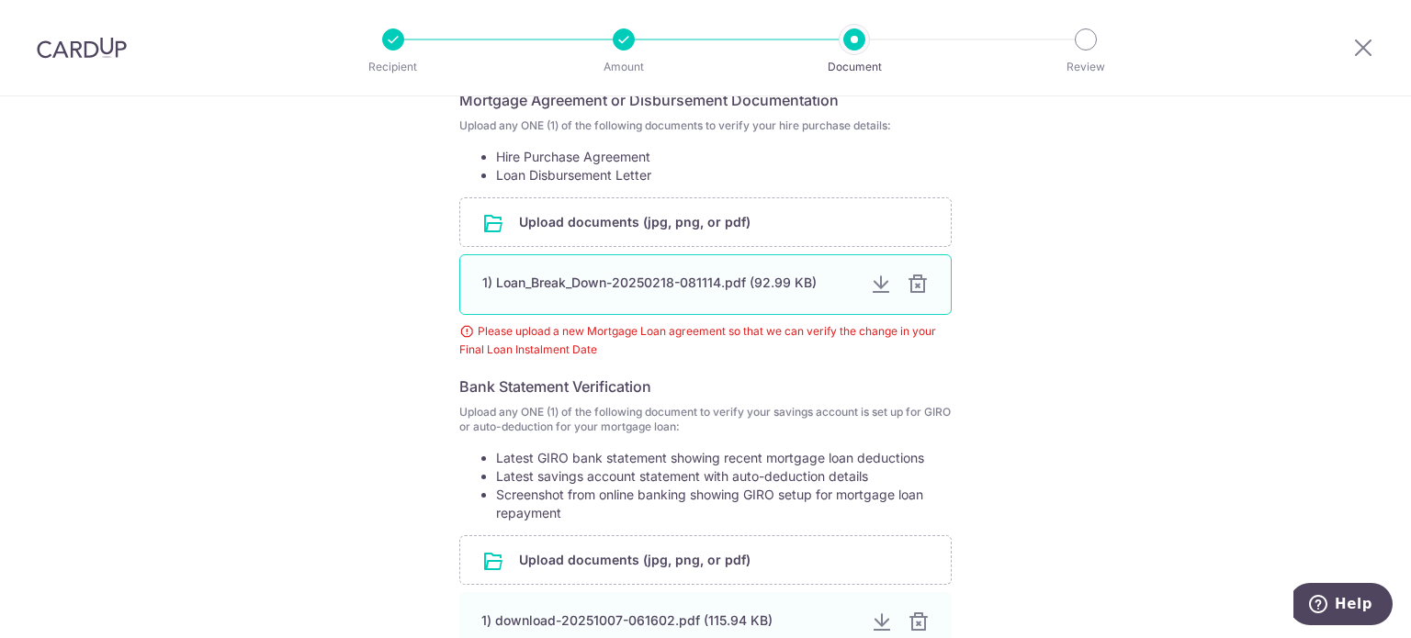
click at [914, 282] on div at bounding box center [918, 285] width 22 height 22
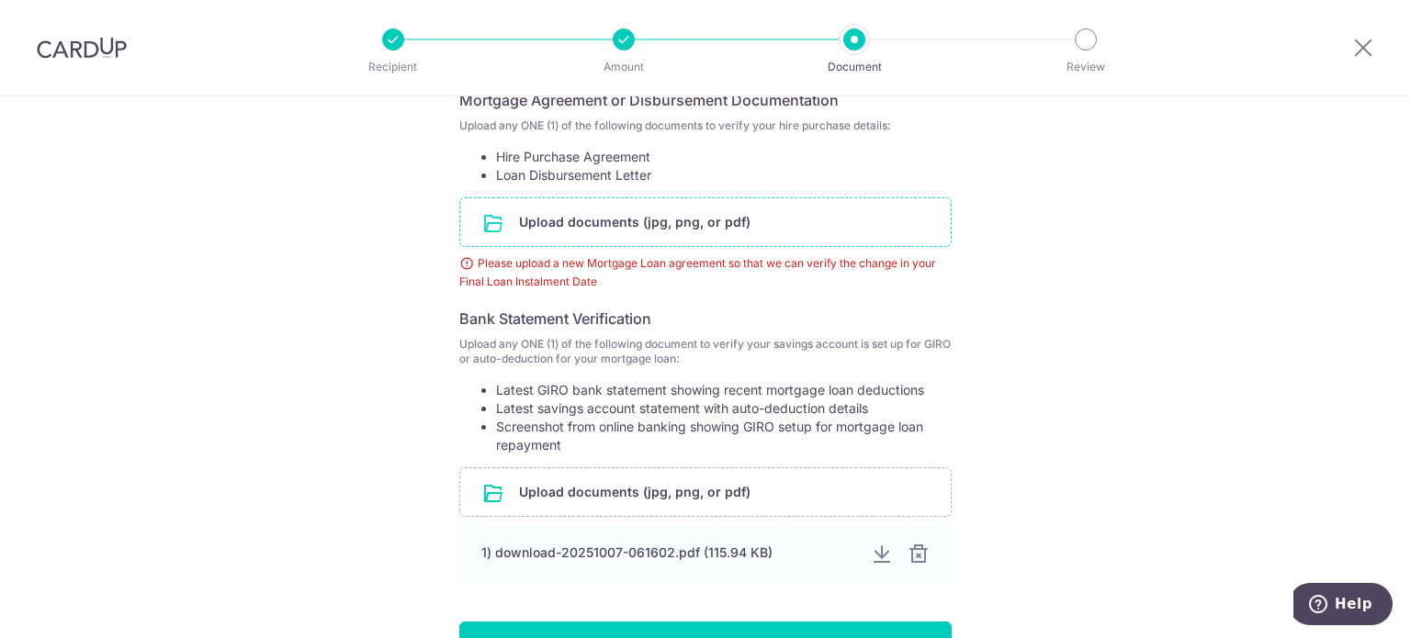
click at [714, 234] on input "file" at bounding box center [705, 222] width 491 height 48
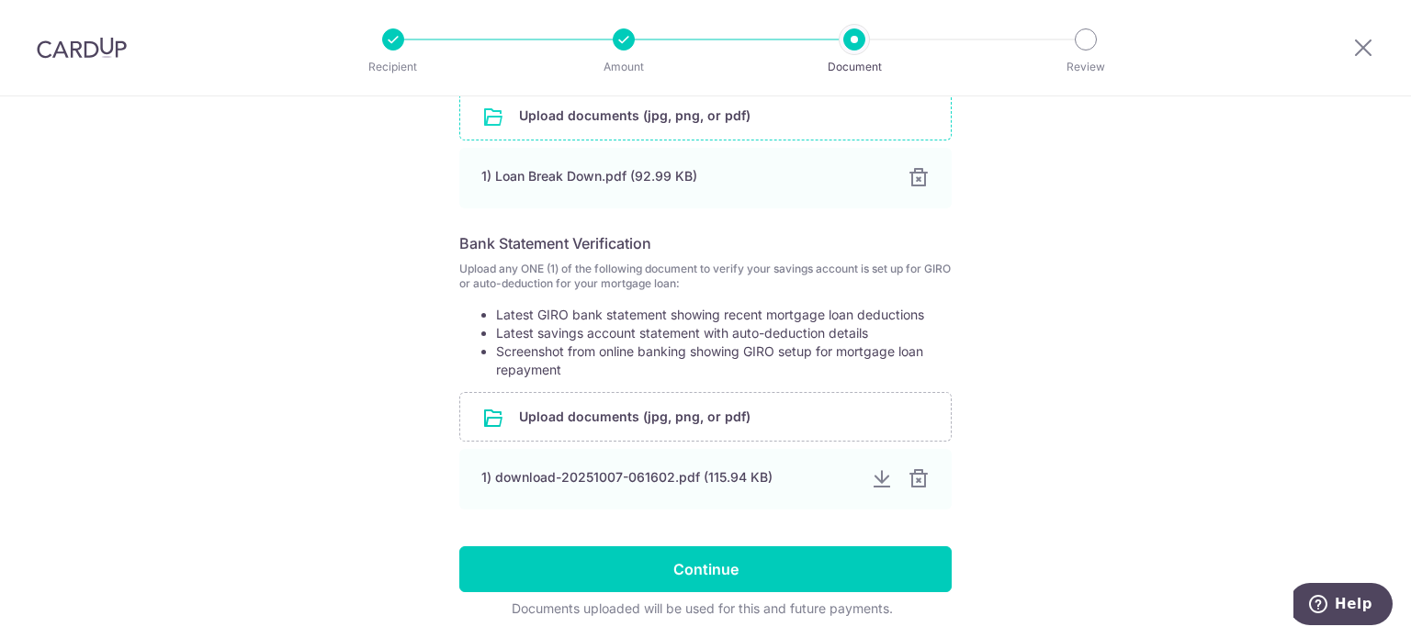
scroll to position [520, 0]
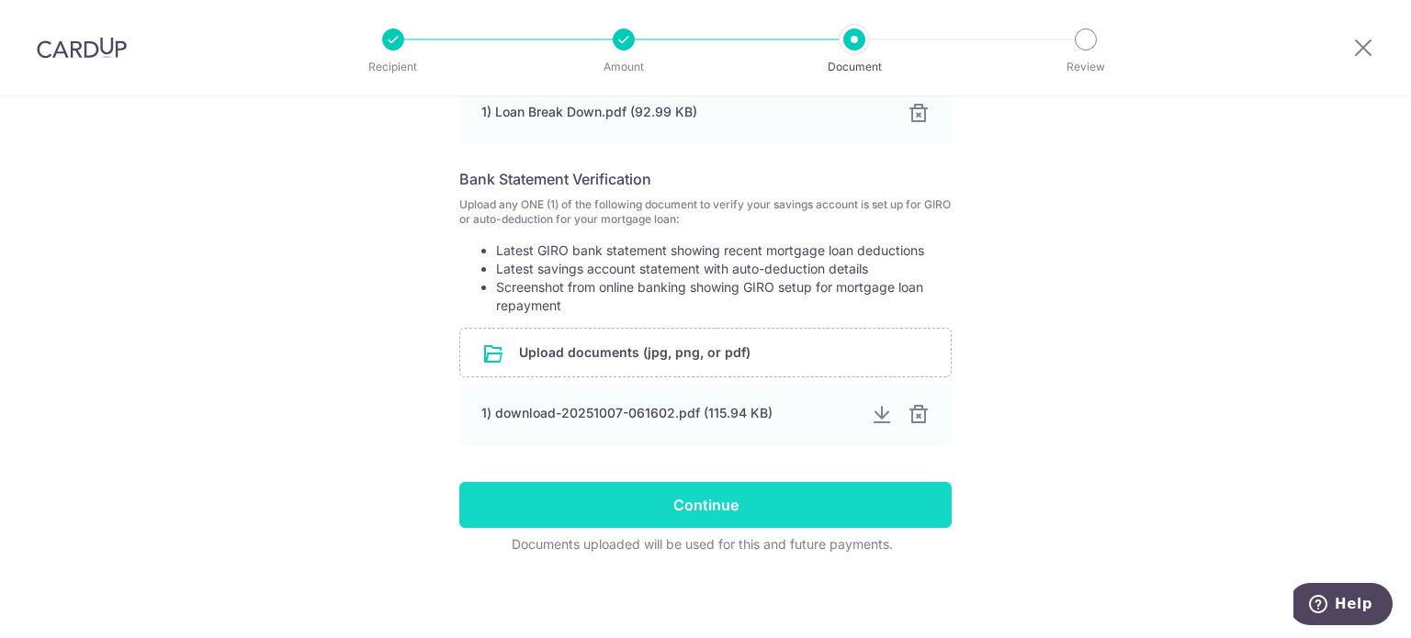
click at [901, 504] on input "Continue" at bounding box center [705, 505] width 492 height 46
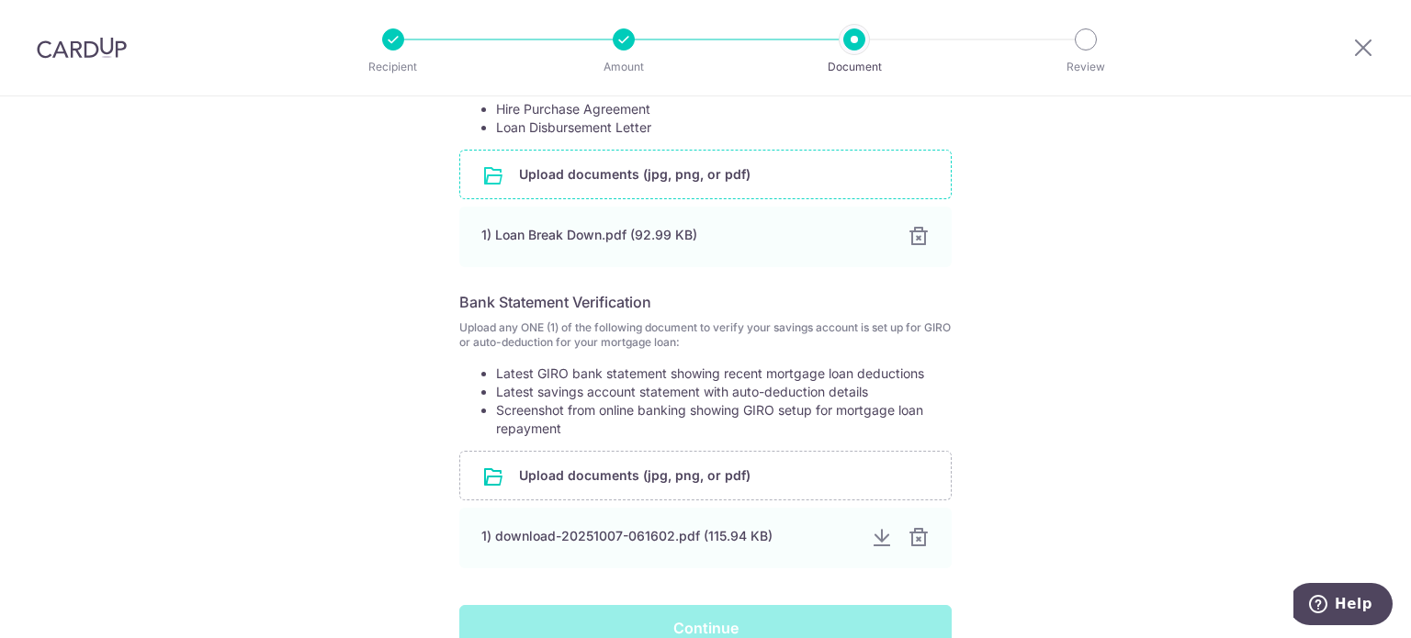
scroll to position [244, 0]
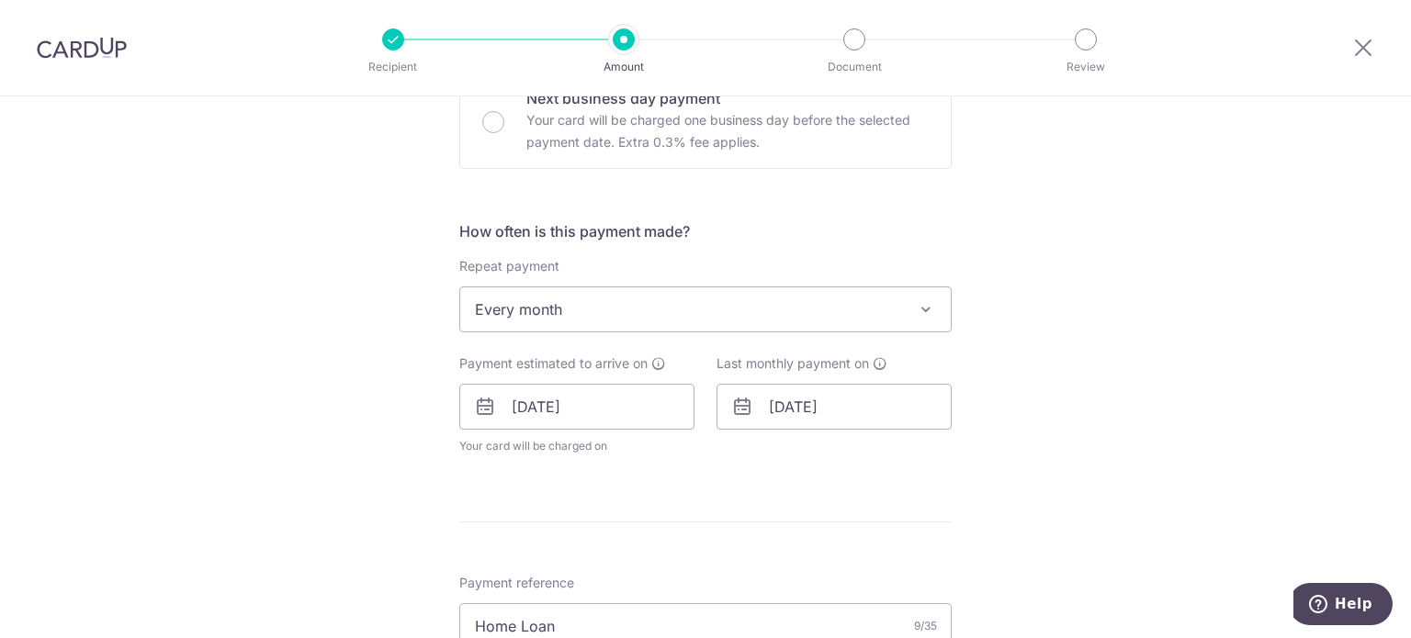
scroll to position [643, 0]
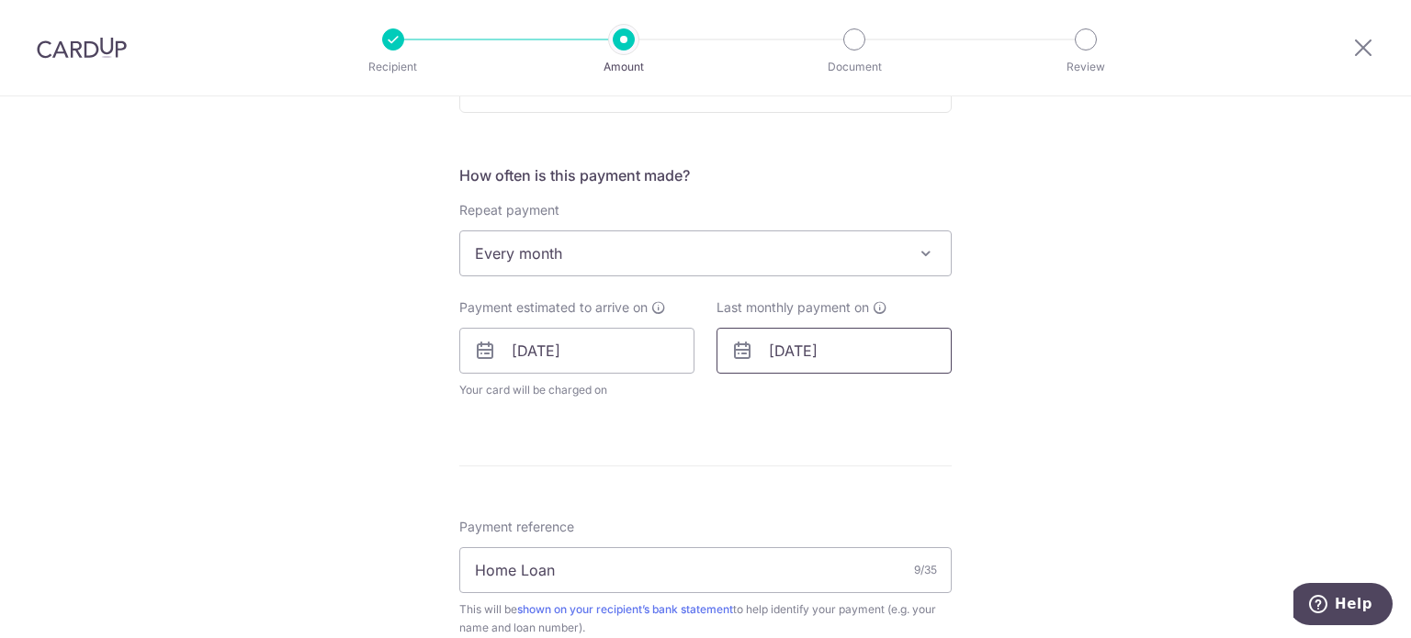
click at [839, 350] on input "[DATE]" at bounding box center [833, 351] width 235 height 46
click at [748, 399] on link "Prev" at bounding box center [750, 400] width 22 height 22
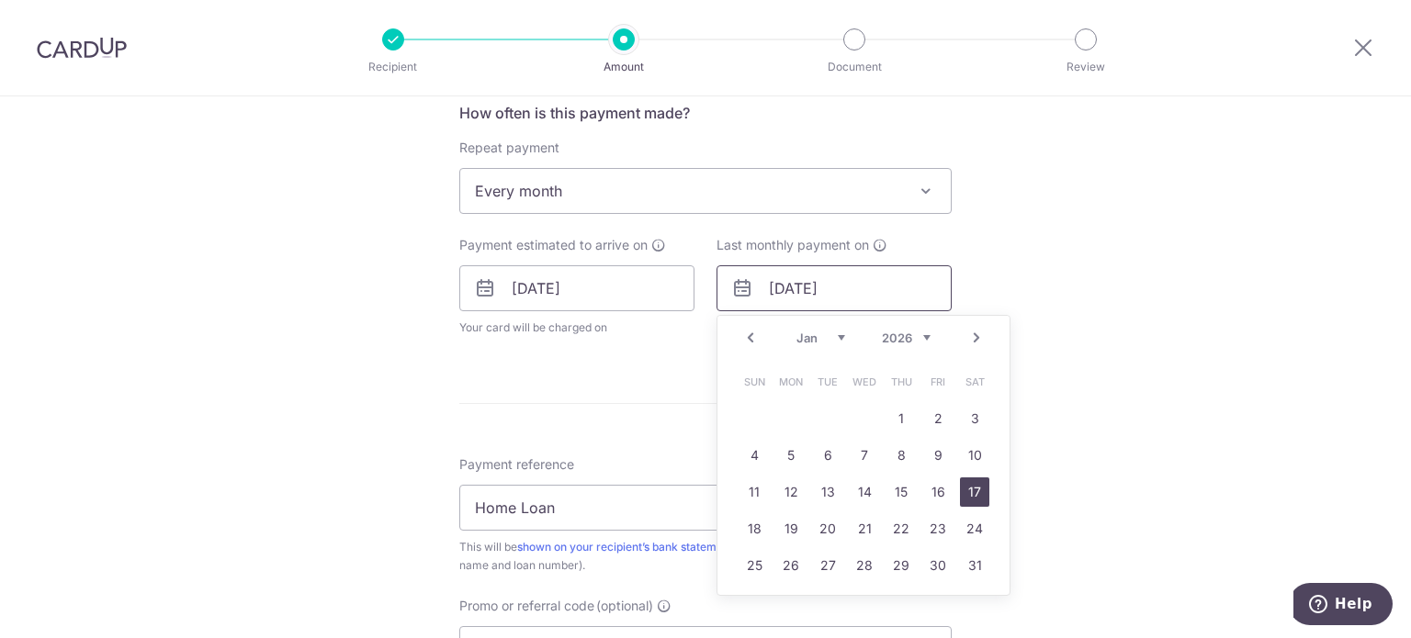
scroll to position [735, 0]
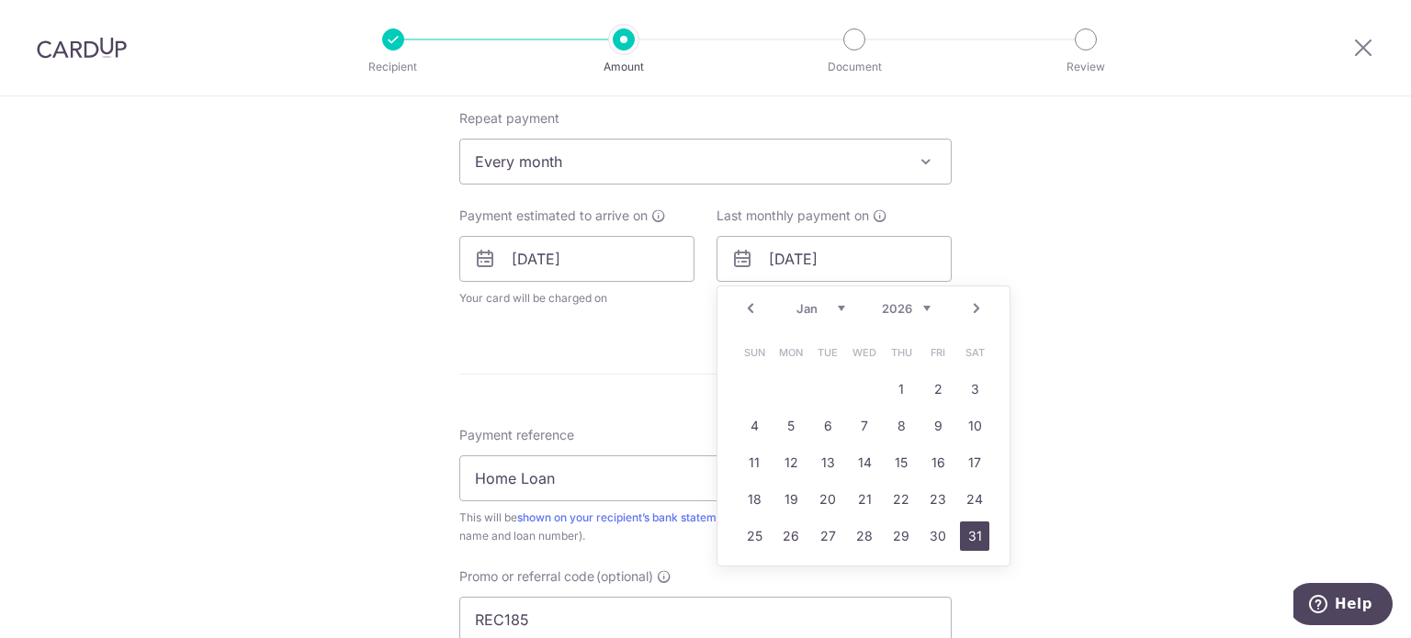
click at [970, 536] on link "31" at bounding box center [974, 536] width 29 height 29
type input "31/01/2026"
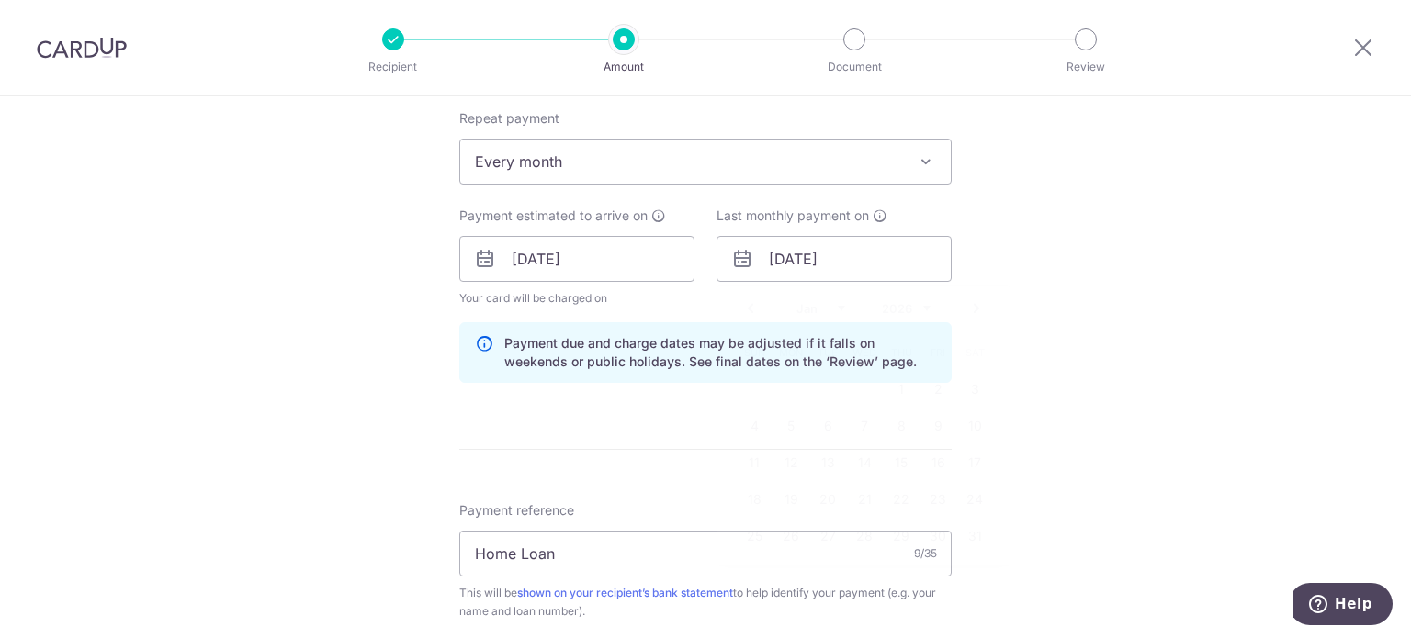
click at [1059, 478] on div "Tell us more about your payment Enter payment amount SGD 3,244.00 3244.00 Selec…" at bounding box center [705, 272] width 1411 height 1820
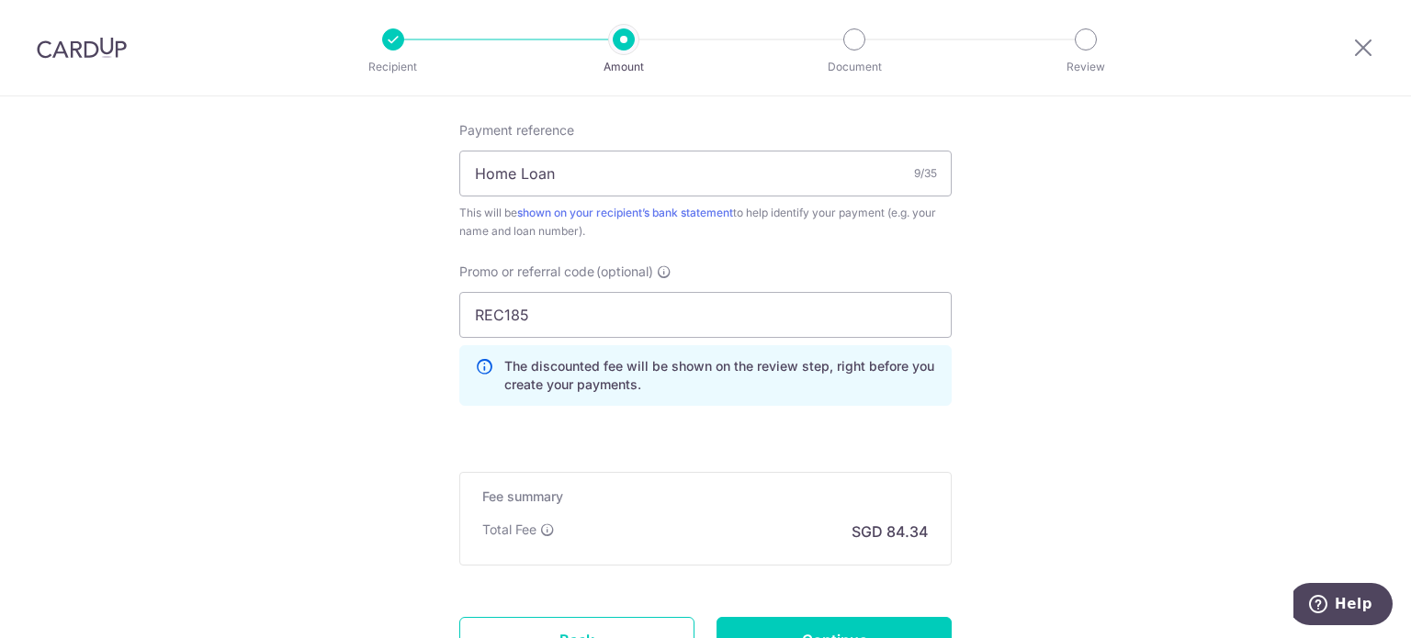
scroll to position [1275, 0]
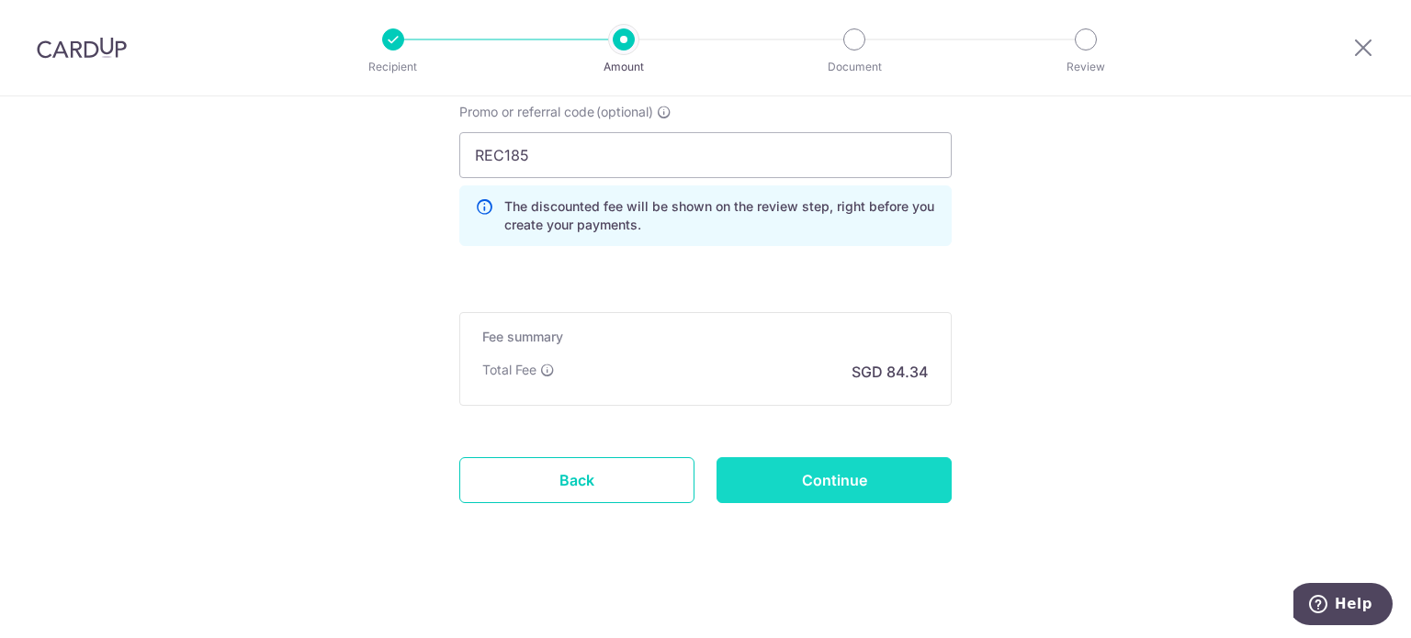
click at [879, 485] on input "Continue" at bounding box center [833, 480] width 235 height 46
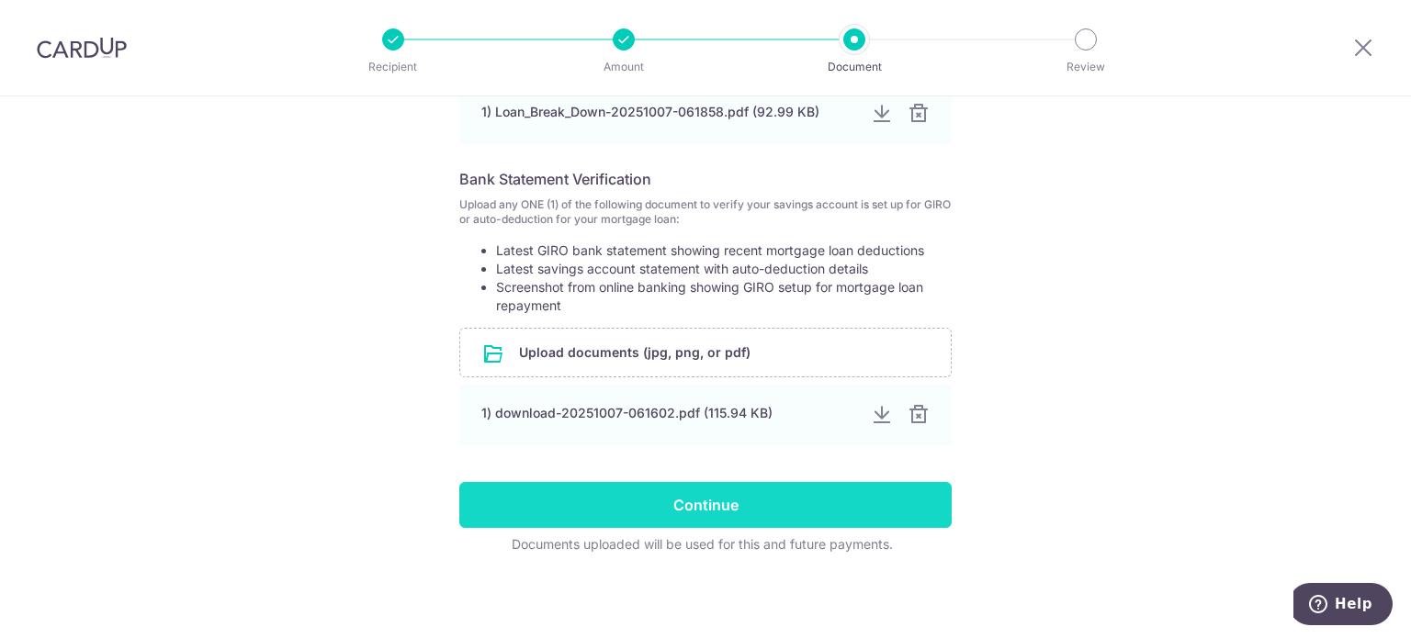
click at [773, 488] on input "Continue" at bounding box center [705, 505] width 492 height 46
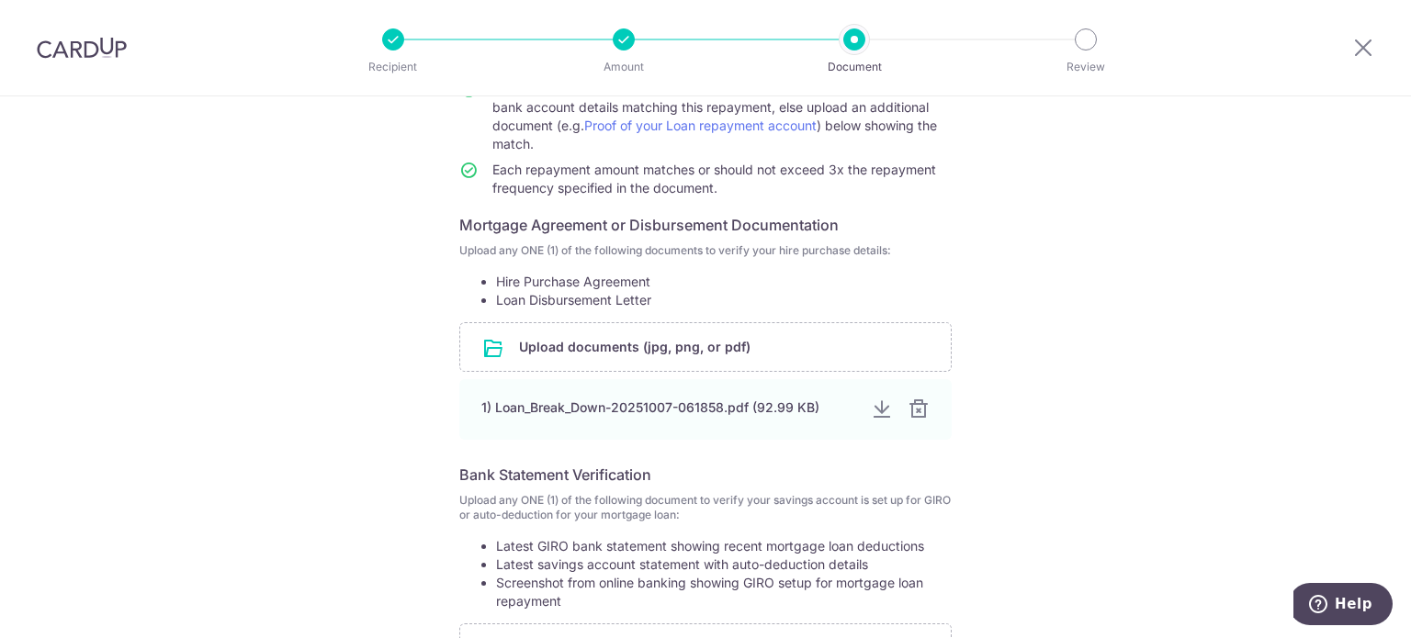
scroll to position [152, 0]
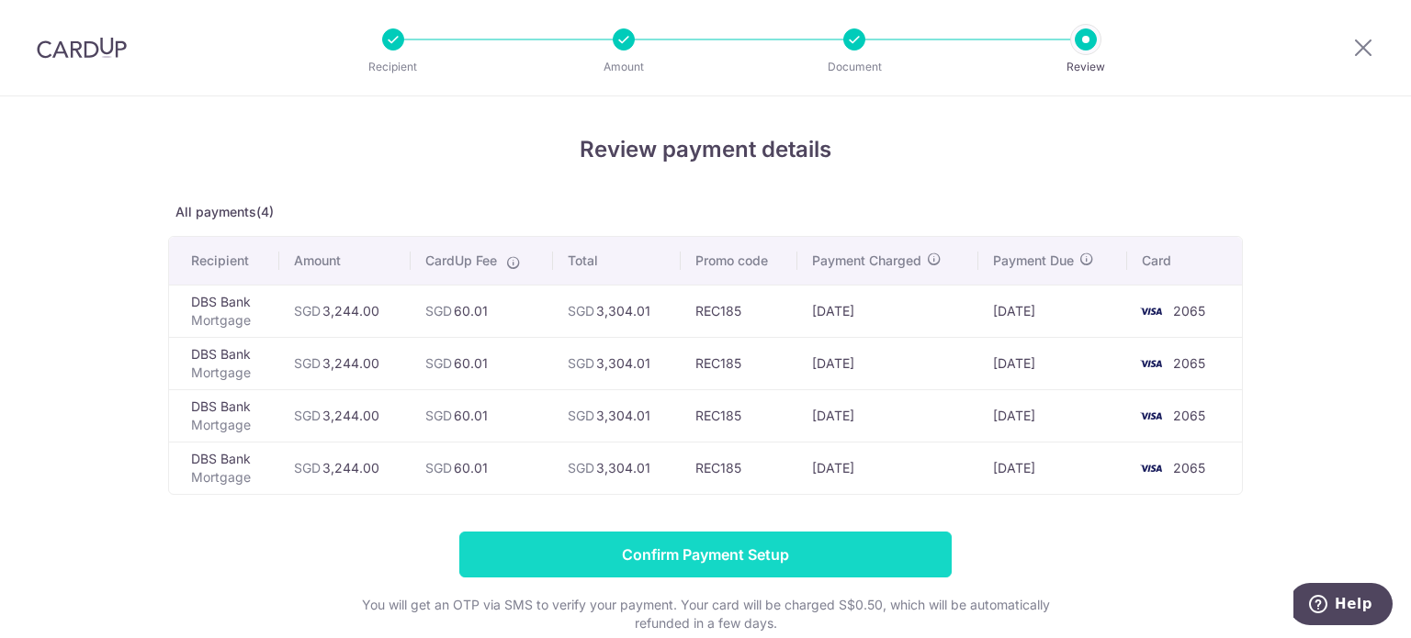
click at [700, 557] on input "Confirm Payment Setup" at bounding box center [705, 555] width 492 height 46
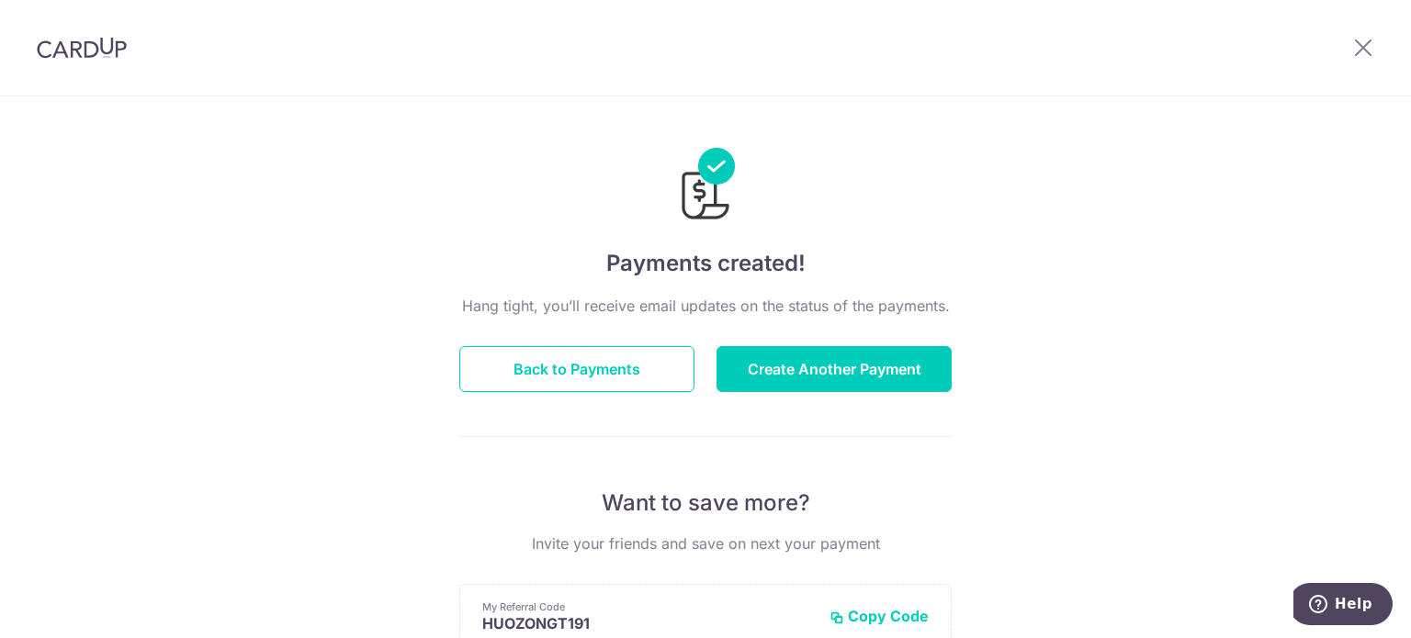
scroll to position [437, 0]
